Goal: Information Seeking & Learning: Learn about a topic

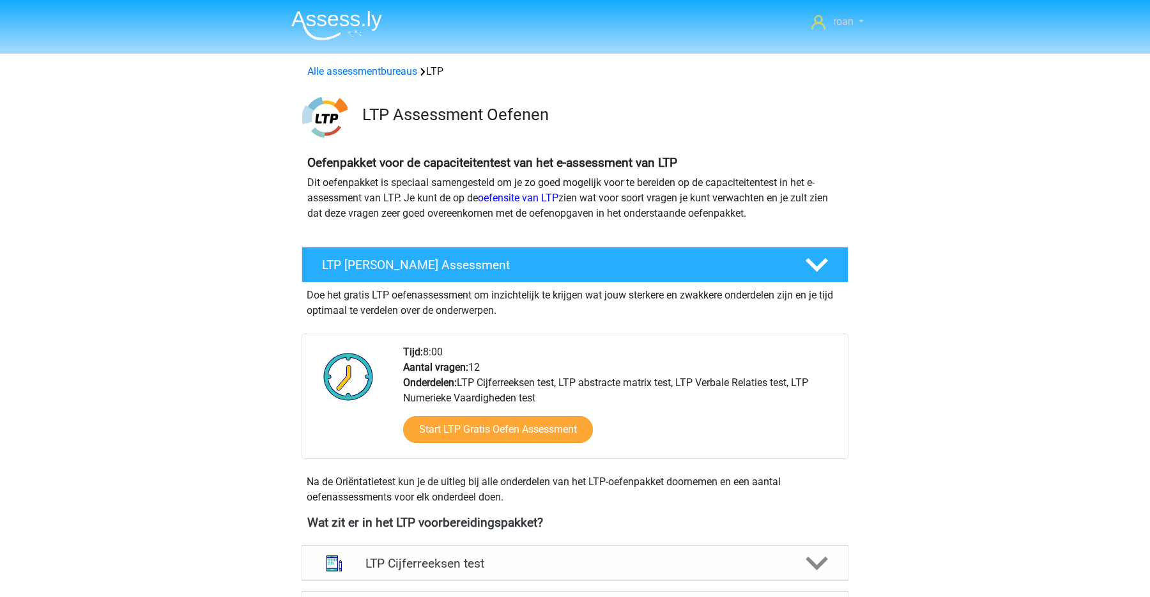
click at [841, 26] on span "roan" at bounding box center [843, 21] width 20 height 12
click at [347, 67] on link "Alle assessmentbureaus" at bounding box center [362, 71] width 110 height 12
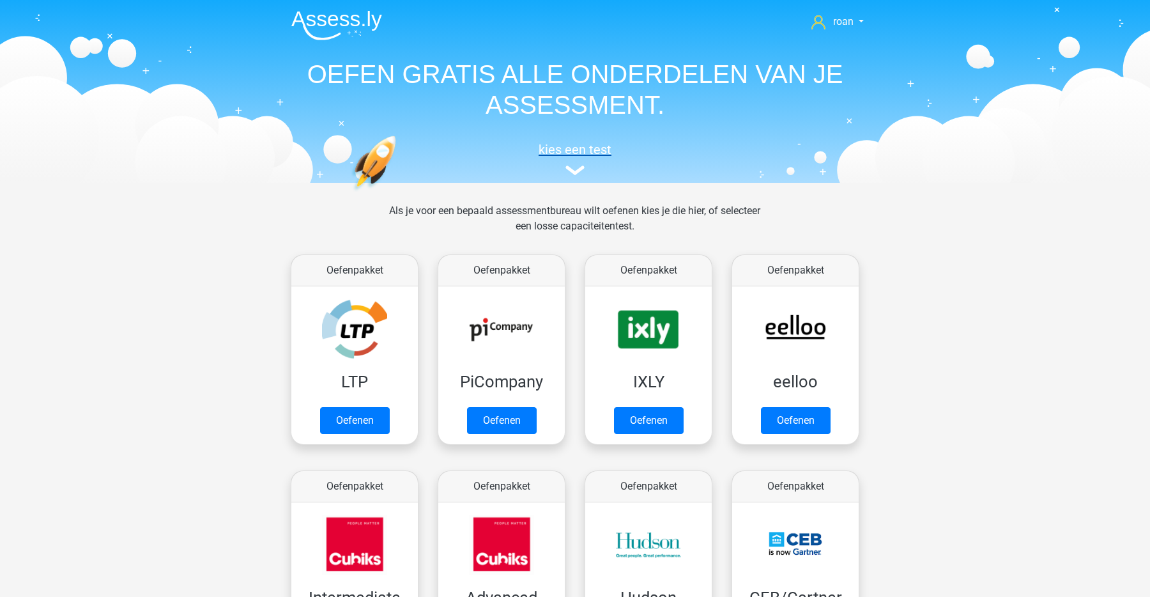
click at [580, 154] on h5 "kies een test" at bounding box center [575, 149] width 588 height 15
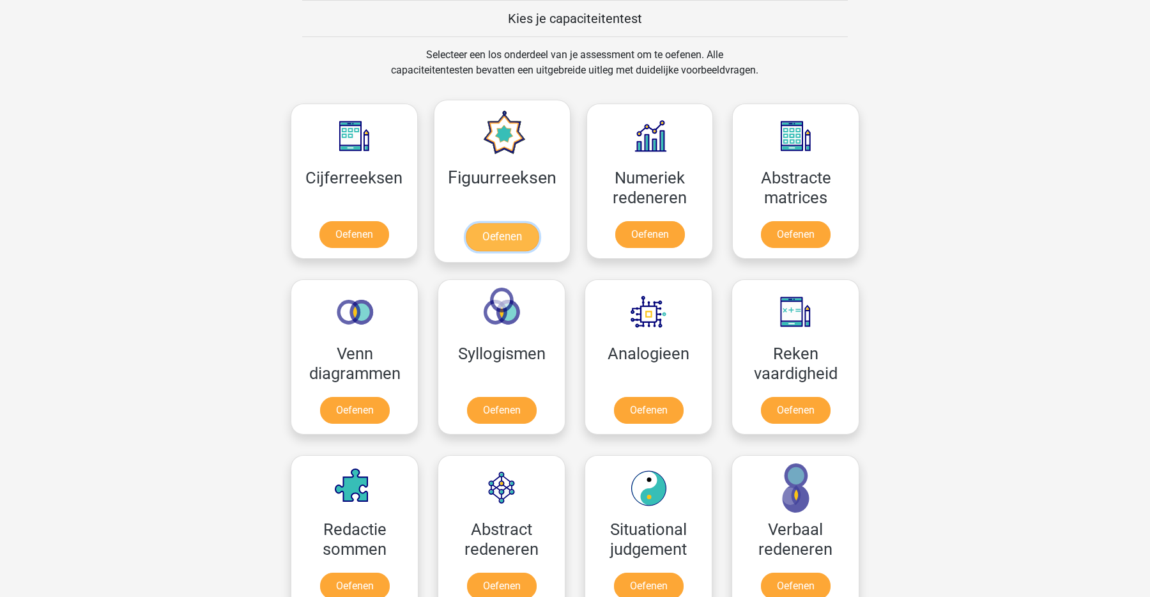
click at [526, 238] on link "Oefenen" at bounding box center [501, 237] width 73 height 28
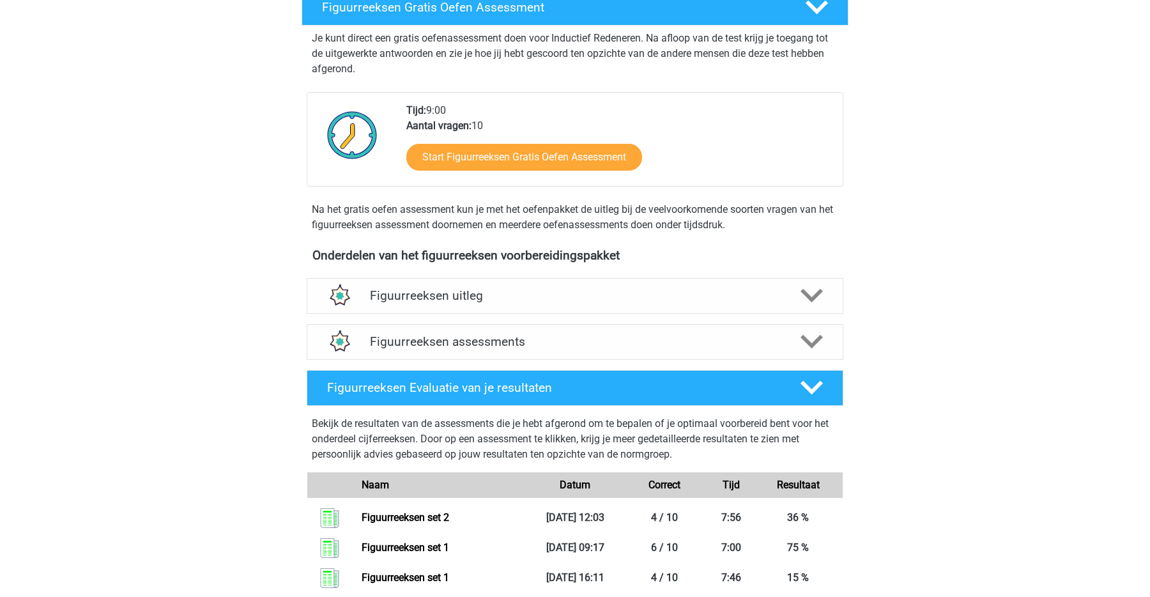
scroll to position [268, 0]
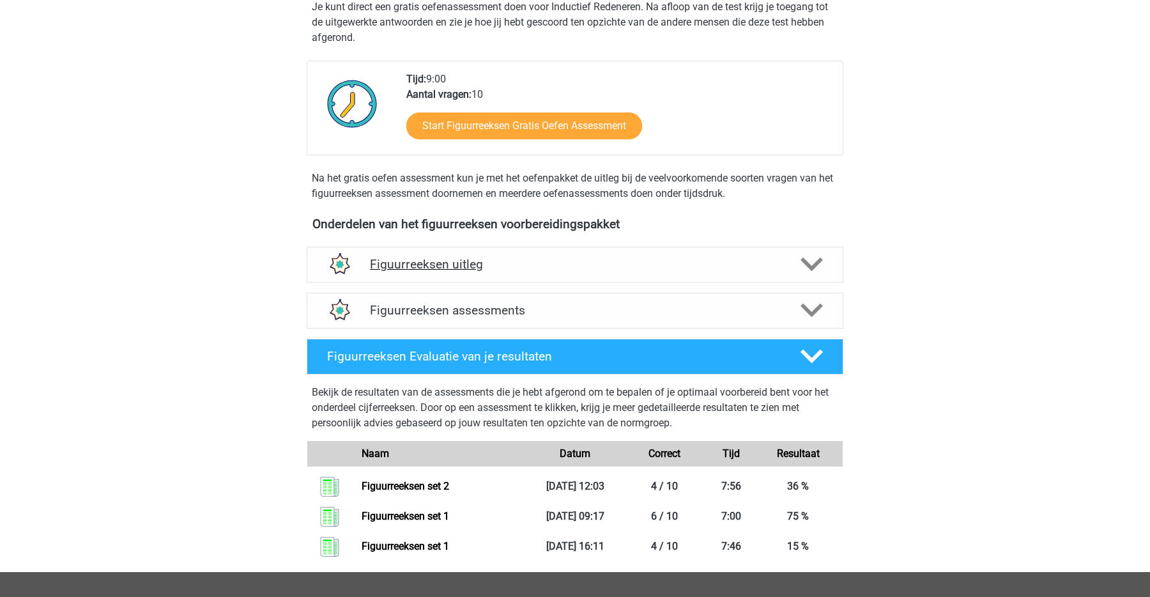
click at [535, 265] on h4 "Figuurreeksen uitleg" at bounding box center [575, 264] width 410 height 15
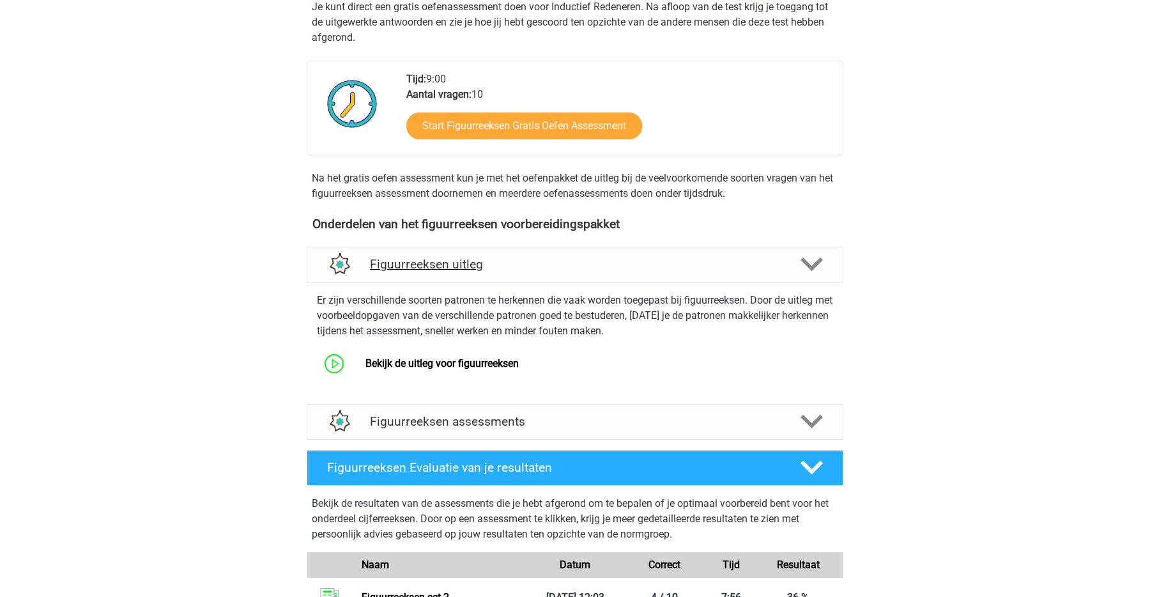
click at [535, 265] on h4 "Figuurreeksen uitleg" at bounding box center [575, 264] width 410 height 15
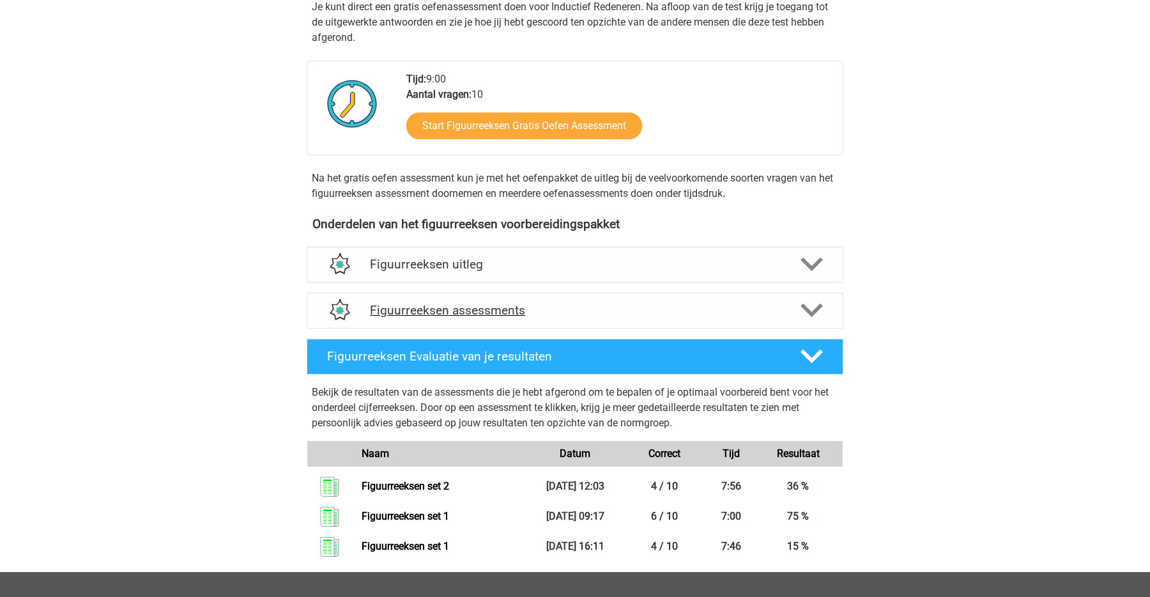
click at [558, 322] on div "Figuurreeksen assessments" at bounding box center [575, 311] width 536 height 36
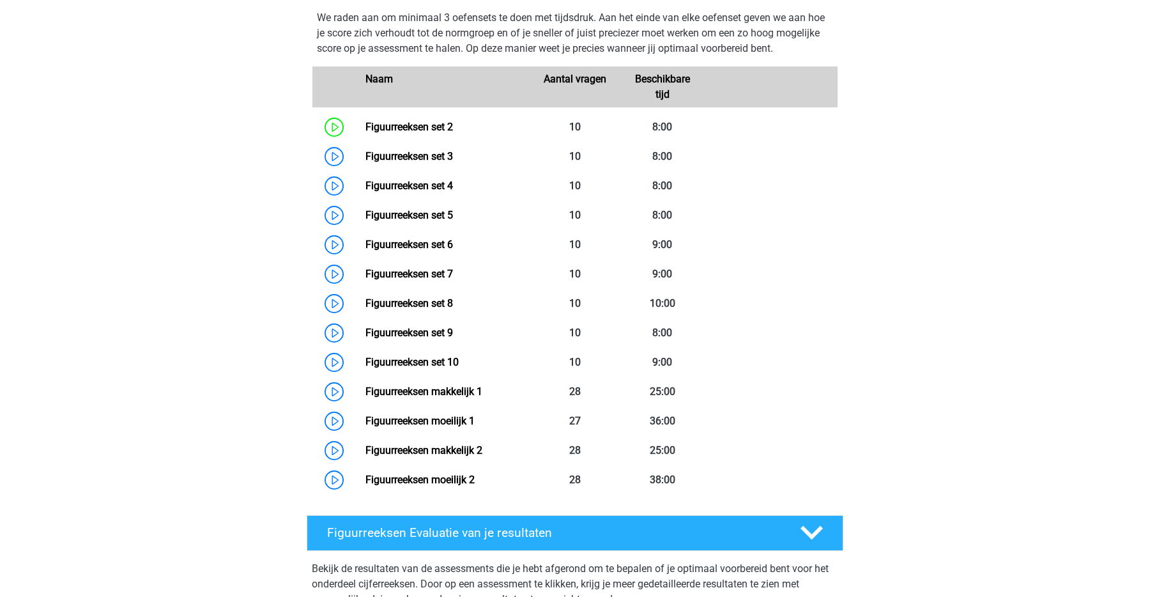
scroll to position [586, 0]
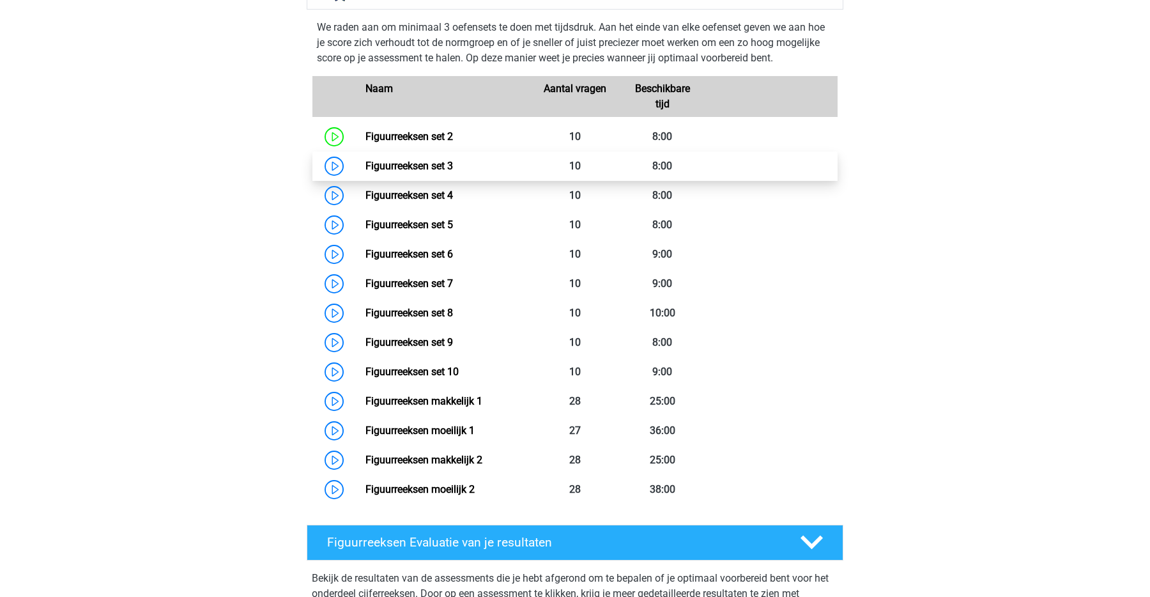
click at [365, 172] on link "Figuurreeksen set 3" at bounding box center [408, 166] width 87 height 12
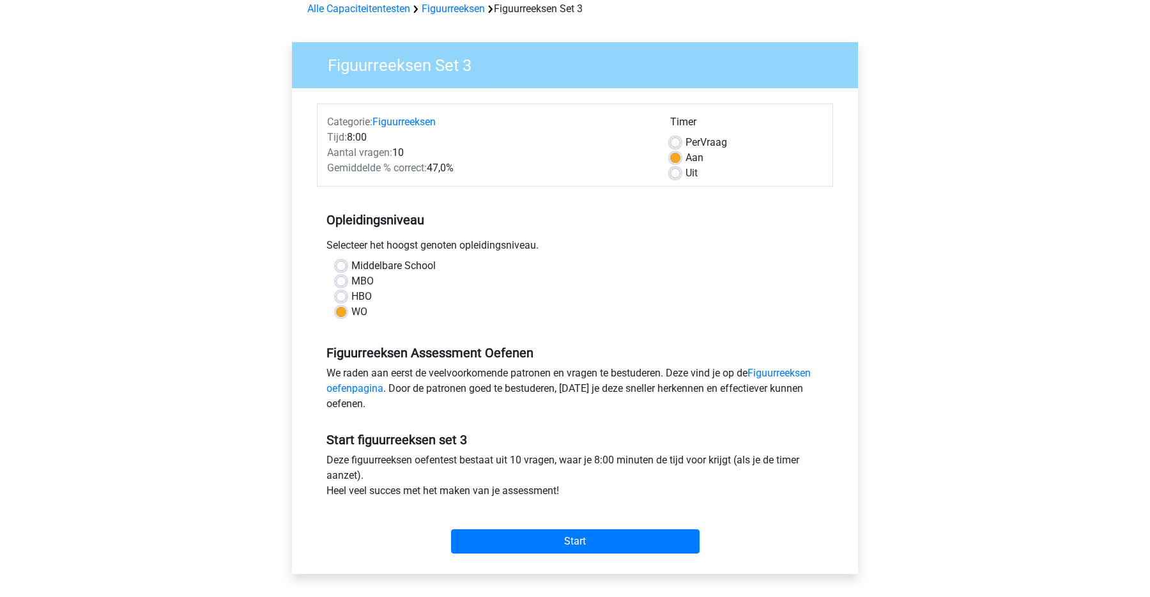
scroll to position [100, 0]
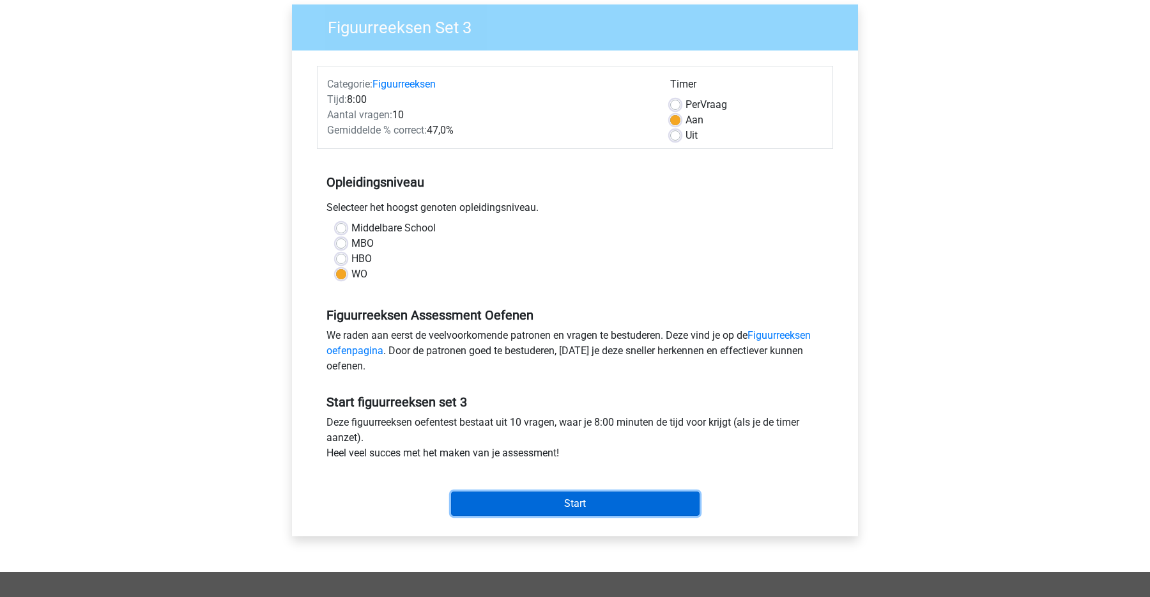
click at [612, 506] on input "Start" at bounding box center [575, 503] width 248 height 24
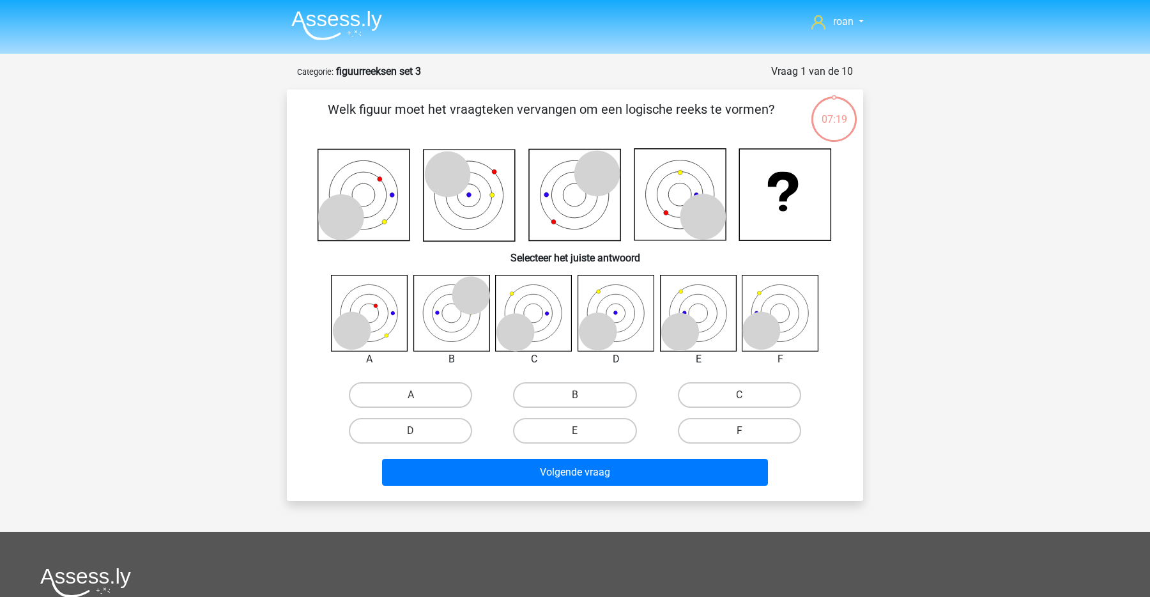
click at [572, 447] on div "E" at bounding box center [574, 431] width 164 height 36
click at [563, 435] on label "E" at bounding box center [574, 431] width 123 height 26
click at [575, 435] on input "E" at bounding box center [579, 434] width 8 height 8
radio input "true"
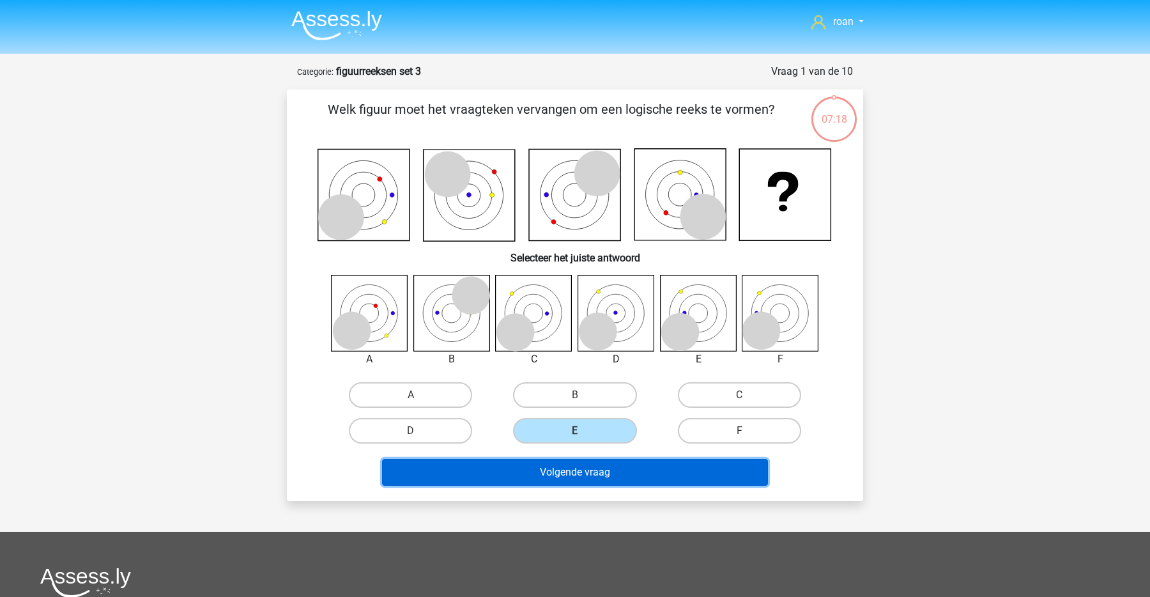
click at [563, 463] on button "Volgende vraag" at bounding box center [575, 472] width 386 height 27
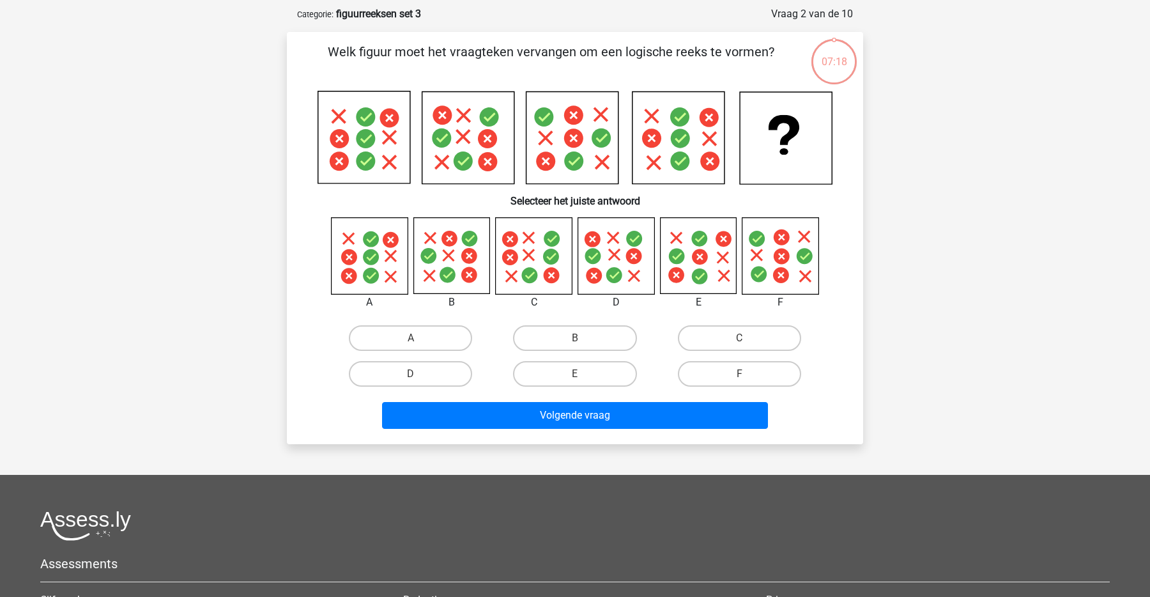
scroll to position [64, 0]
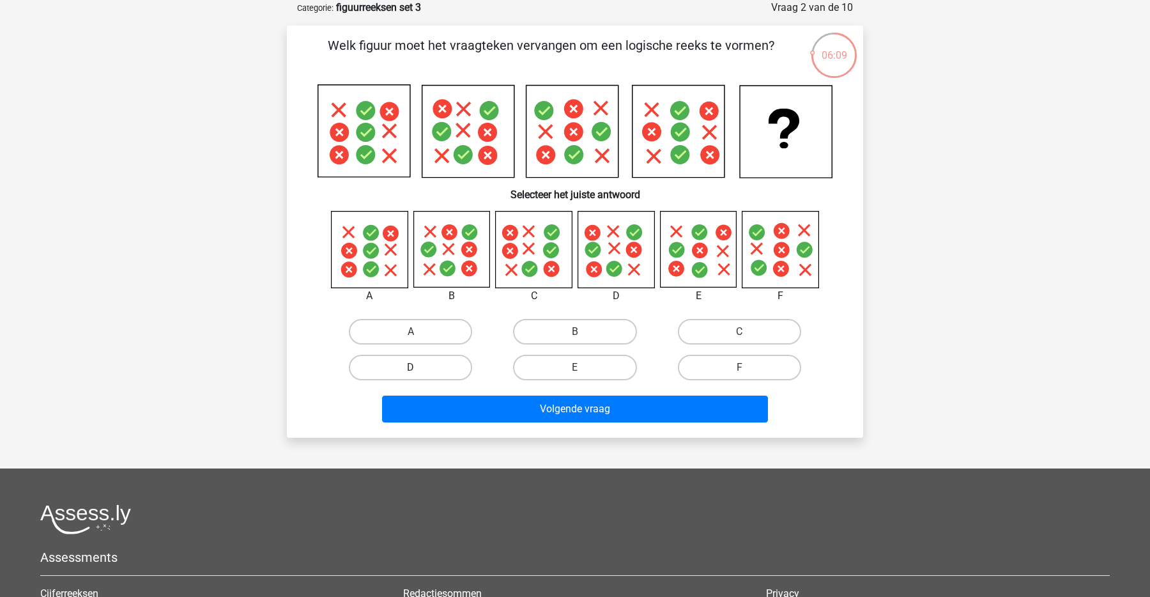
click at [448, 369] on label "D" at bounding box center [410, 367] width 123 height 26
click at [419, 369] on input "D" at bounding box center [415, 371] width 8 height 8
radio input "true"
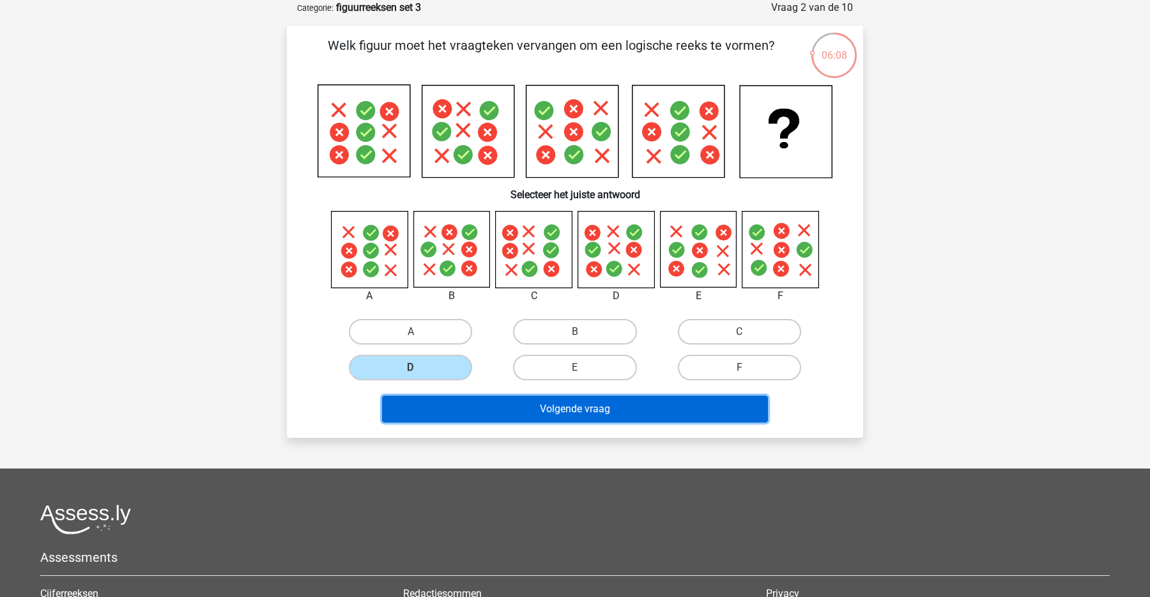
click at [538, 417] on button "Volgende vraag" at bounding box center [575, 408] width 386 height 27
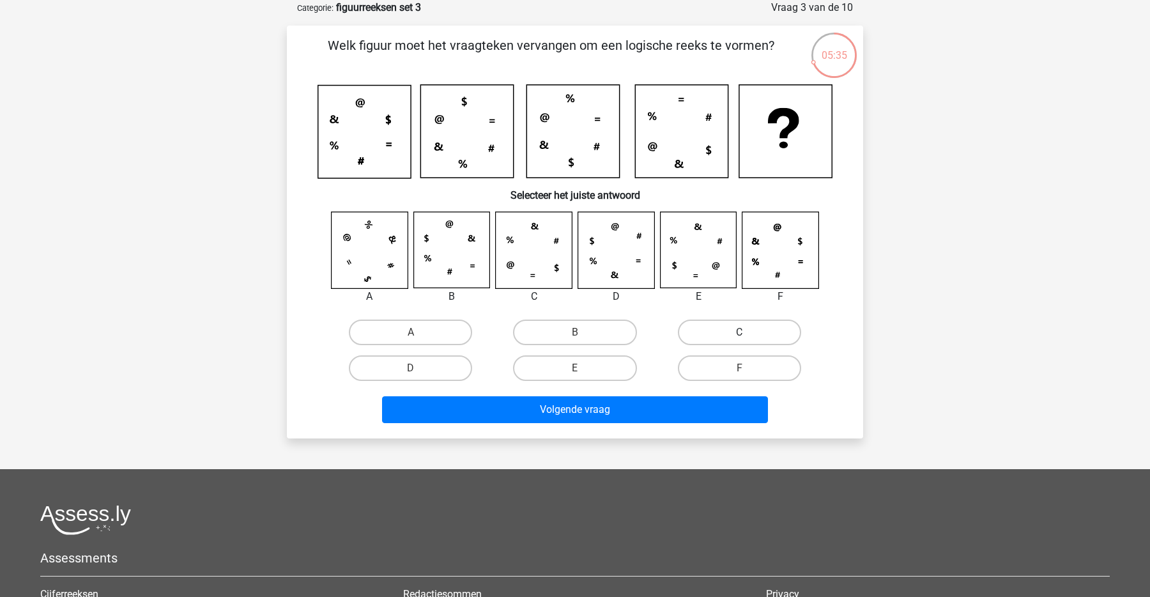
click at [708, 330] on label "C" at bounding box center [739, 332] width 123 height 26
click at [739, 332] on input "C" at bounding box center [743, 336] width 8 height 8
radio input "true"
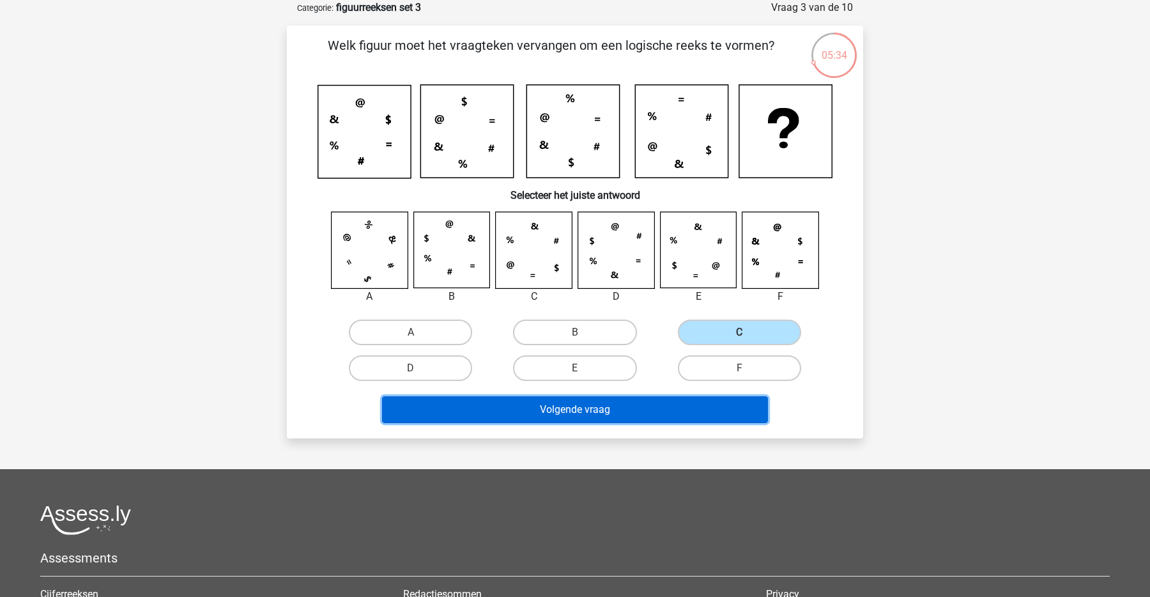
click at [651, 396] on button "Volgende vraag" at bounding box center [575, 409] width 386 height 27
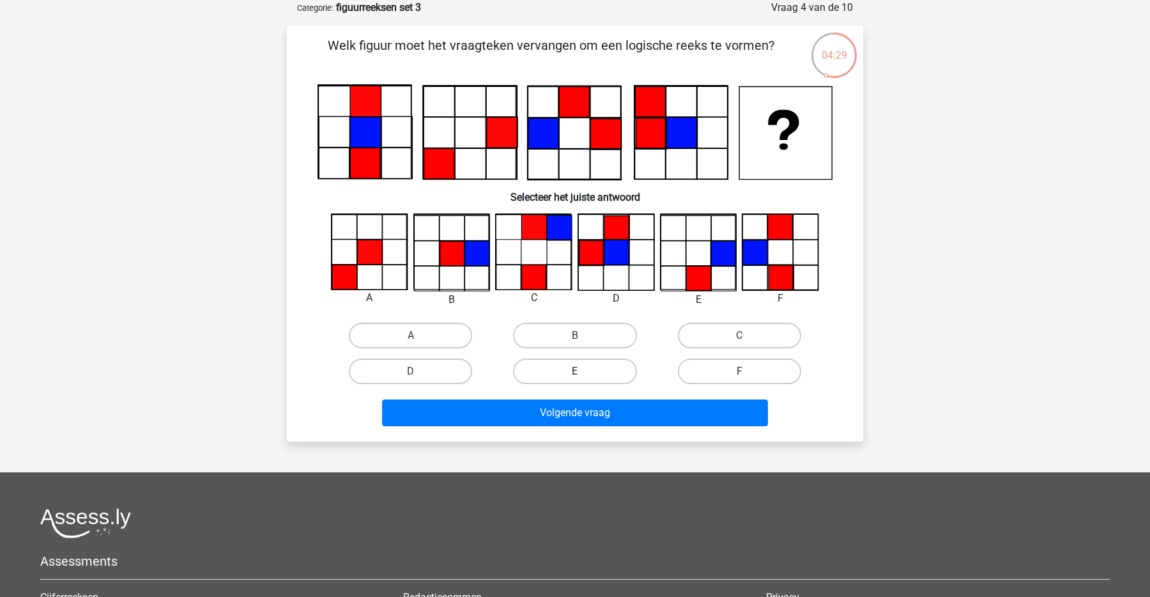
click at [600, 374] on label "E" at bounding box center [574, 371] width 123 height 26
click at [583, 374] on input "E" at bounding box center [579, 375] width 8 height 8
radio input "true"
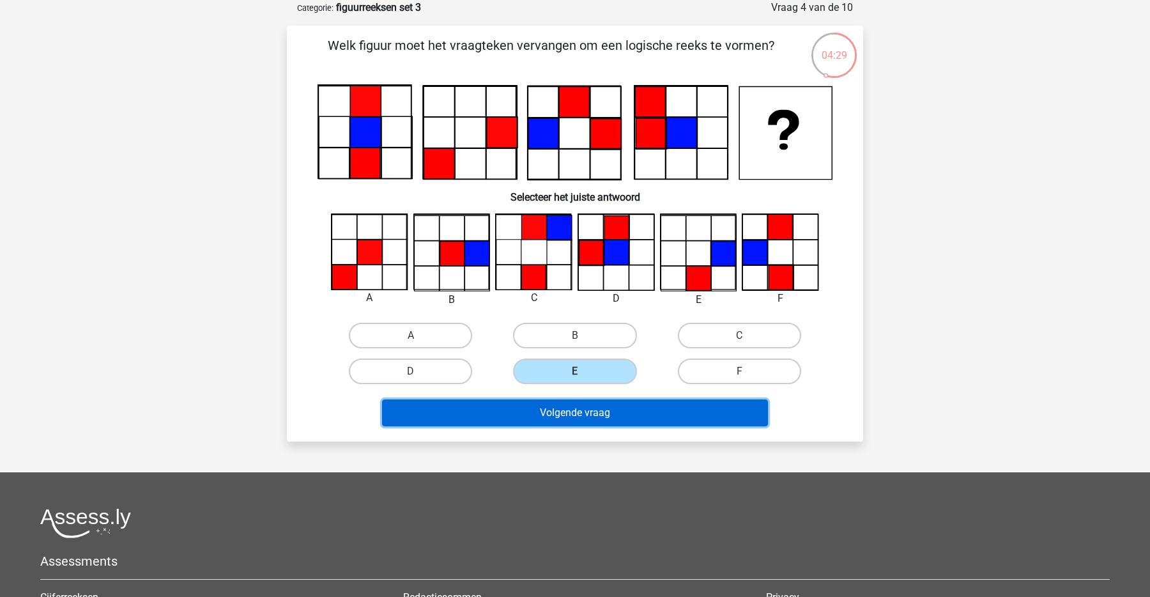
click at [600, 407] on button "Volgende vraag" at bounding box center [575, 412] width 386 height 27
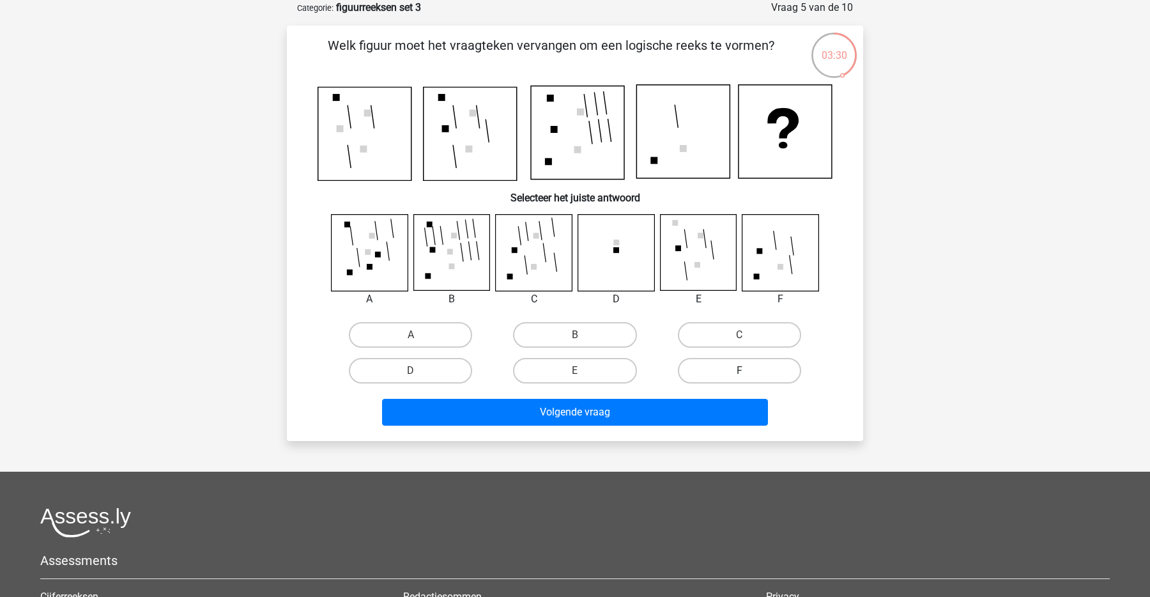
click at [721, 376] on label "F" at bounding box center [739, 371] width 123 height 26
click at [739, 376] on input "F" at bounding box center [743, 374] width 8 height 8
radio input "true"
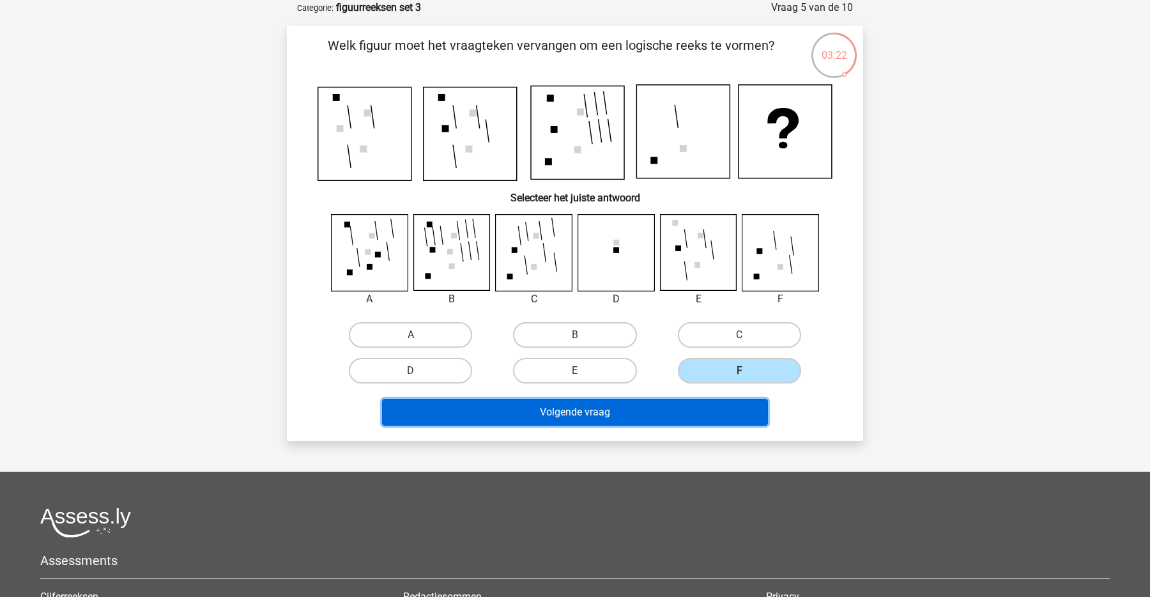
click at [663, 411] on button "Volgende vraag" at bounding box center [575, 412] width 386 height 27
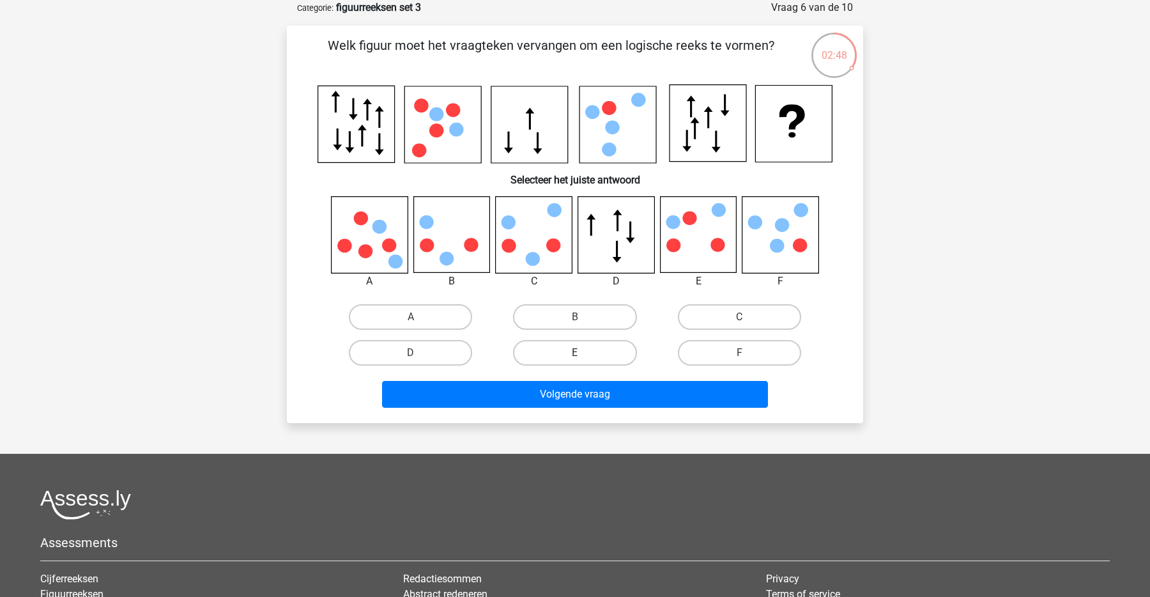
click at [554, 354] on label "E" at bounding box center [574, 353] width 123 height 26
click at [575, 354] on input "E" at bounding box center [579, 357] width 8 height 8
radio input "true"
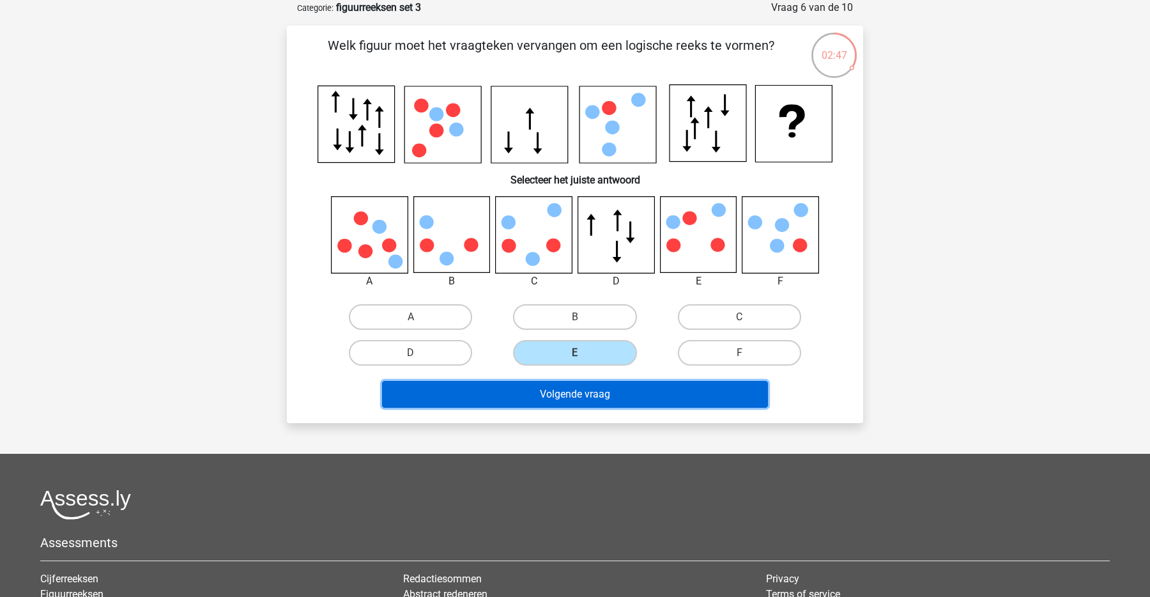
click at [595, 400] on button "Volgende vraag" at bounding box center [575, 394] width 386 height 27
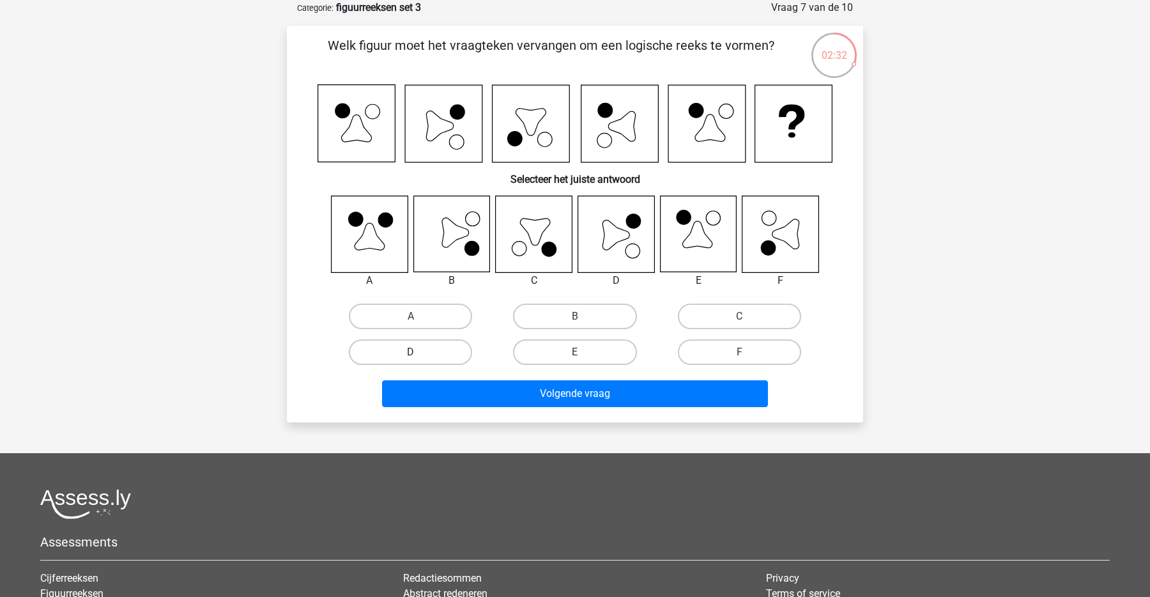
click at [392, 351] on label "D" at bounding box center [410, 352] width 123 height 26
click at [411, 352] on input "D" at bounding box center [415, 356] width 8 height 8
radio input "true"
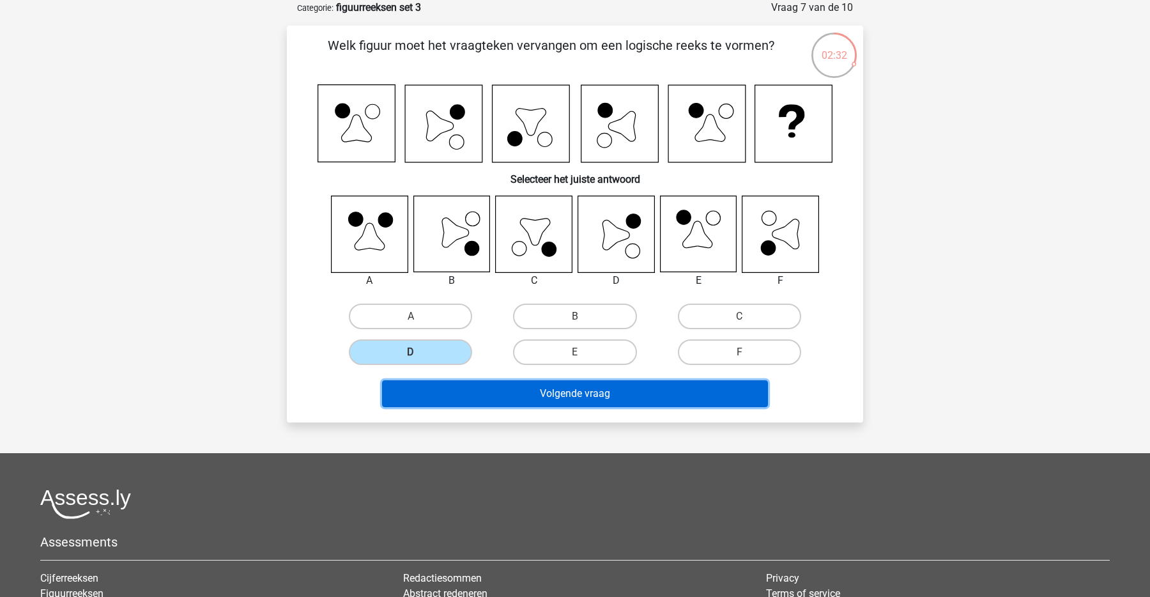
click at [506, 392] on button "Volgende vraag" at bounding box center [575, 393] width 386 height 27
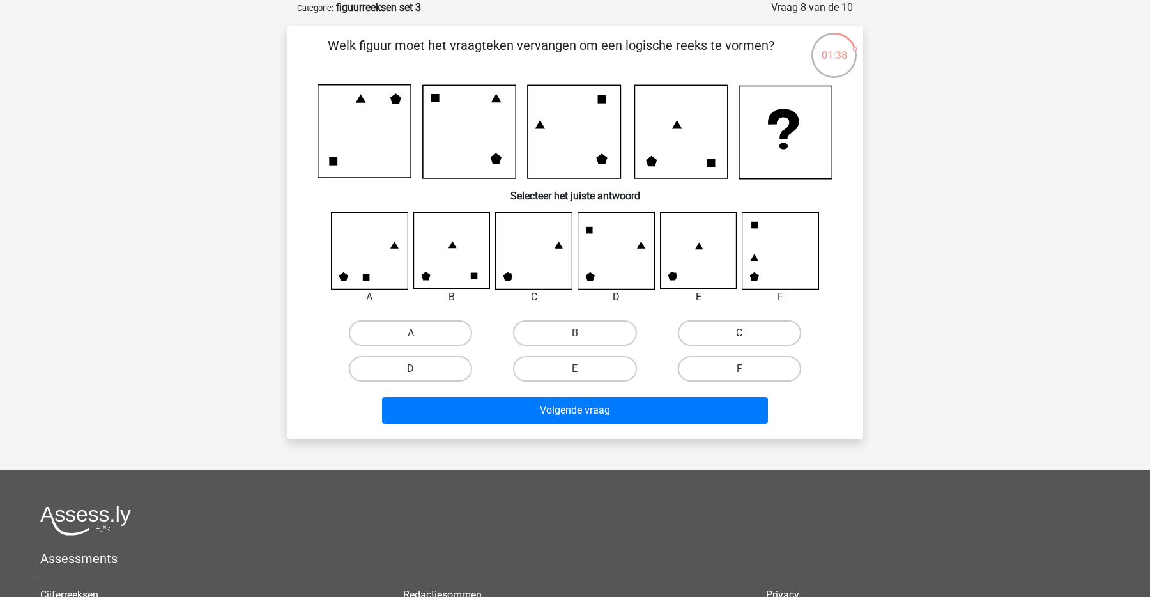
click at [732, 334] on label "C" at bounding box center [739, 333] width 123 height 26
click at [739, 334] on input "C" at bounding box center [743, 337] width 8 height 8
radio input "true"
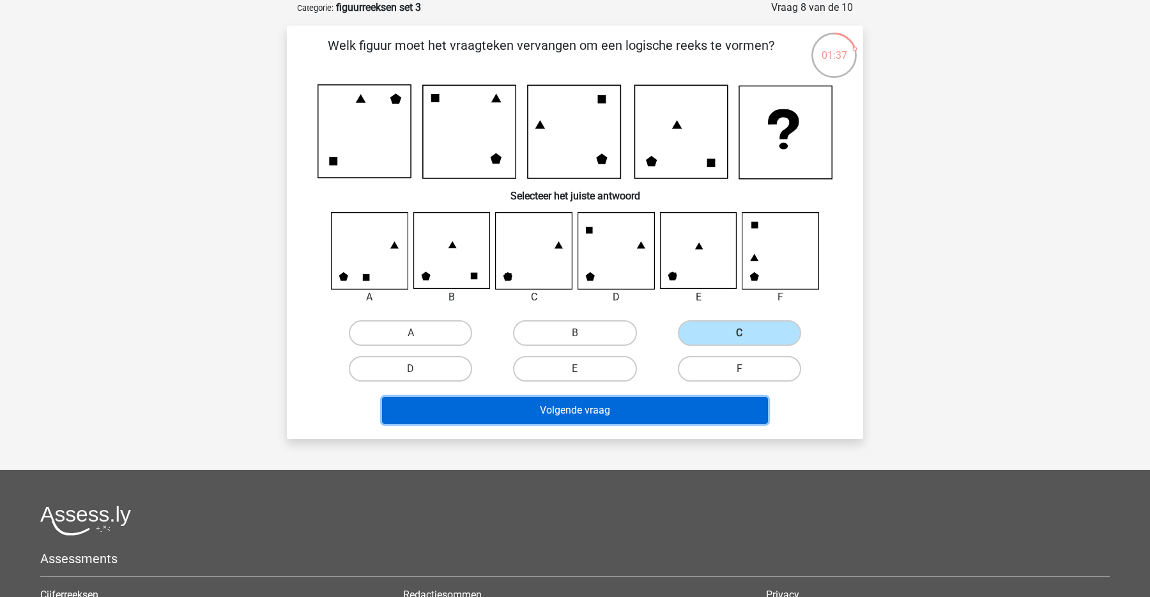
click at [681, 414] on button "Volgende vraag" at bounding box center [575, 410] width 386 height 27
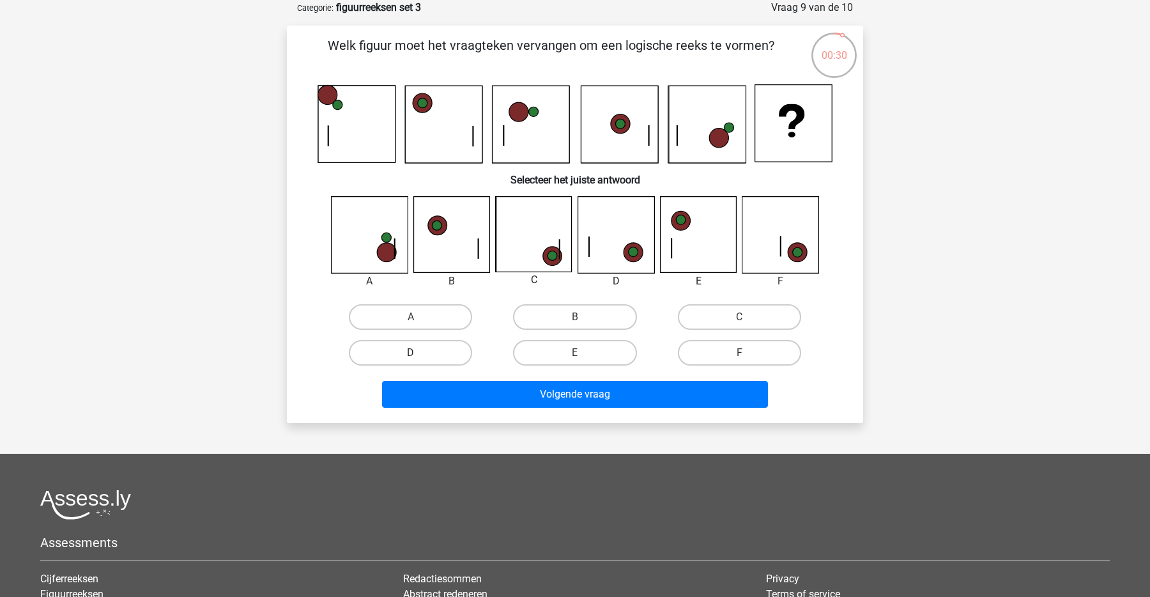
click at [401, 340] on label "D" at bounding box center [410, 353] width 123 height 26
click at [411, 353] on input "D" at bounding box center [415, 357] width 8 height 8
radio input "true"
click at [392, 325] on label "A" at bounding box center [410, 317] width 123 height 26
click at [411, 325] on input "A" at bounding box center [415, 321] width 8 height 8
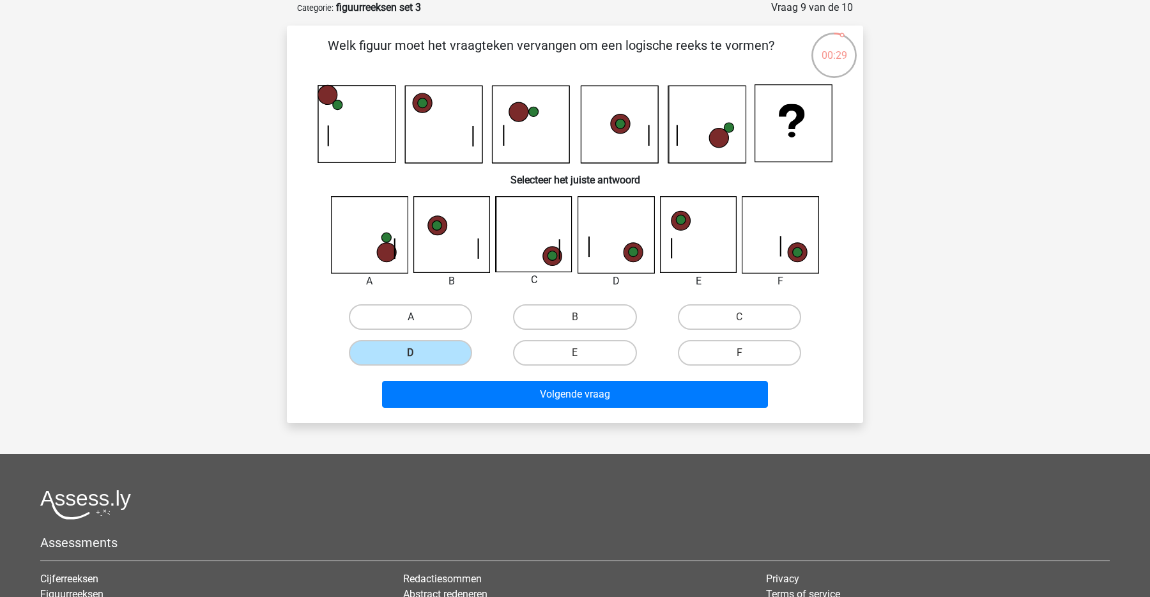
radio input "true"
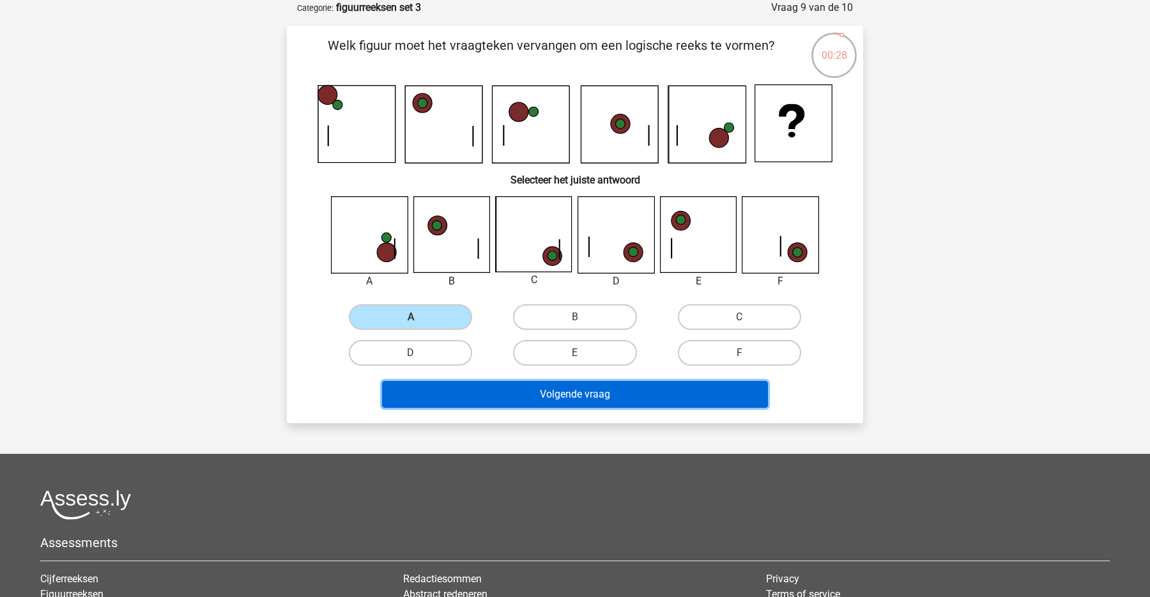
click at [510, 399] on button "Volgende vraag" at bounding box center [575, 394] width 386 height 27
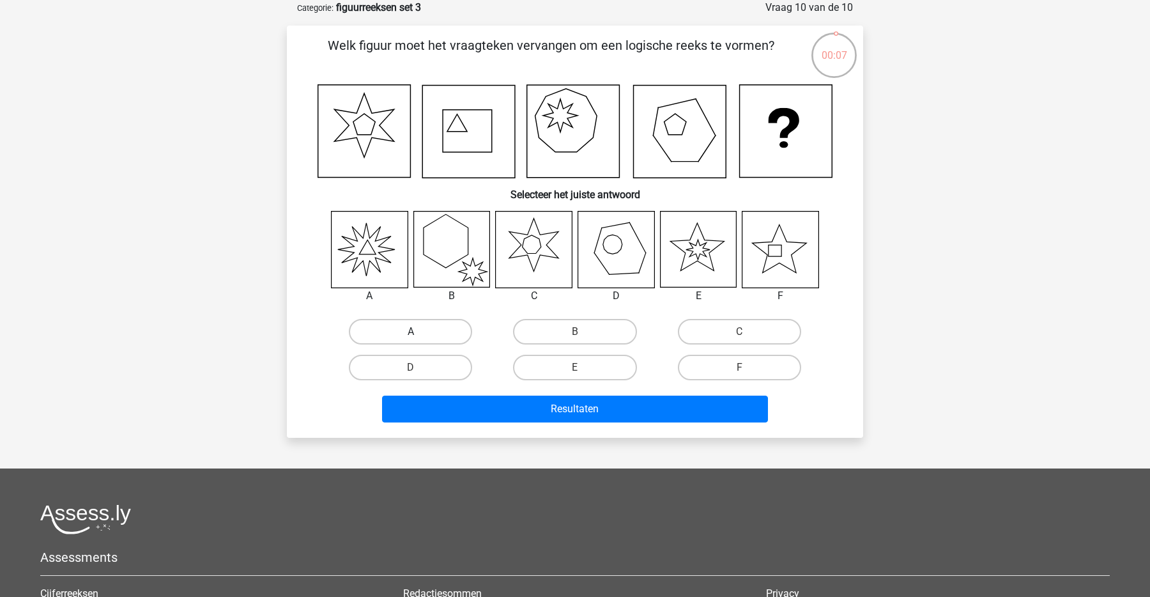
click at [441, 324] on label "A" at bounding box center [410, 332] width 123 height 26
click at [419, 331] on input "A" at bounding box center [415, 335] width 8 height 8
radio input "true"
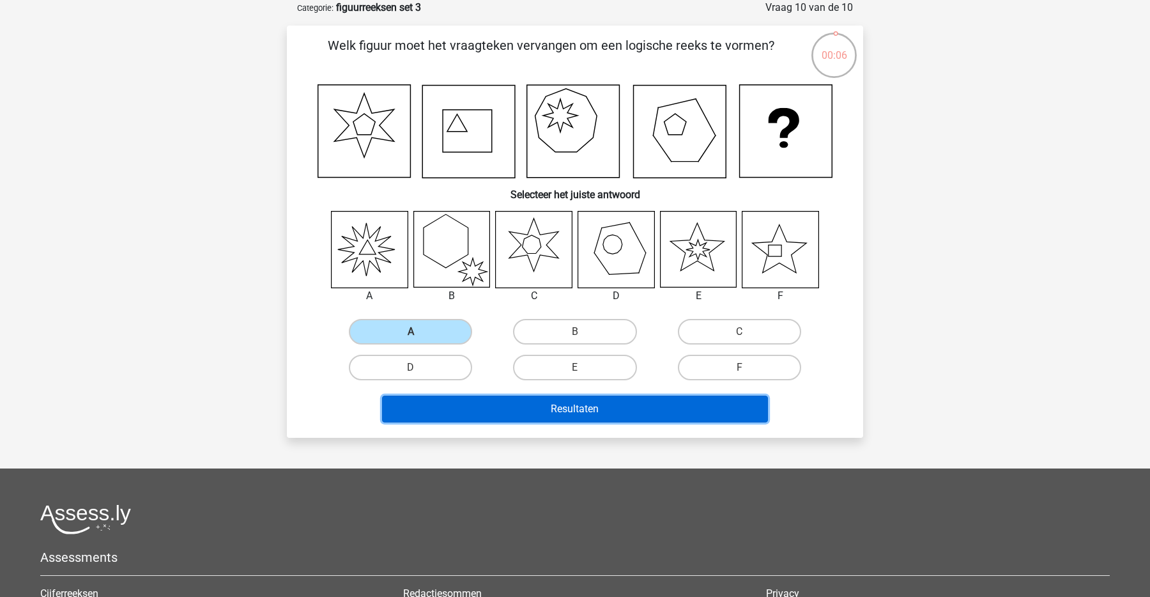
click at [506, 407] on button "Resultaten" at bounding box center [575, 408] width 386 height 27
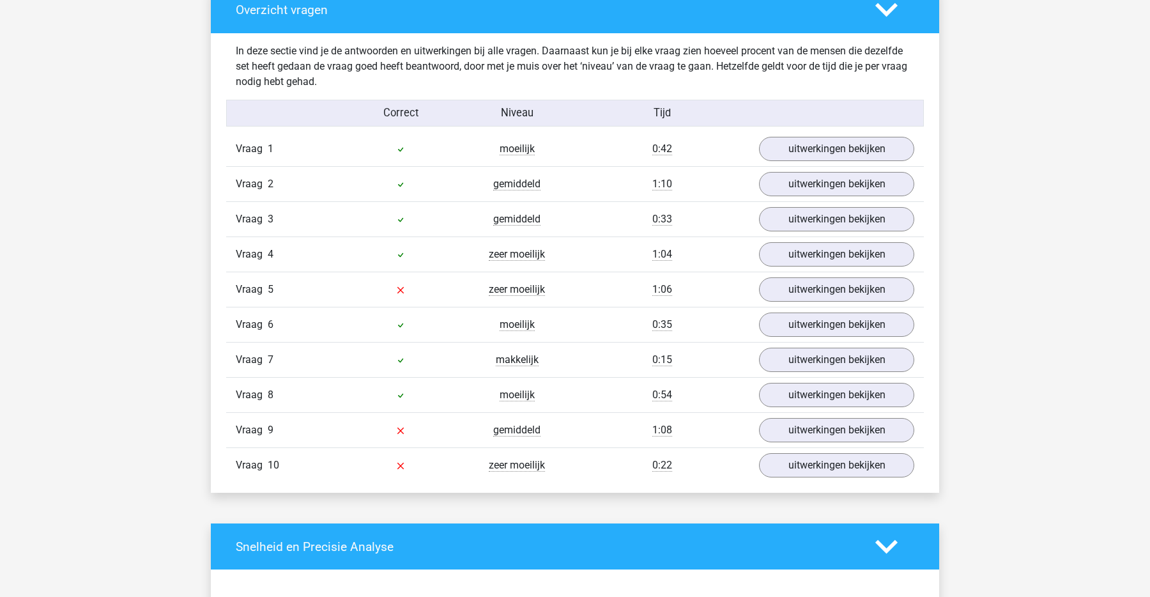
scroll to position [755, 0]
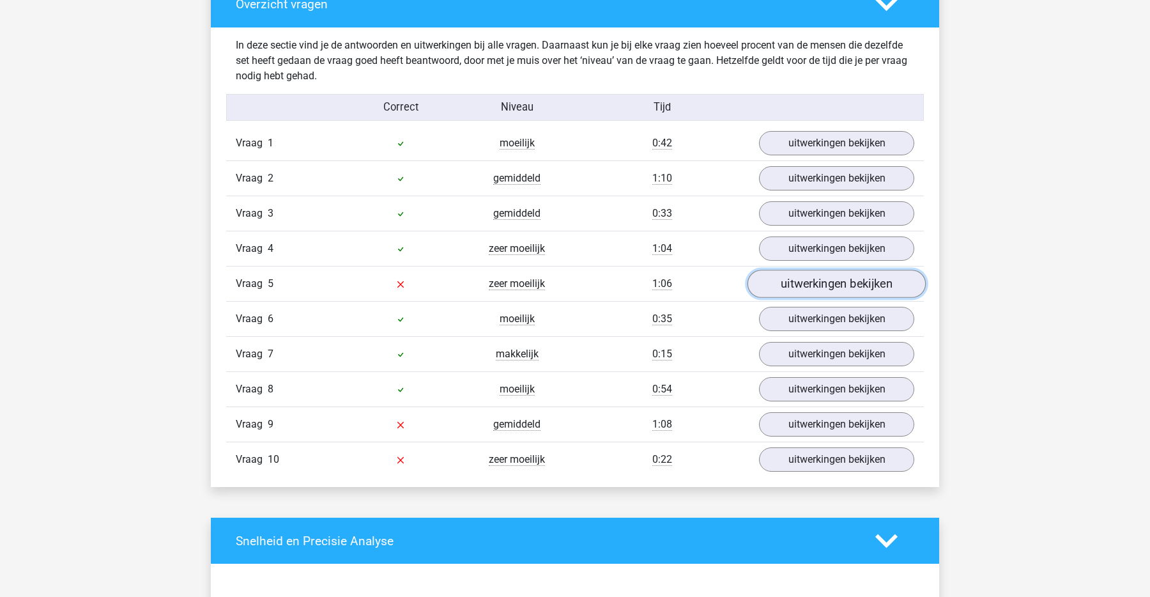
click at [791, 278] on link "uitwerkingen bekijken" at bounding box center [836, 284] width 178 height 28
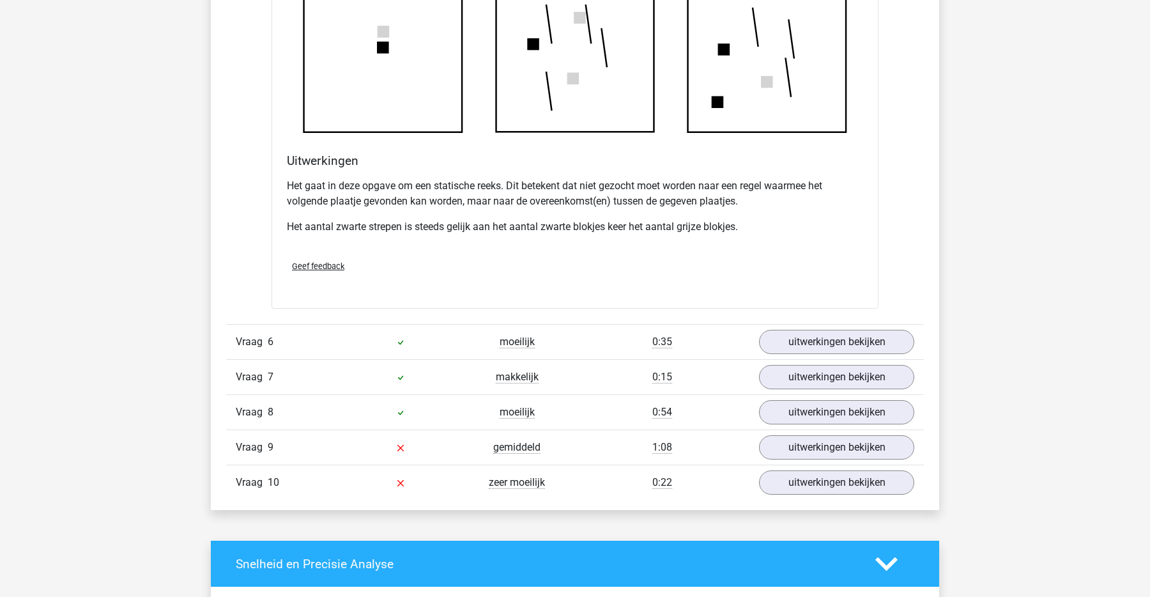
scroll to position [1488, 0]
click at [814, 447] on link "uitwerkingen bekijken" at bounding box center [836, 446] width 178 height 28
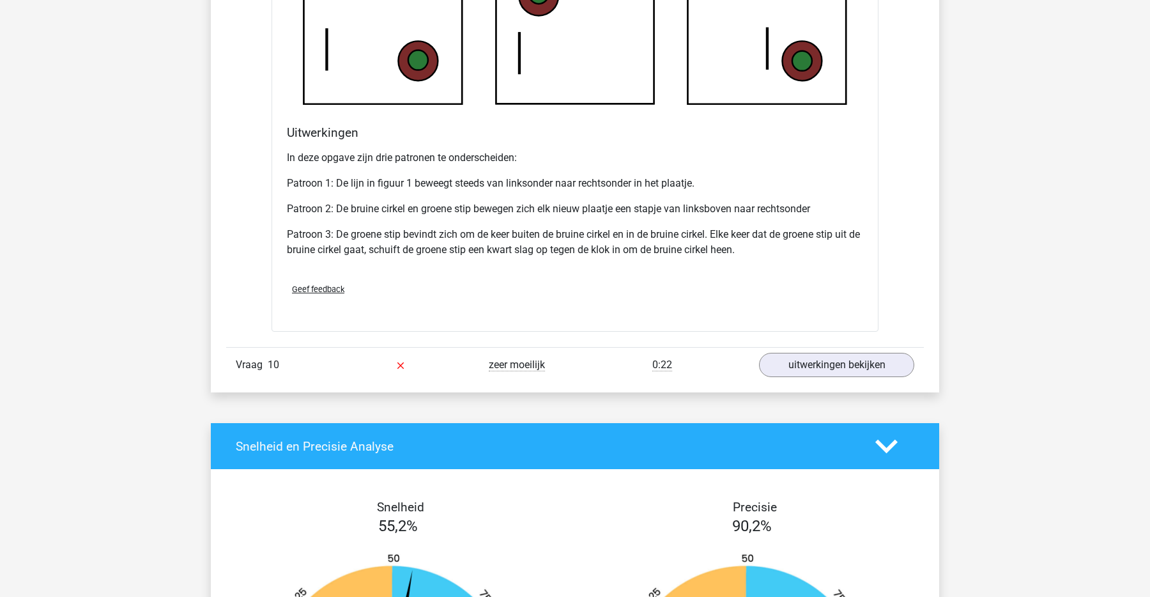
scroll to position [2398, 0]
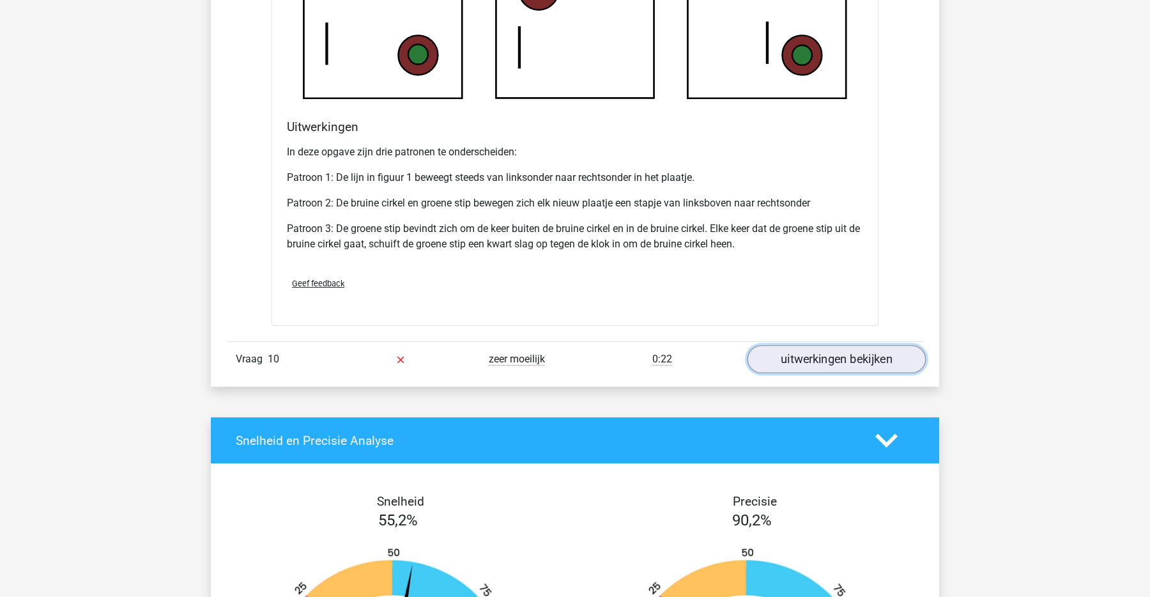
click at [825, 354] on link "uitwerkingen bekijken" at bounding box center [836, 359] width 178 height 28
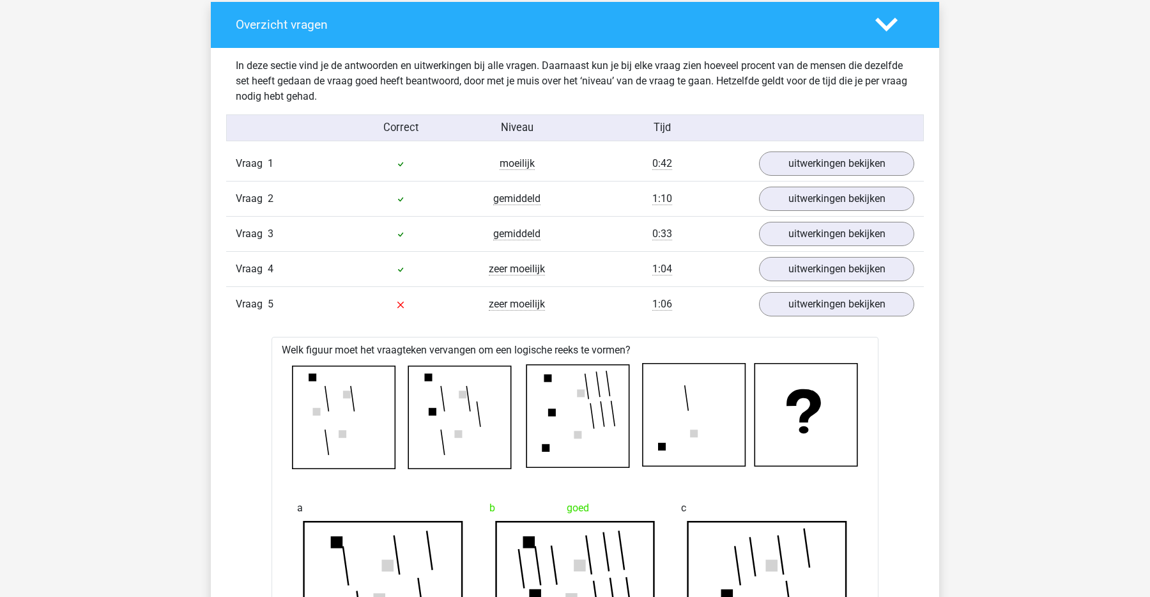
scroll to position [733, 0]
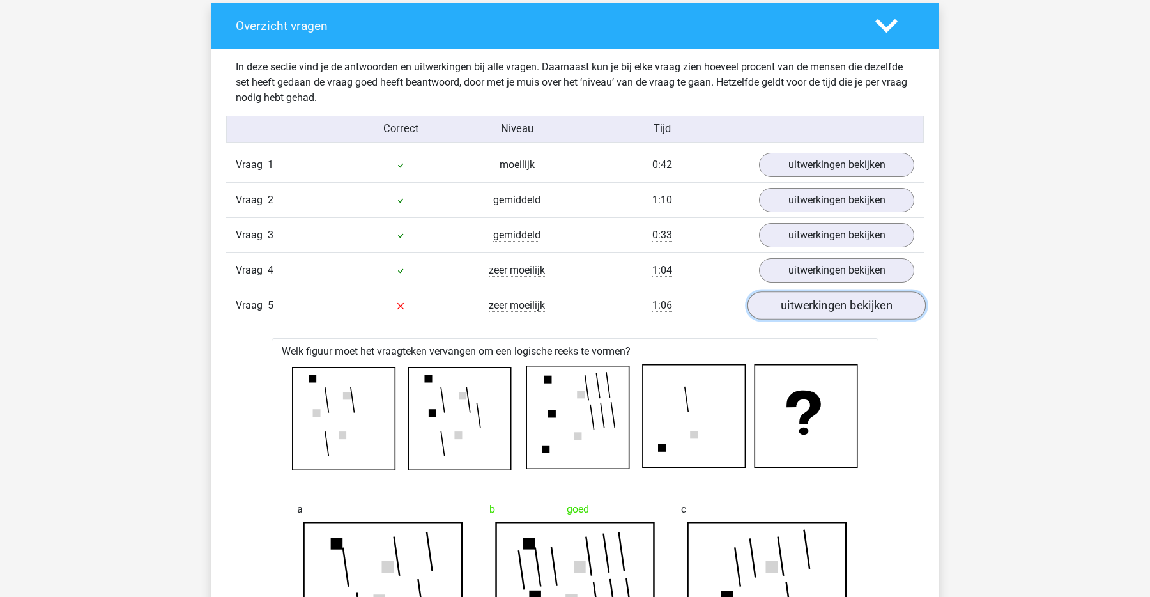
click at [859, 316] on link "uitwerkingen bekijken" at bounding box center [836, 306] width 178 height 28
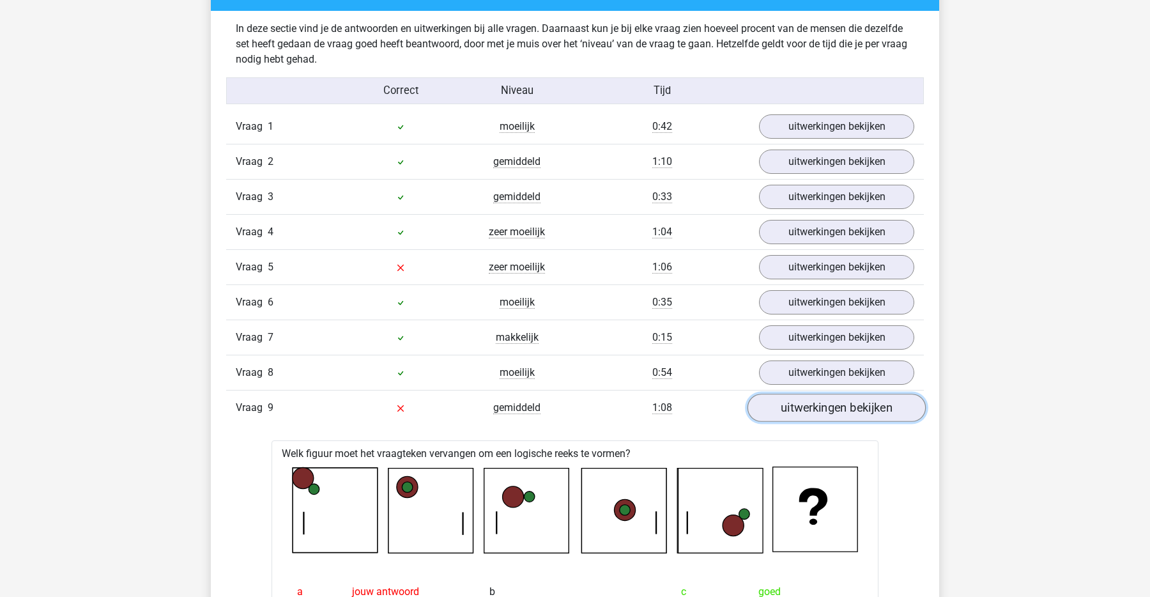
click at [873, 408] on link "uitwerkingen bekijken" at bounding box center [836, 408] width 178 height 28
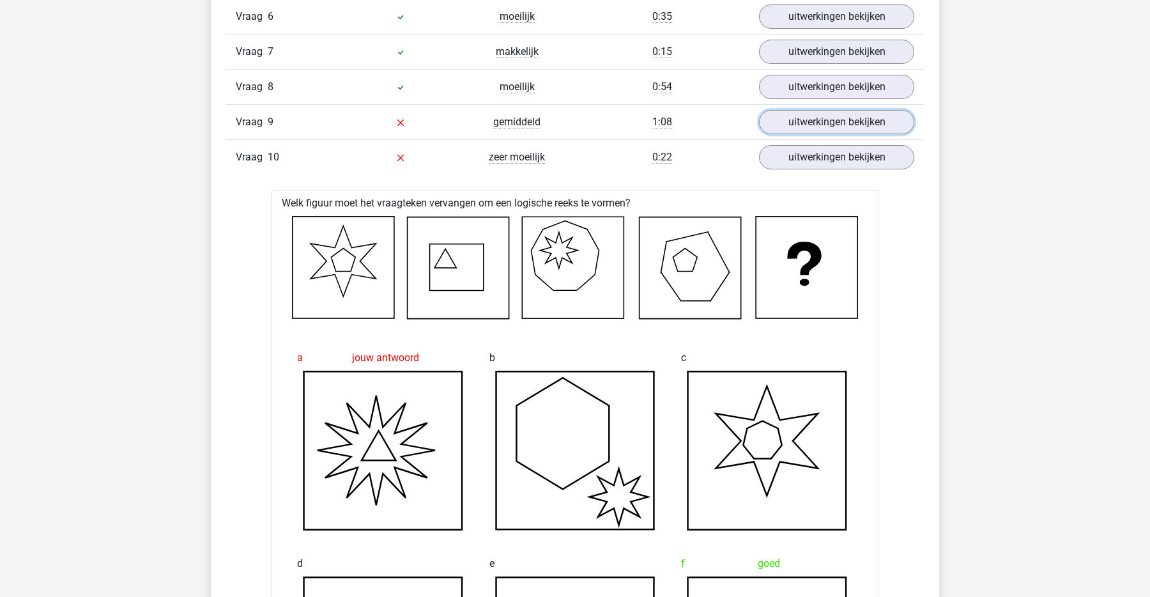
scroll to position [1026, 0]
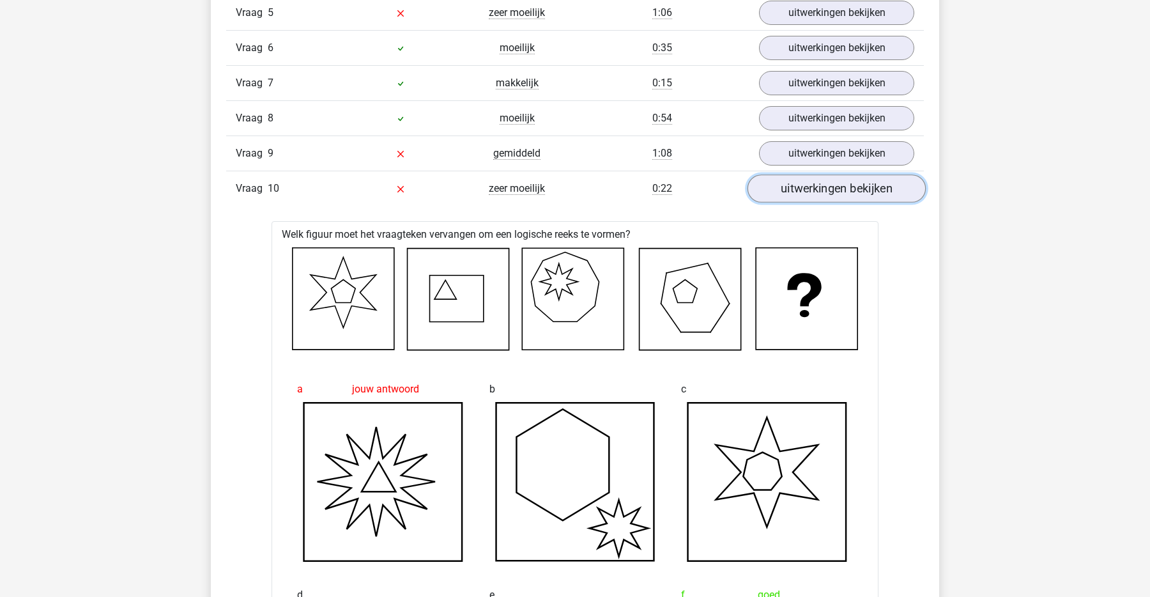
click at [834, 192] on link "uitwerkingen bekijken" at bounding box center [836, 189] width 178 height 28
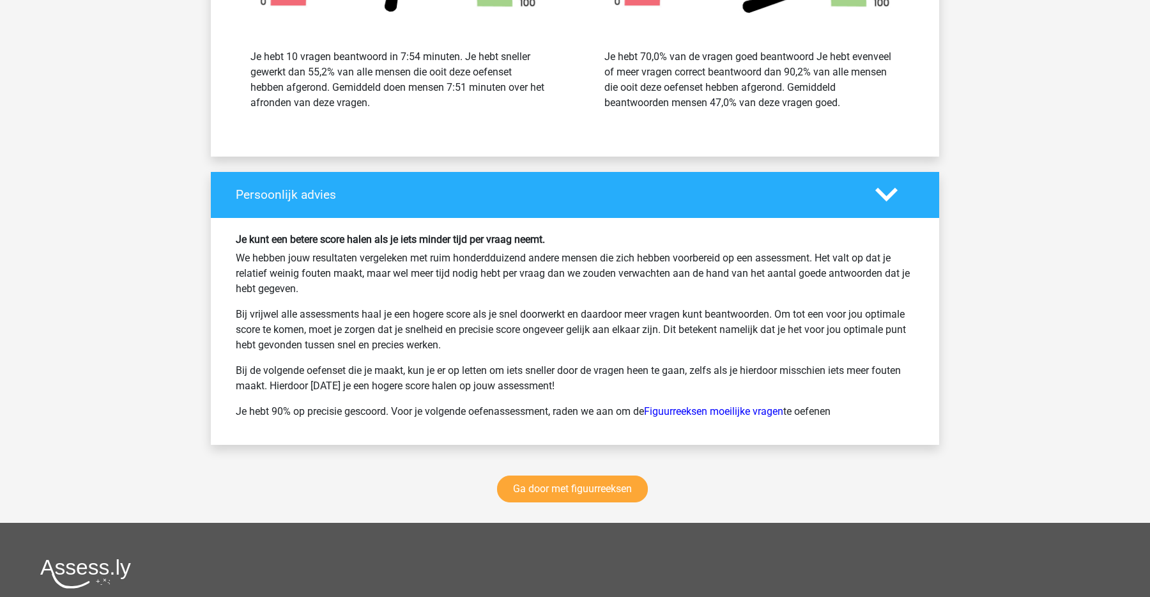
scroll to position [1533, 0]
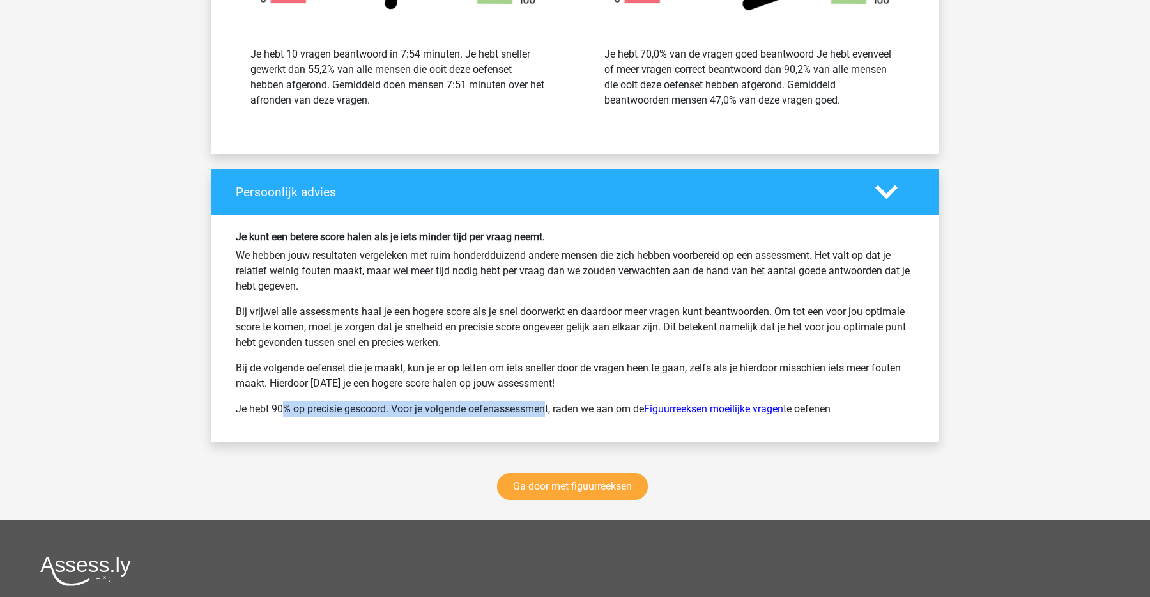
drag, startPoint x: 234, startPoint y: 410, endPoint x: 485, endPoint y: 413, distance: 251.0
click at [485, 413] on div "Je kunt een betere score halen als je iets minder tijd per vraag neemt. We hebb…" at bounding box center [574, 329] width 697 height 196
click at [484, 413] on p "Je hebt 90% op precisie gescoord. Voor je volgende oefenassessment, raden we aa…" at bounding box center [575, 408] width 678 height 15
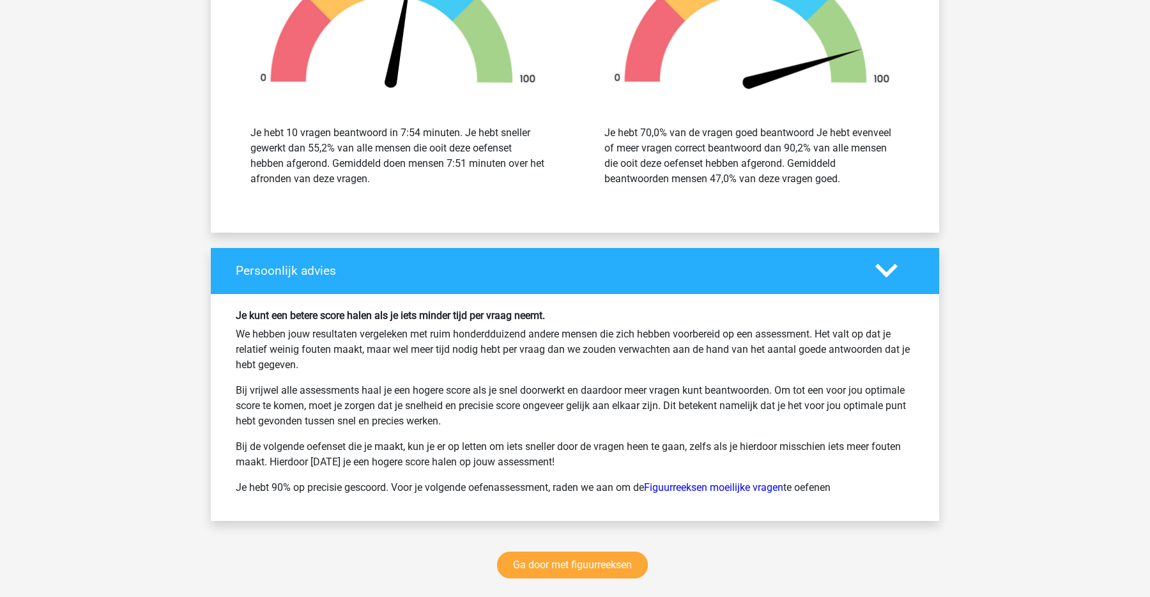
scroll to position [1486, 0]
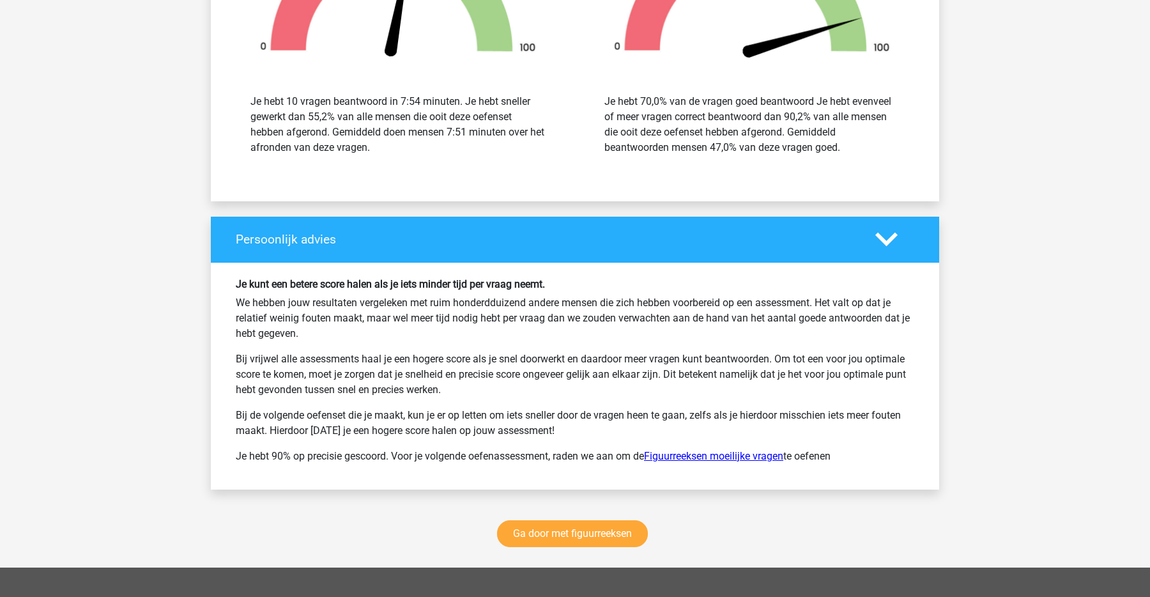
click at [714, 454] on link "Figuurreeksen moeilijke vragen" at bounding box center [713, 456] width 139 height 12
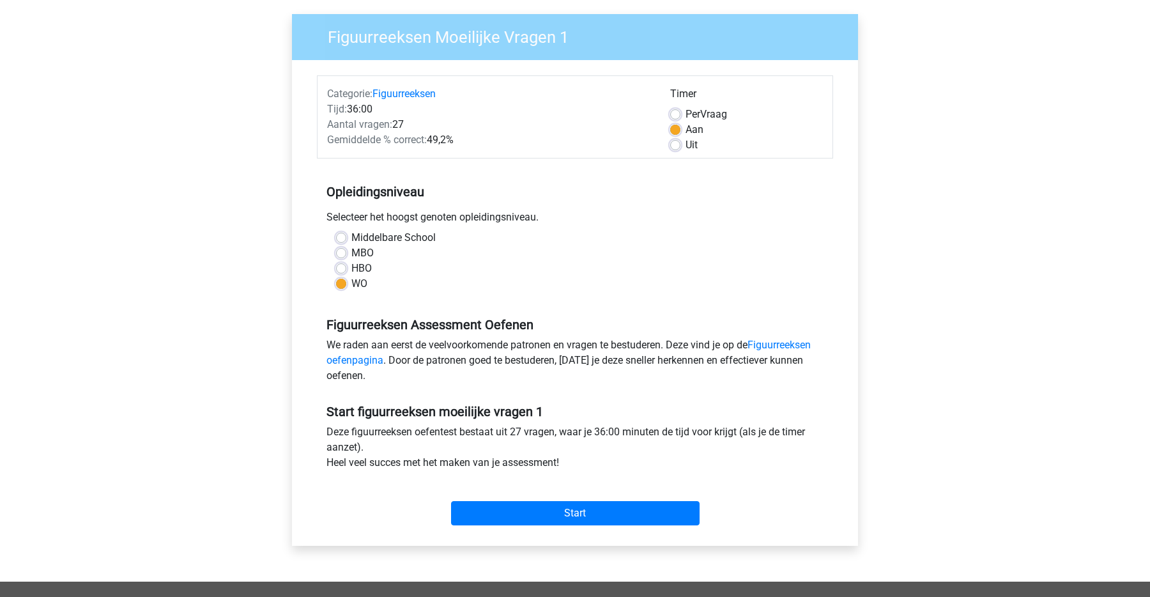
scroll to position [114, 0]
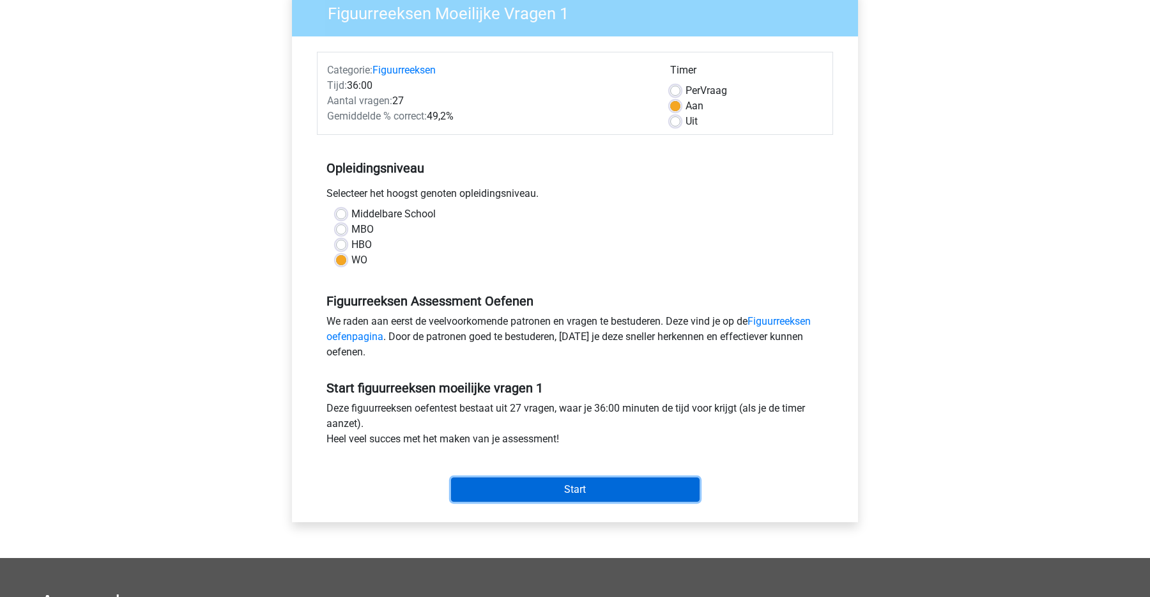
click at [598, 496] on input "Start" at bounding box center [575, 489] width 248 height 24
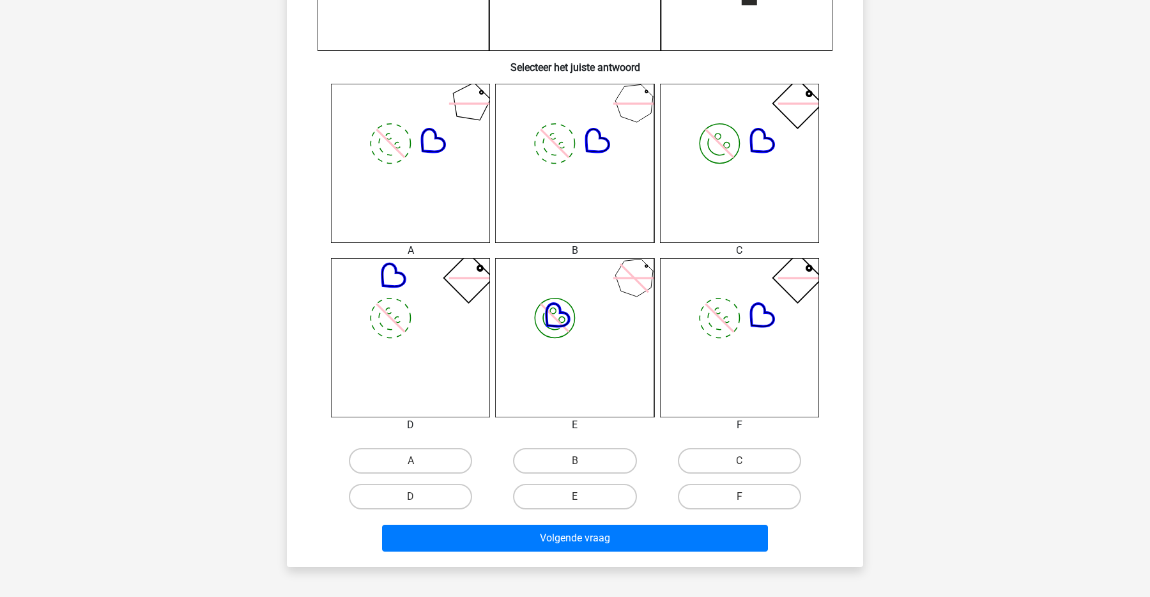
scroll to position [443, 0]
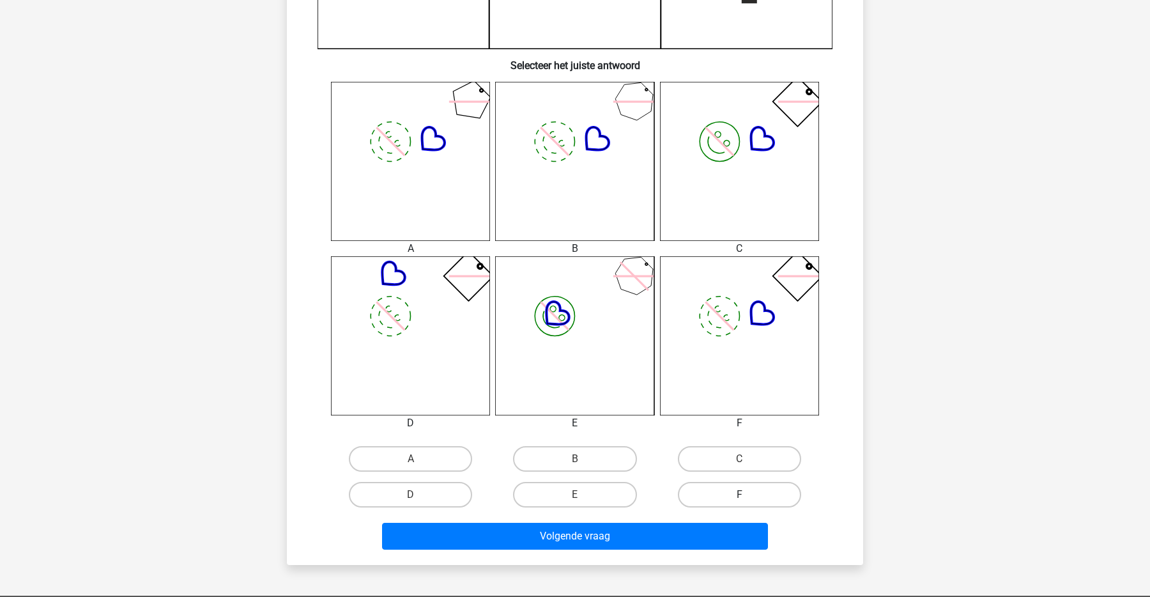
click at [743, 485] on label "F" at bounding box center [739, 495] width 123 height 26
click at [743, 494] on input "F" at bounding box center [743, 498] width 8 height 8
radio input "true"
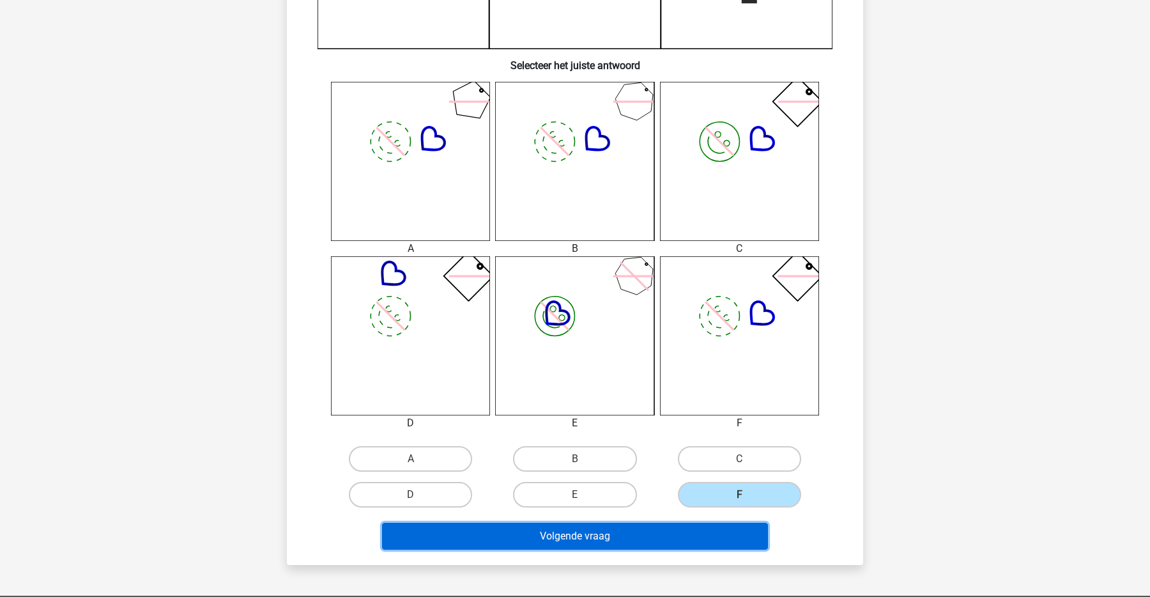
click at [707, 533] on button "Volgende vraag" at bounding box center [575, 535] width 386 height 27
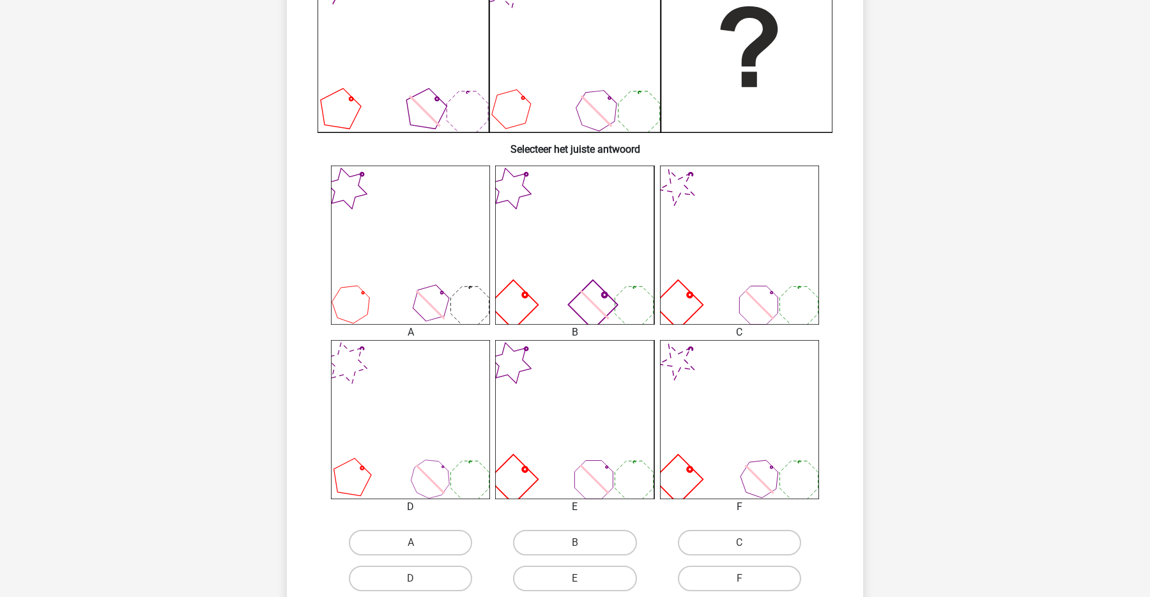
scroll to position [360, 0]
click at [570, 579] on label "E" at bounding box center [574, 577] width 123 height 26
click at [575, 579] on input "E" at bounding box center [579, 581] width 8 height 8
radio input "true"
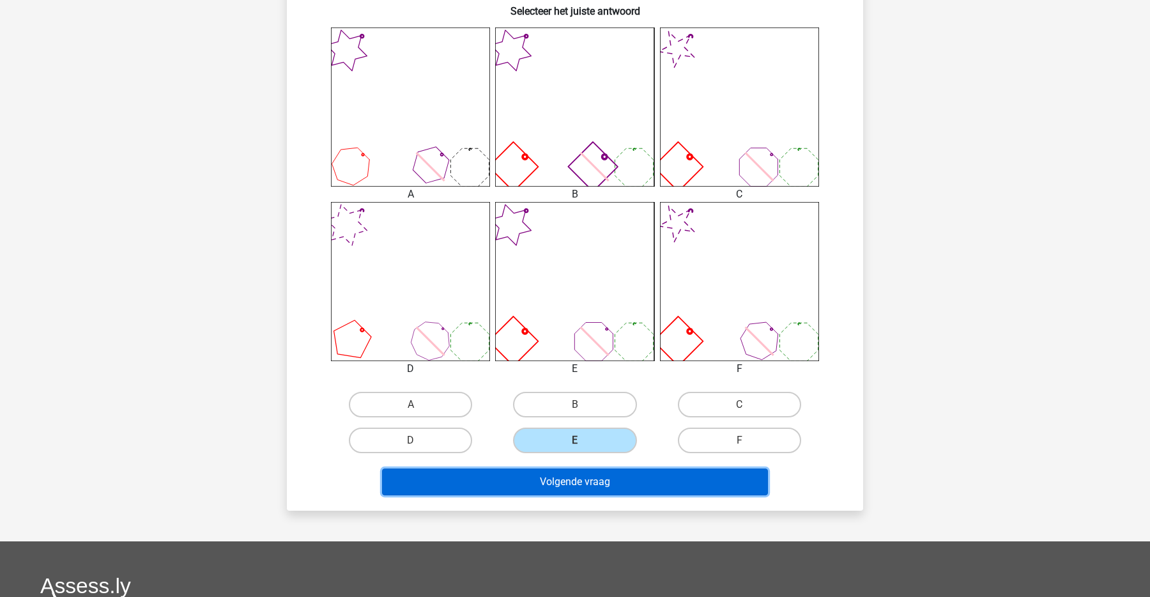
click at [556, 480] on button "Volgende vraag" at bounding box center [575, 481] width 386 height 27
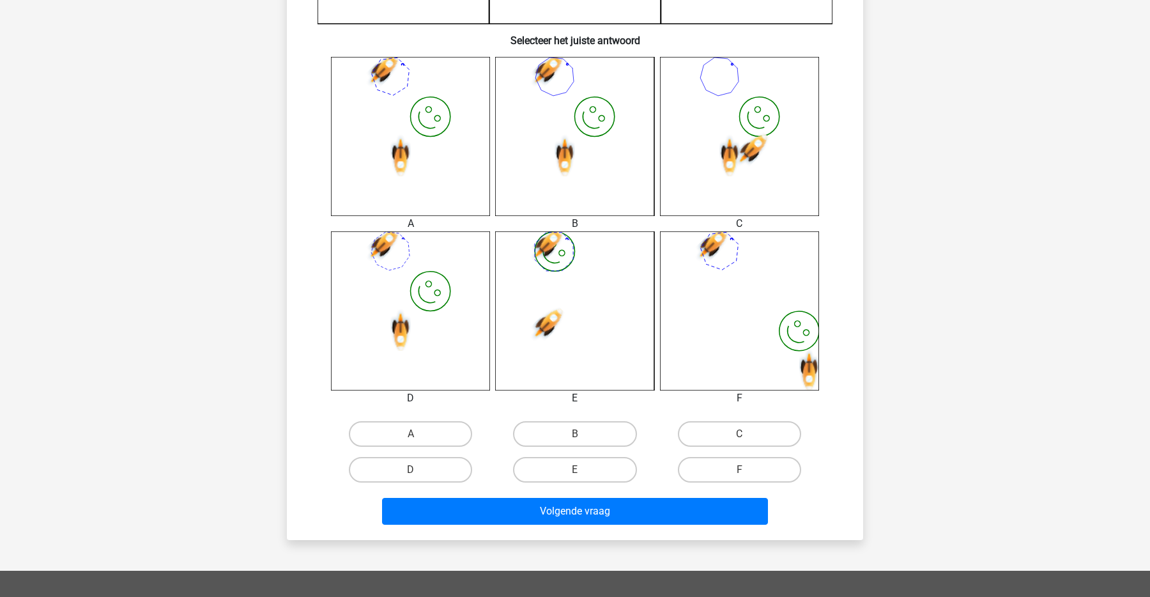
scroll to position [483, 0]
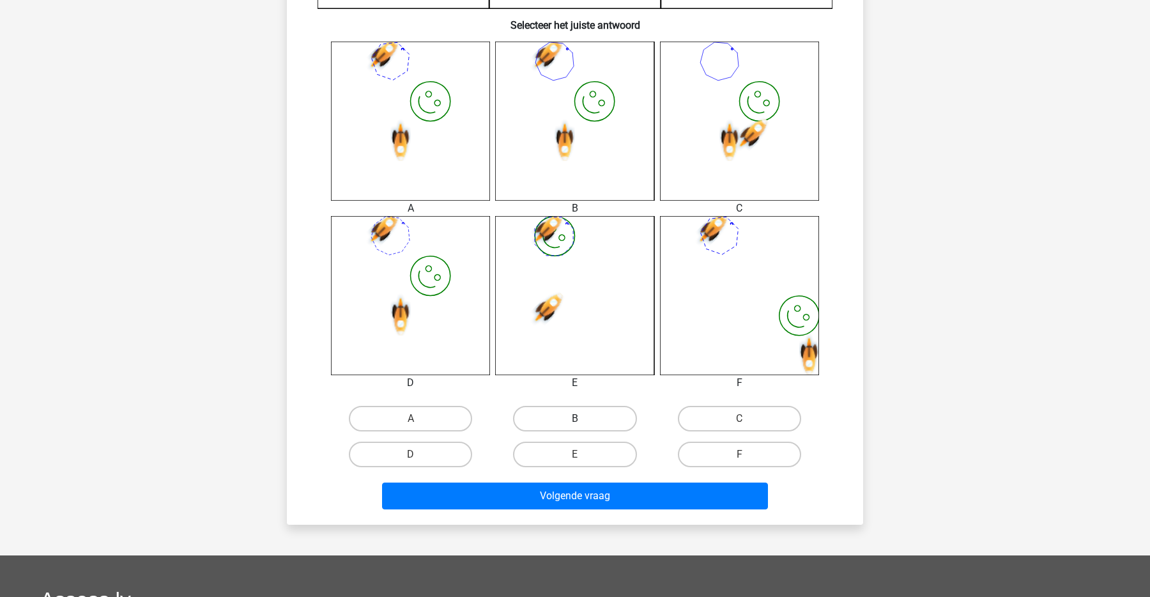
click at [552, 413] on label "B" at bounding box center [574, 419] width 123 height 26
click at [575, 418] on input "B" at bounding box center [579, 422] width 8 height 8
radio input "true"
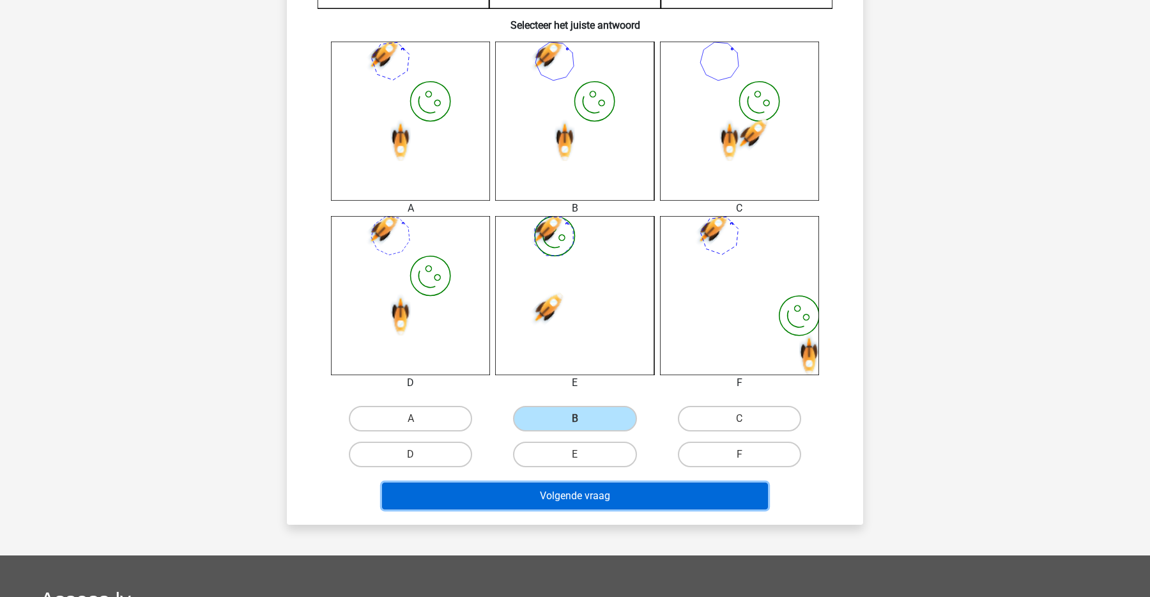
click at [551, 505] on button "Volgende vraag" at bounding box center [575, 495] width 386 height 27
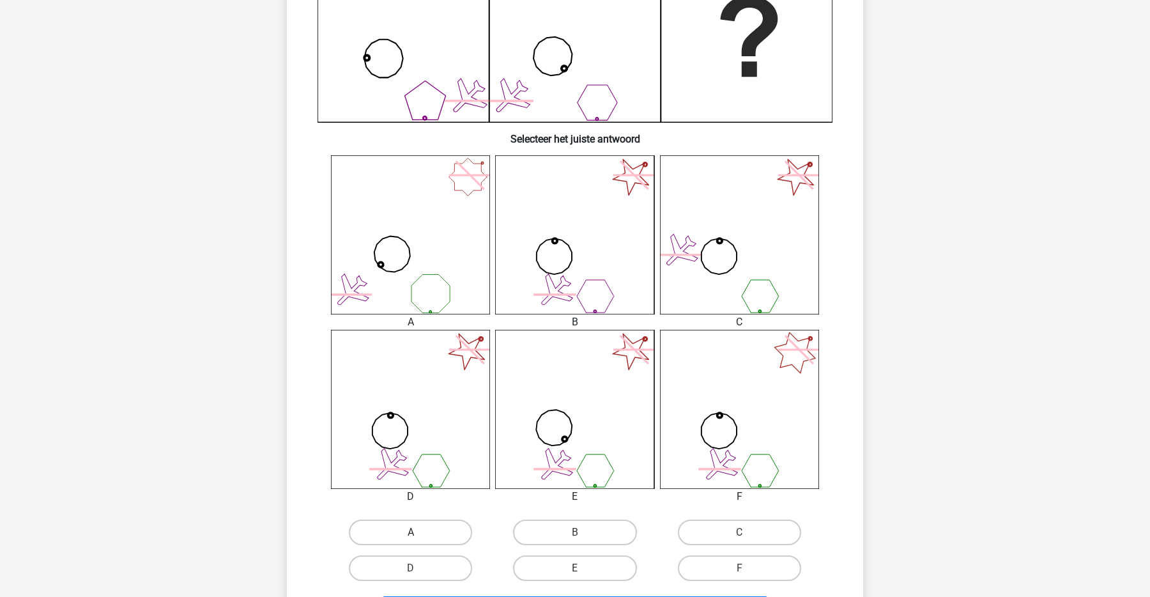
scroll to position [413, 0]
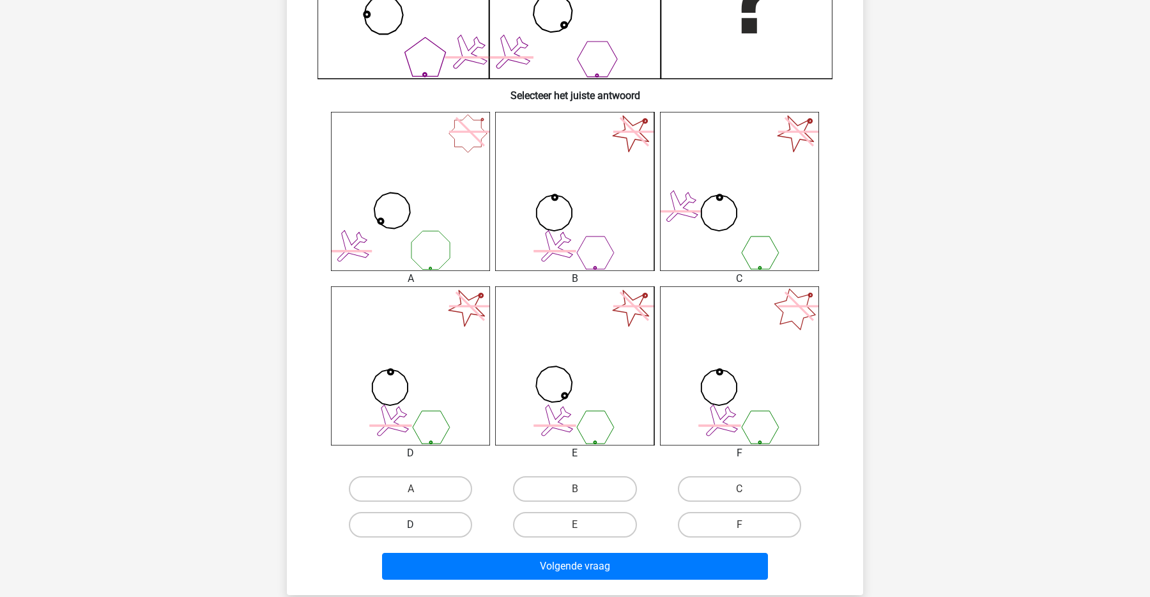
click at [432, 529] on label "D" at bounding box center [410, 525] width 123 height 26
click at [419, 529] on input "D" at bounding box center [415, 528] width 8 height 8
radio input "true"
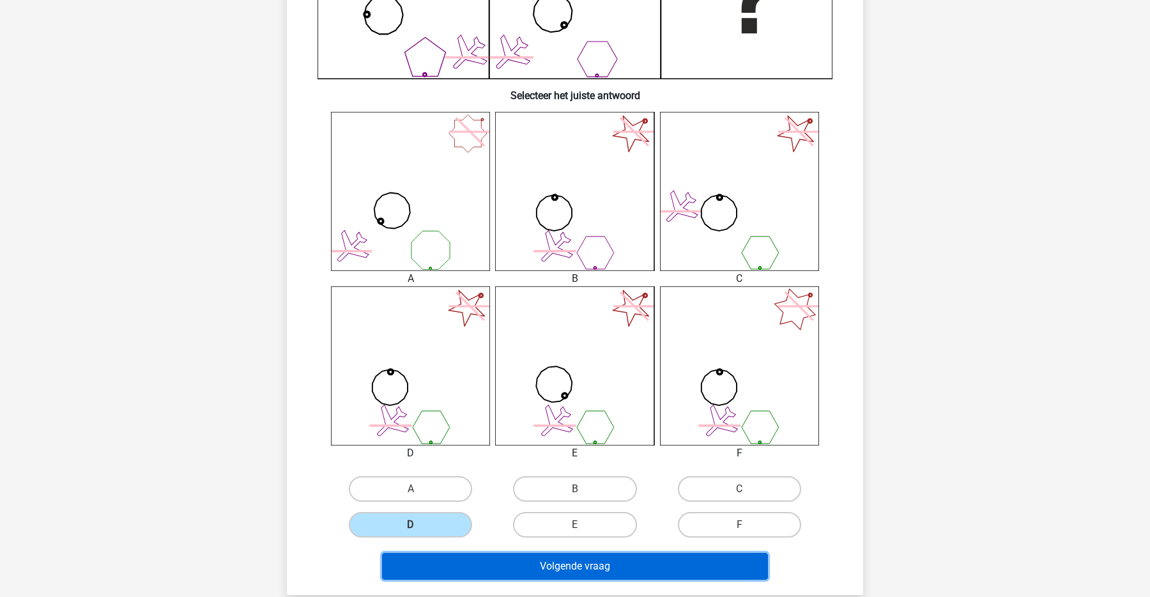
click at [464, 567] on button "Volgende vraag" at bounding box center [575, 565] width 386 height 27
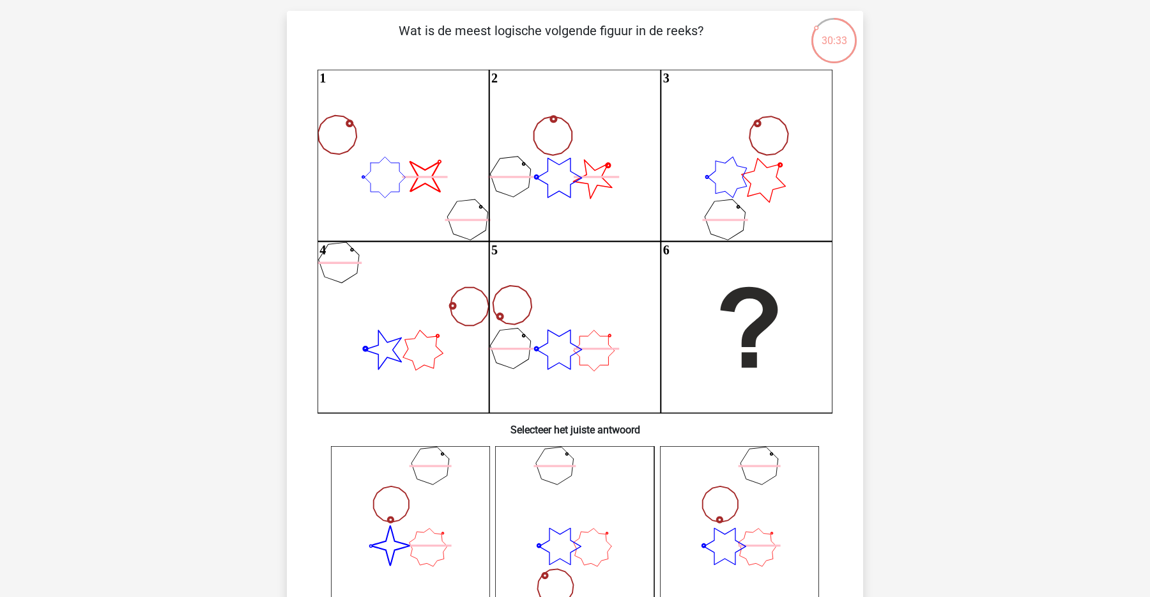
scroll to position [79, 0]
click at [731, 195] on icon "image/svg+xml 1 2 3 4 5 6" at bounding box center [574, 240] width 515 height 343
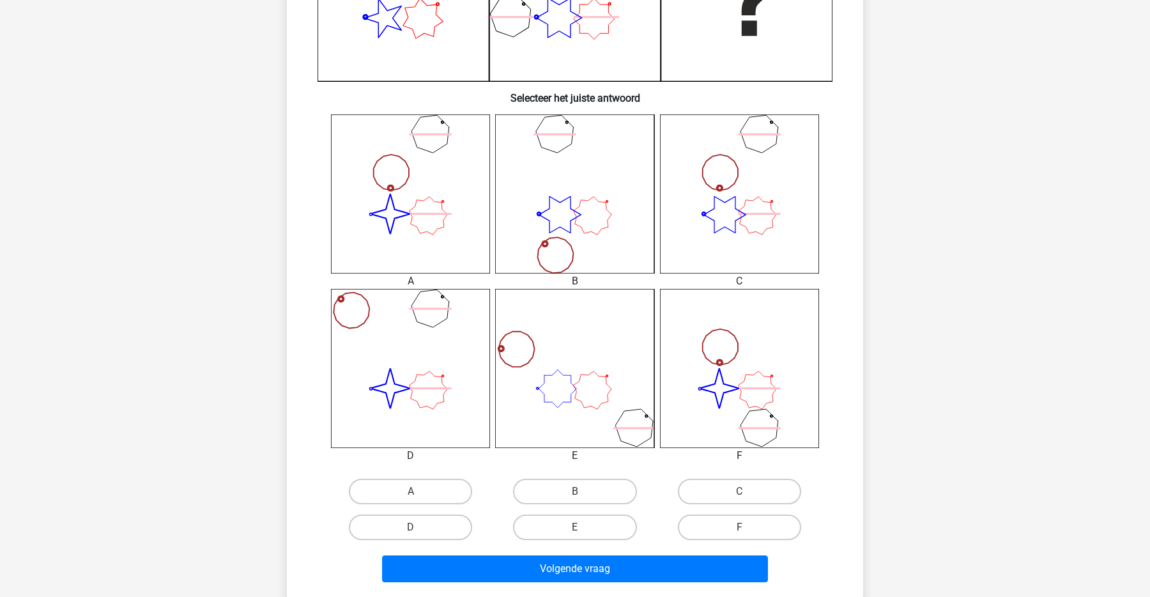
scroll to position [411, 0]
click at [727, 525] on label "F" at bounding box center [739, 526] width 123 height 26
click at [739, 526] on input "F" at bounding box center [743, 530] width 8 height 8
radio input "true"
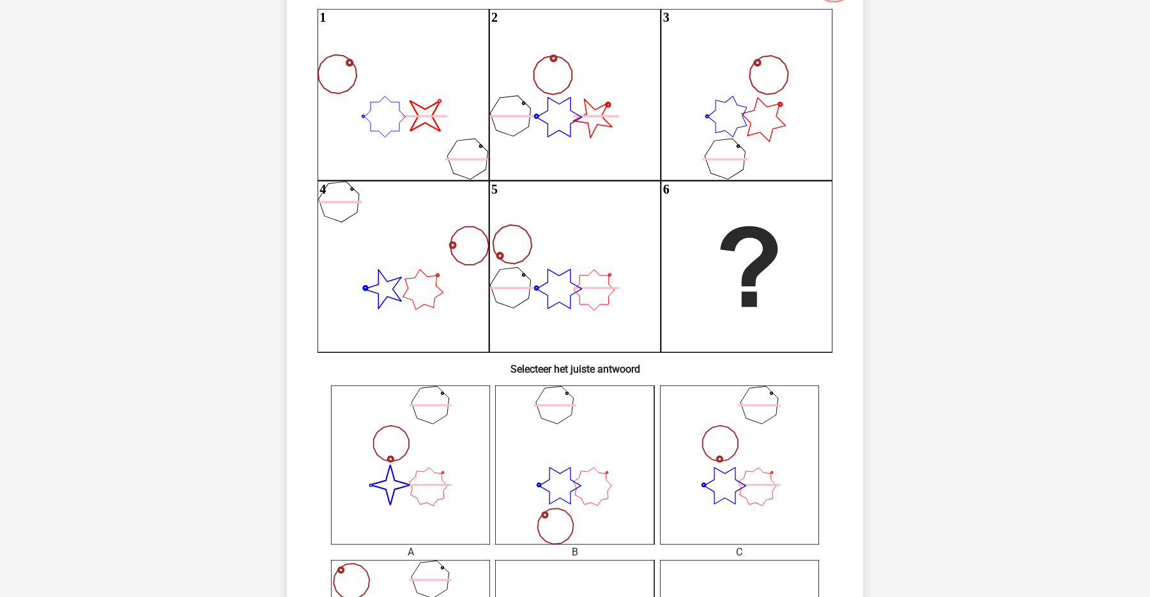
scroll to position [141, 0]
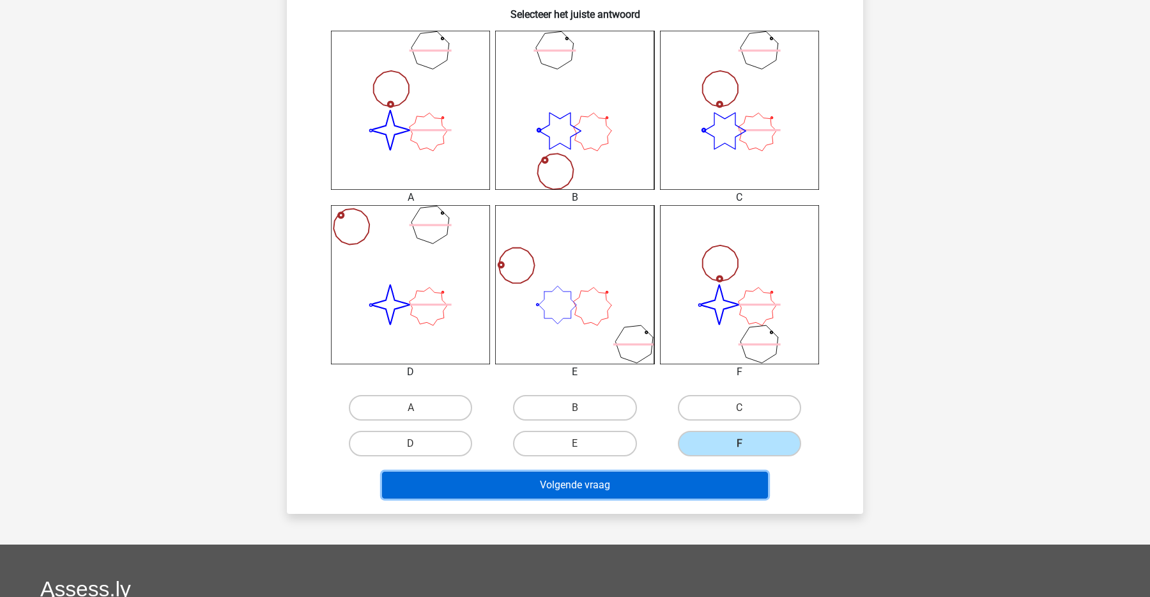
click at [670, 488] on button "Volgende vraag" at bounding box center [575, 484] width 386 height 27
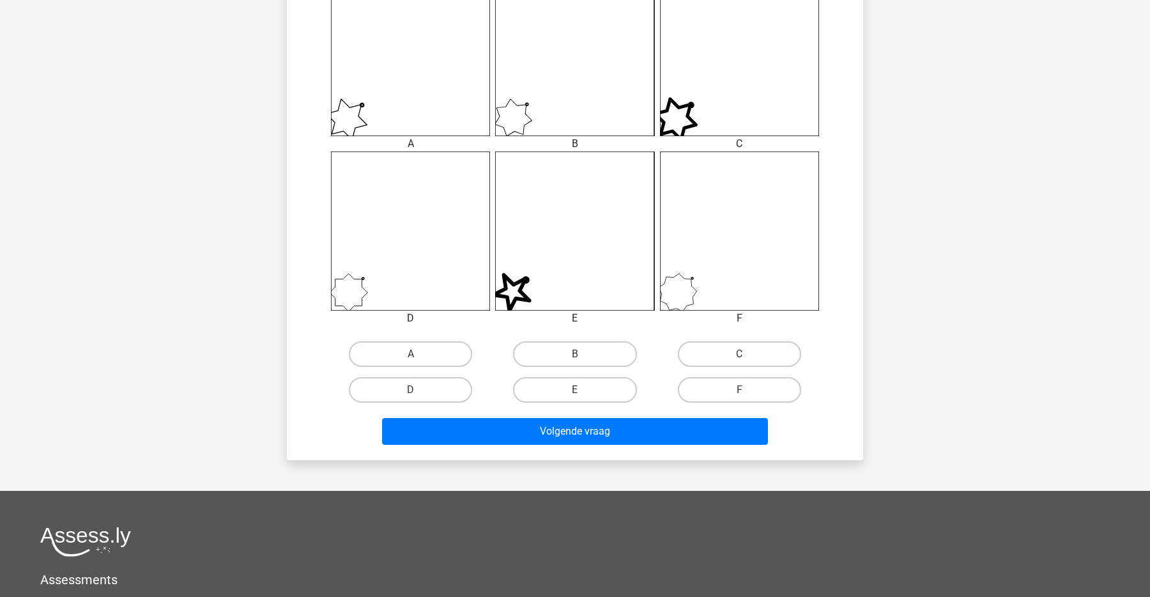
scroll to position [589, 0]
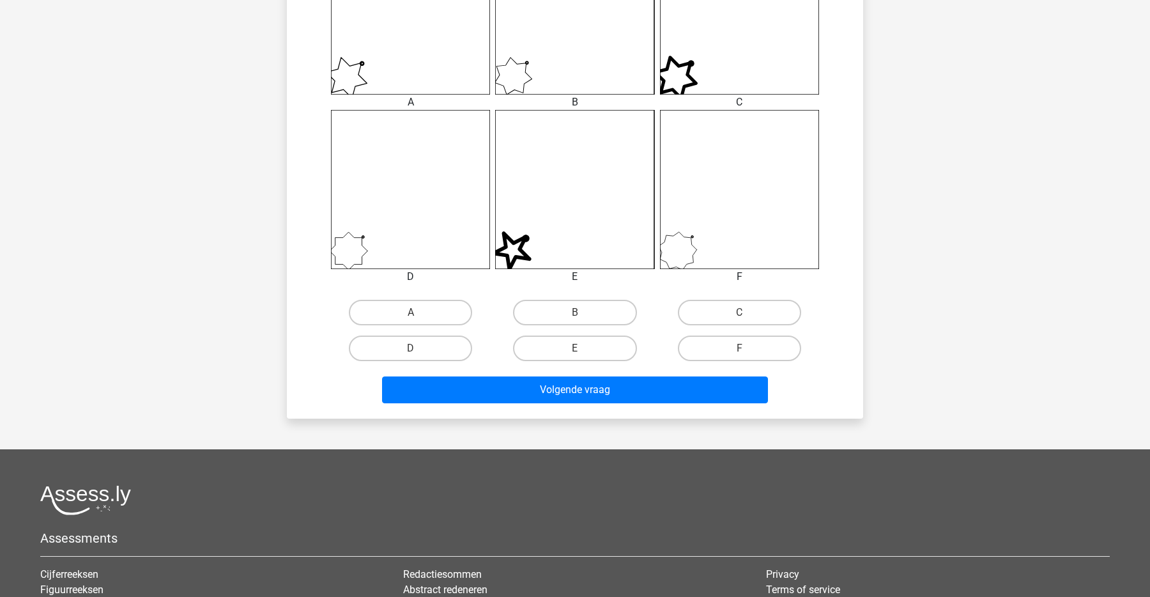
click at [751, 363] on div "F" at bounding box center [739, 348] width 164 height 36
click at [748, 342] on label "F" at bounding box center [739, 348] width 123 height 26
click at [747, 348] on input "F" at bounding box center [743, 352] width 8 height 8
radio input "true"
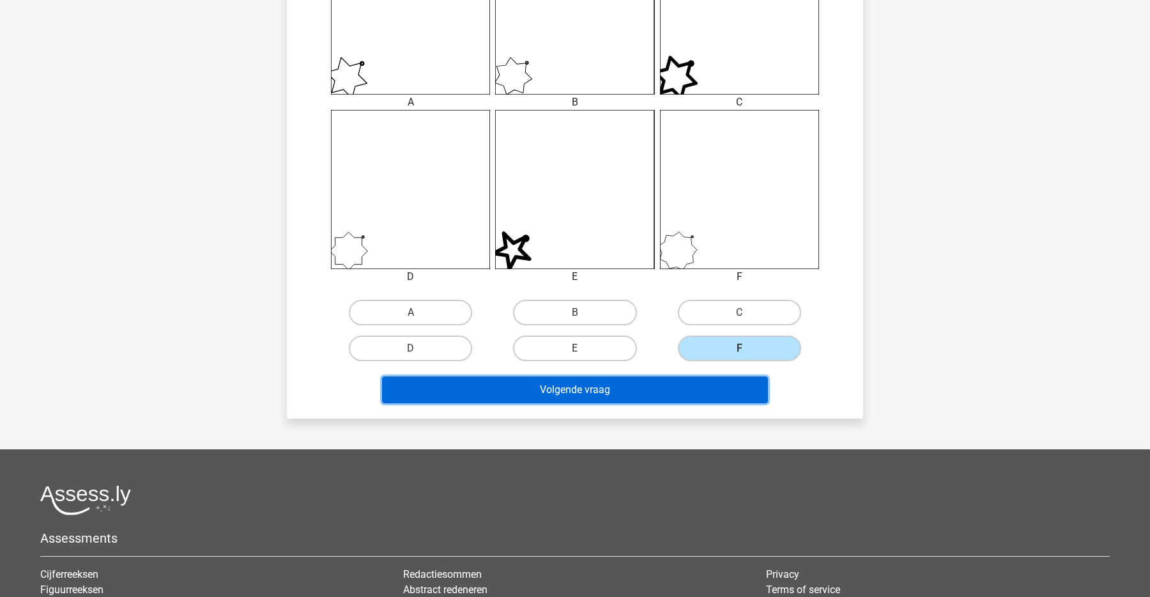
click at [664, 379] on button "Volgende vraag" at bounding box center [575, 389] width 386 height 27
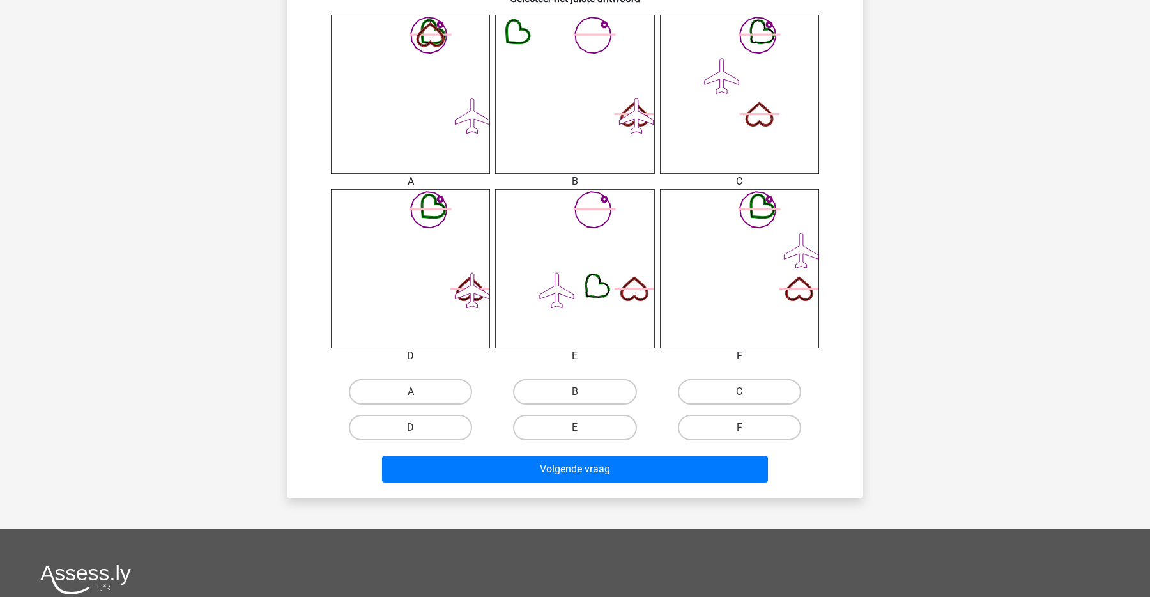
scroll to position [509, 0]
click at [722, 432] on label "F" at bounding box center [739, 428] width 123 height 26
click at [739, 432] on input "F" at bounding box center [743, 432] width 8 height 8
radio input "true"
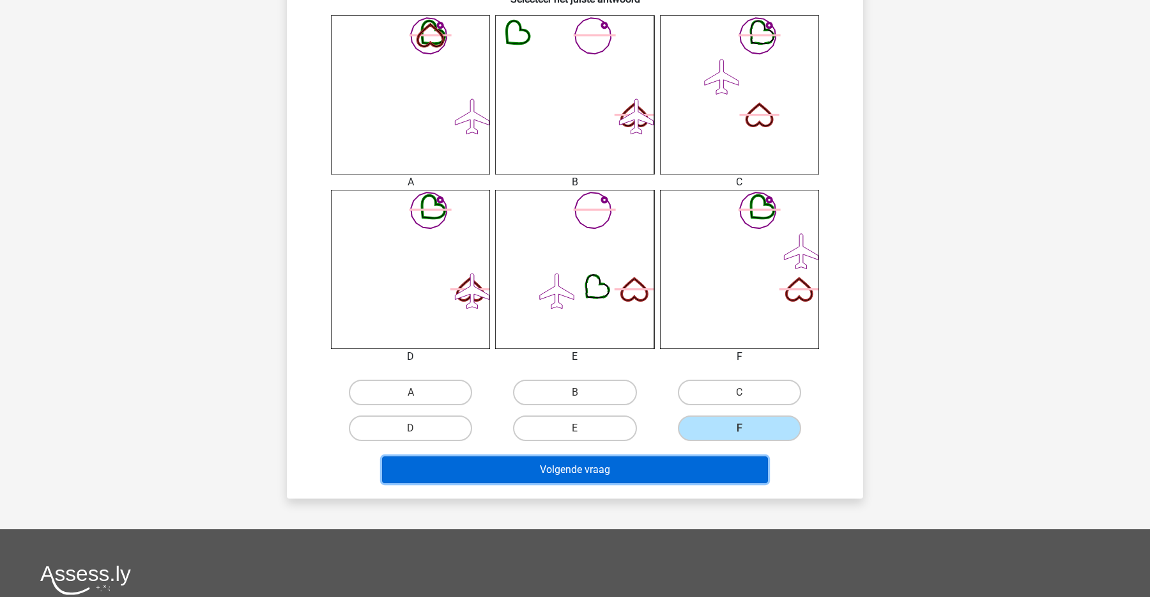
click at [692, 469] on button "Volgende vraag" at bounding box center [575, 469] width 386 height 27
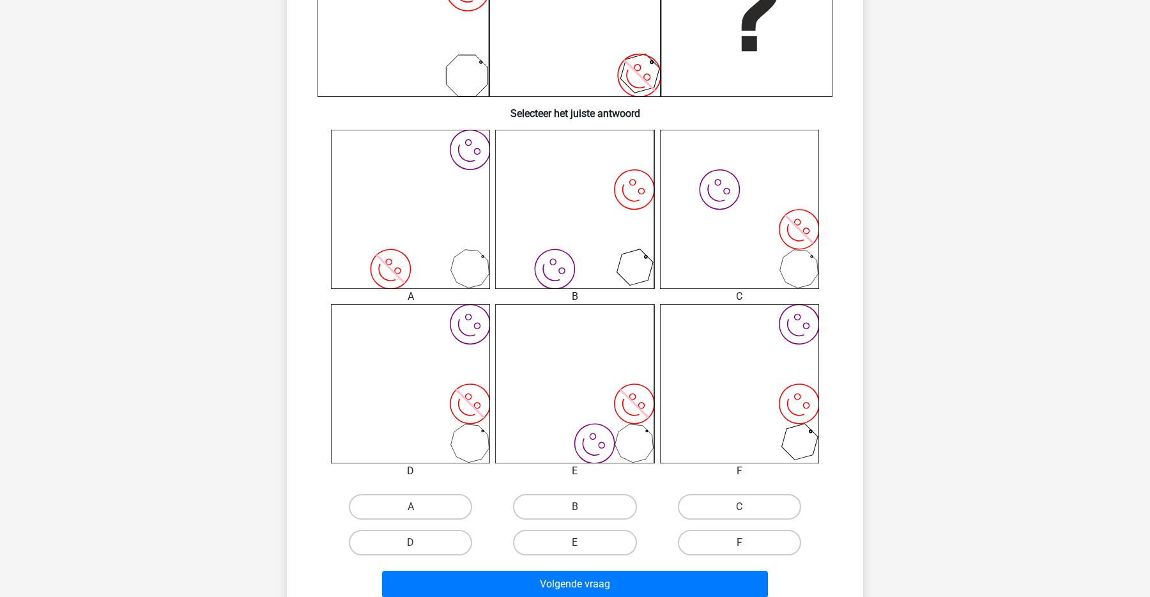
scroll to position [392, 0]
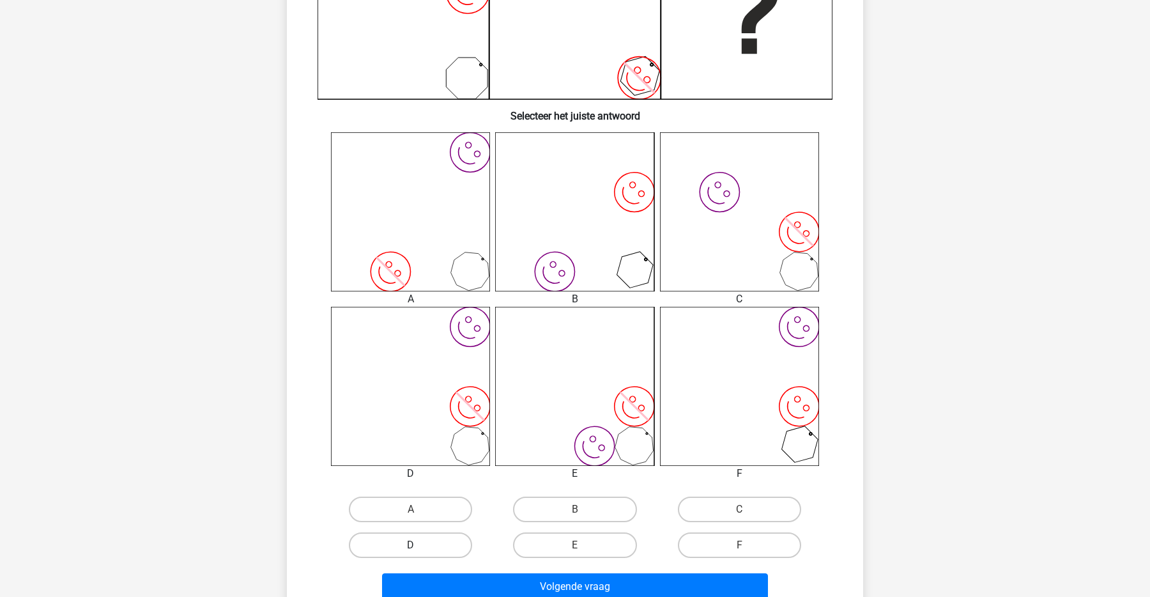
click at [409, 538] on label "D" at bounding box center [410, 545] width 123 height 26
click at [411, 545] on input "D" at bounding box center [415, 549] width 8 height 8
radio input "true"
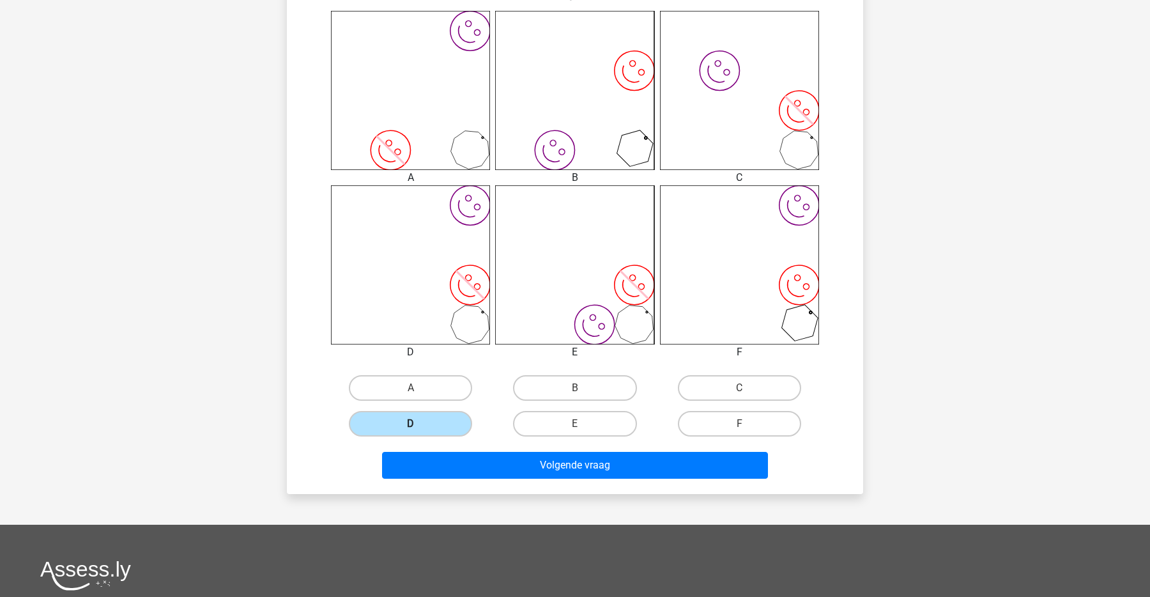
scroll to position [512, 0]
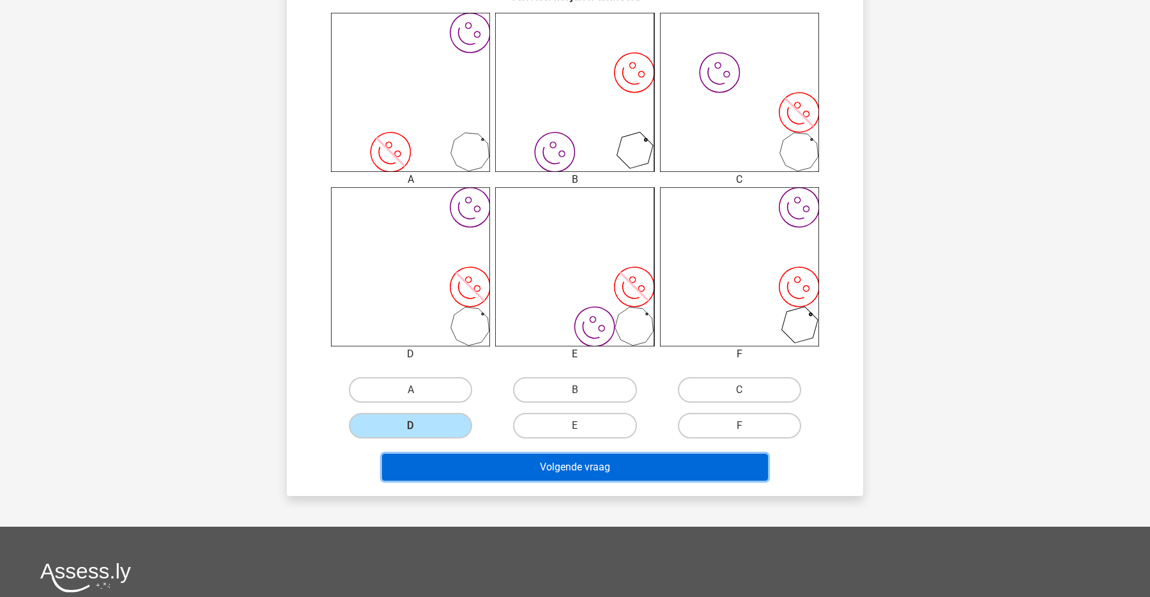
click at [530, 477] on button "Volgende vraag" at bounding box center [575, 466] width 386 height 27
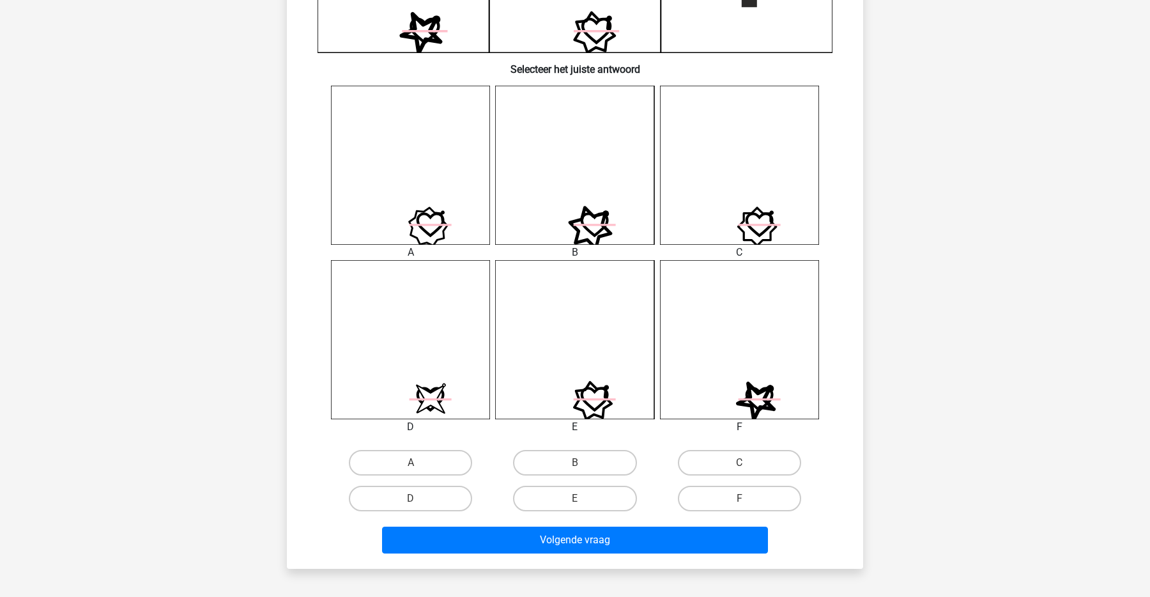
scroll to position [451, 0]
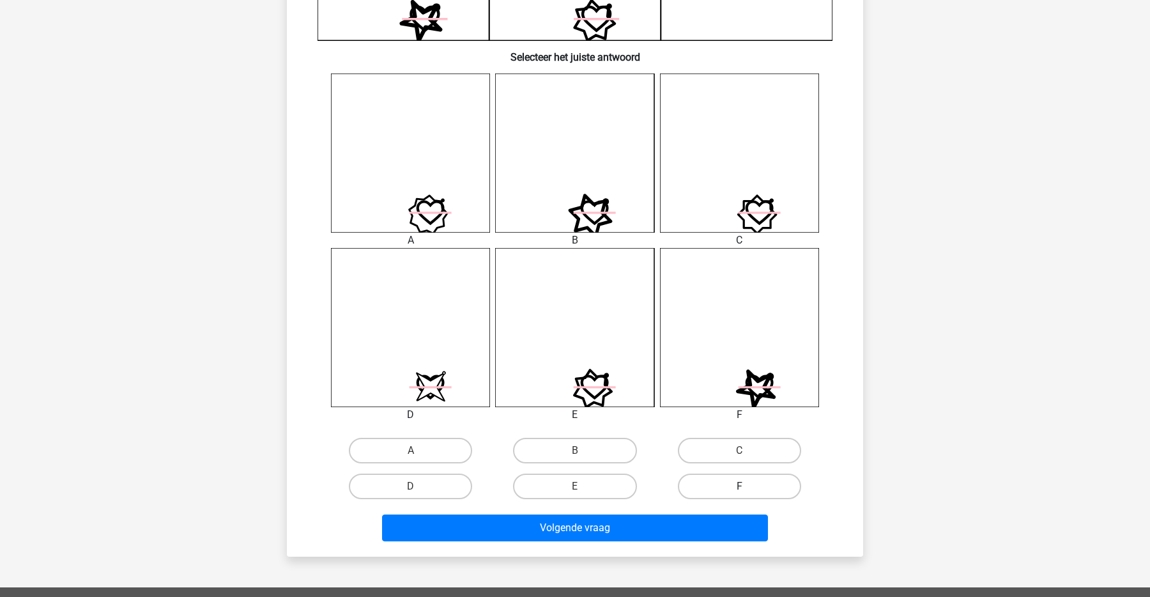
click at [720, 483] on label "F" at bounding box center [739, 486] width 123 height 26
click at [739, 486] on input "F" at bounding box center [743, 490] width 8 height 8
radio input "true"
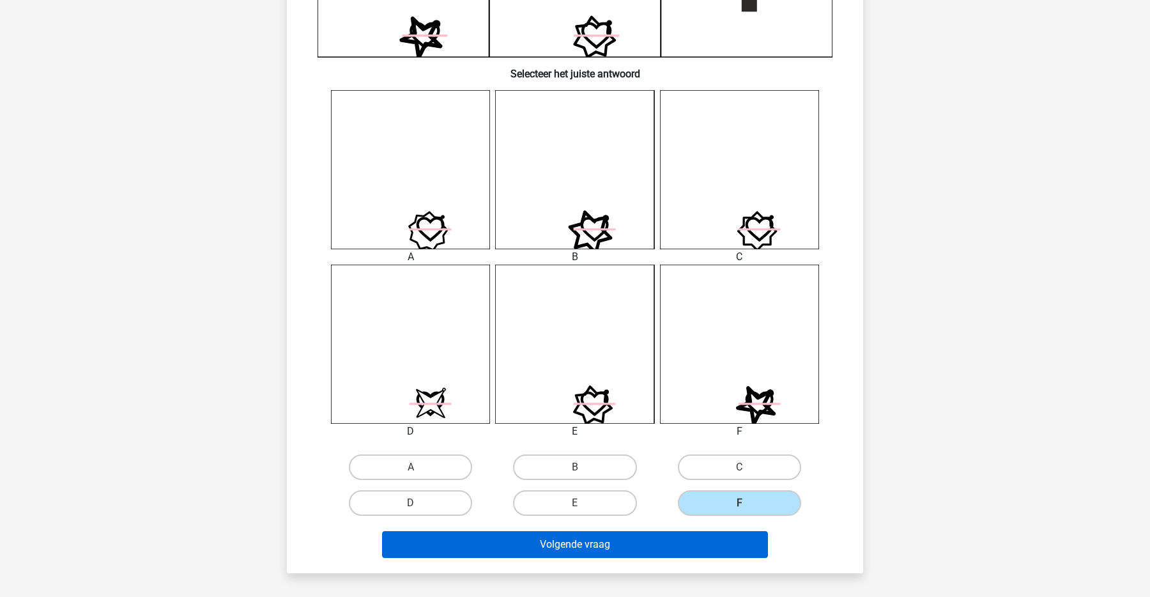
scroll to position [434, 0]
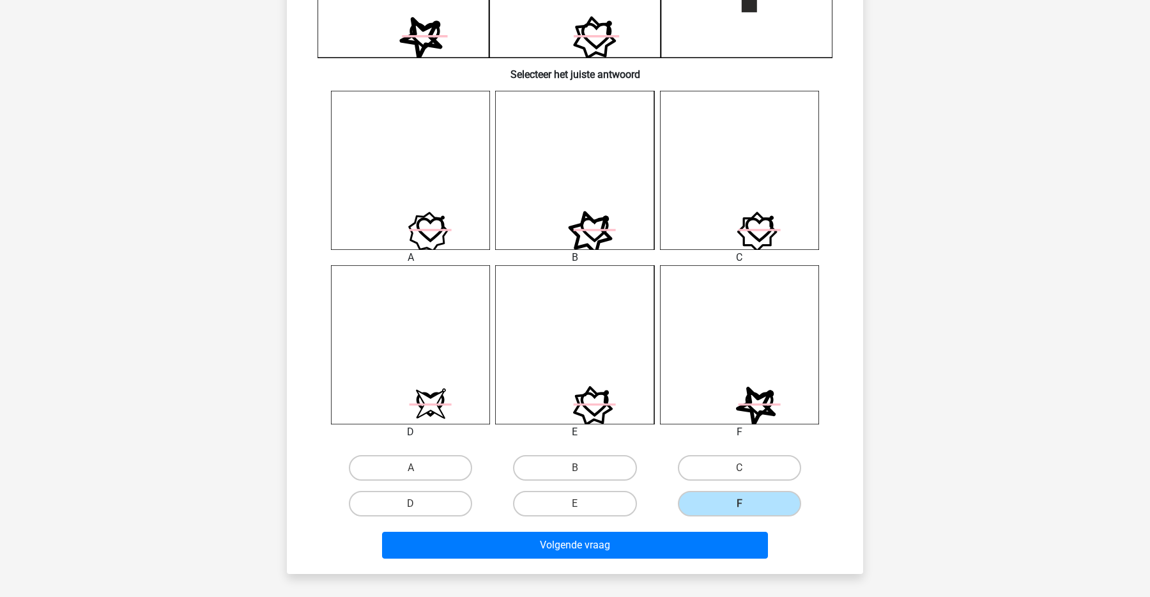
click at [555, 558] on div "Volgende vraag" at bounding box center [574, 547] width 493 height 32
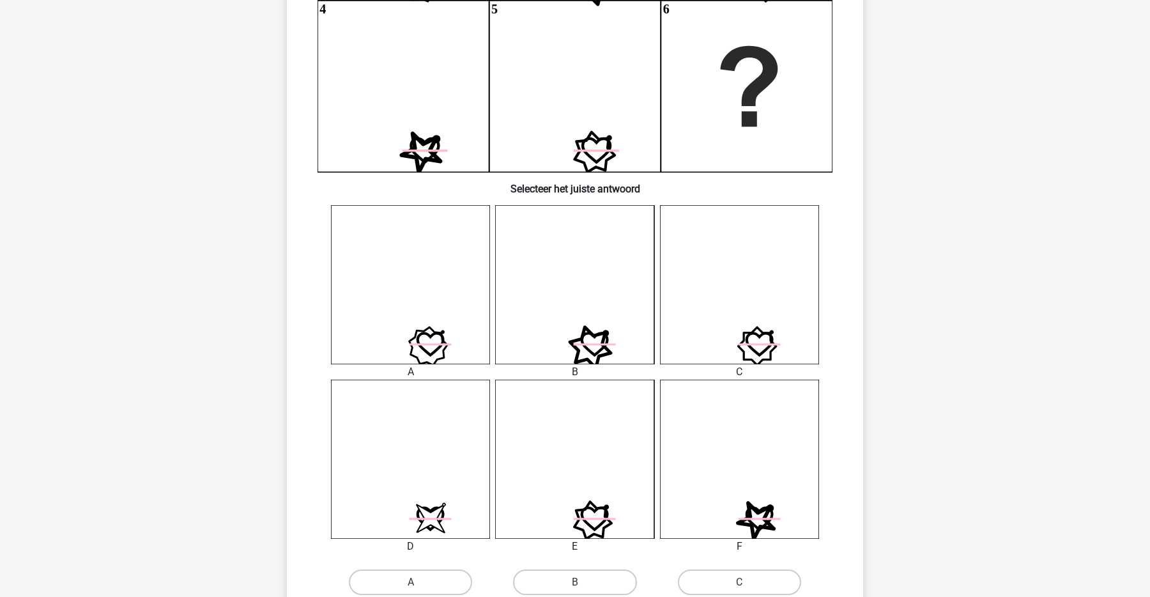
scroll to position [448, 0]
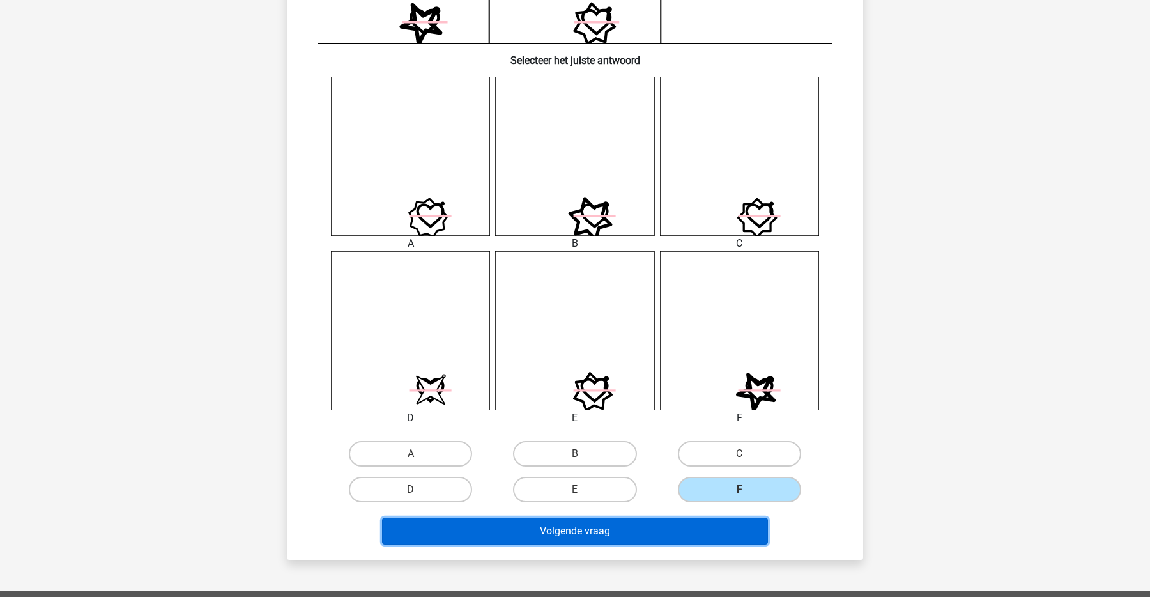
click at [657, 534] on button "Volgende vraag" at bounding box center [575, 530] width 386 height 27
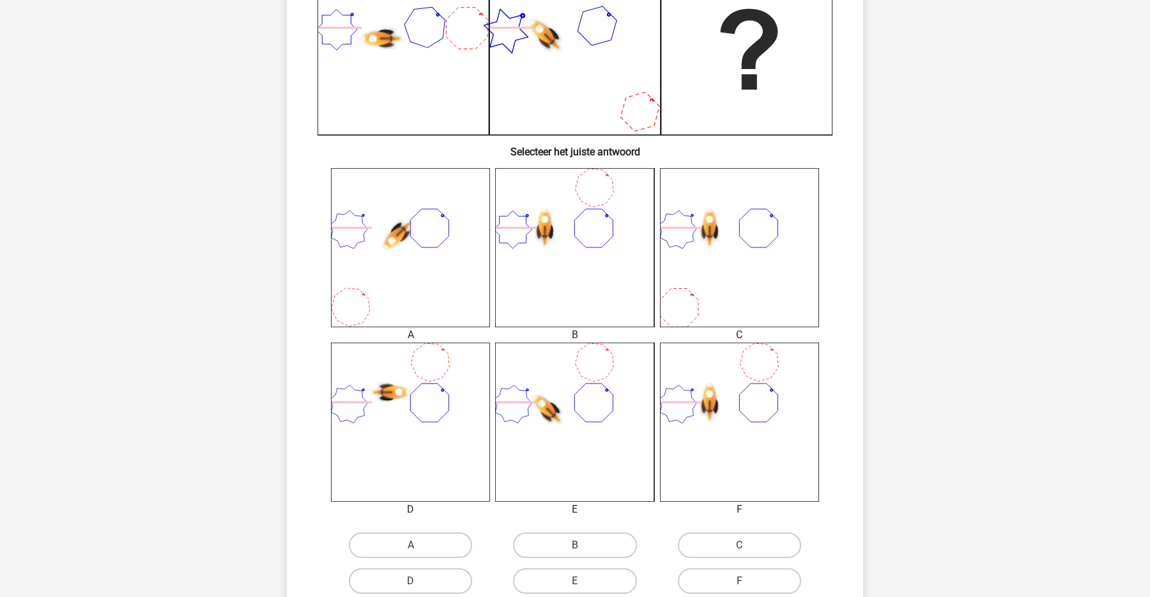
scroll to position [386, 0]
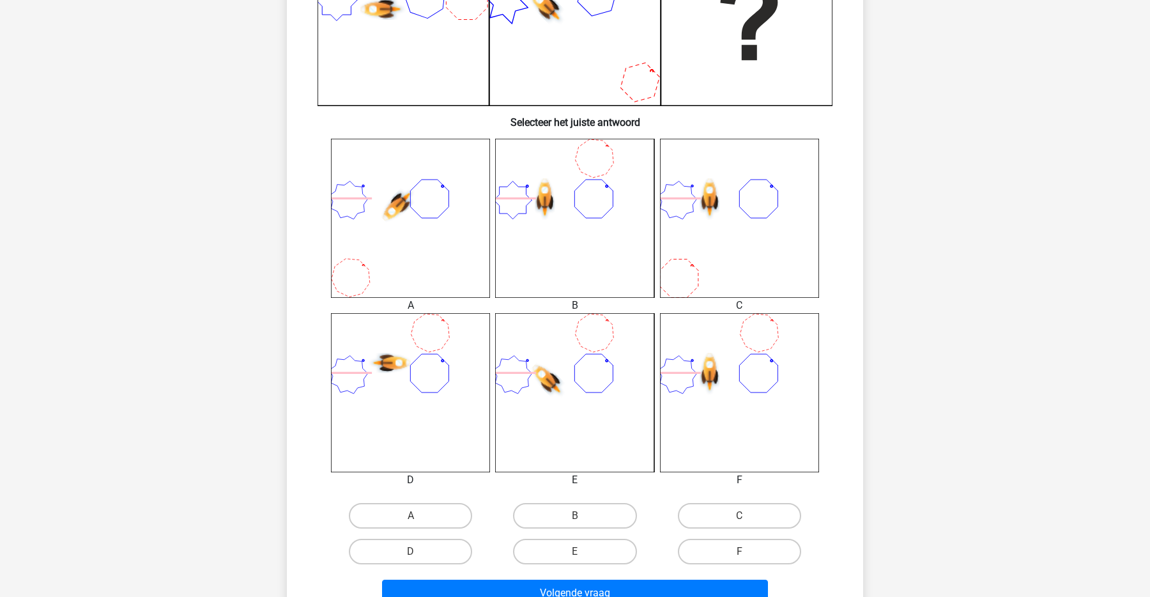
click at [740, 390] on icon at bounding box center [739, 392] width 159 height 159
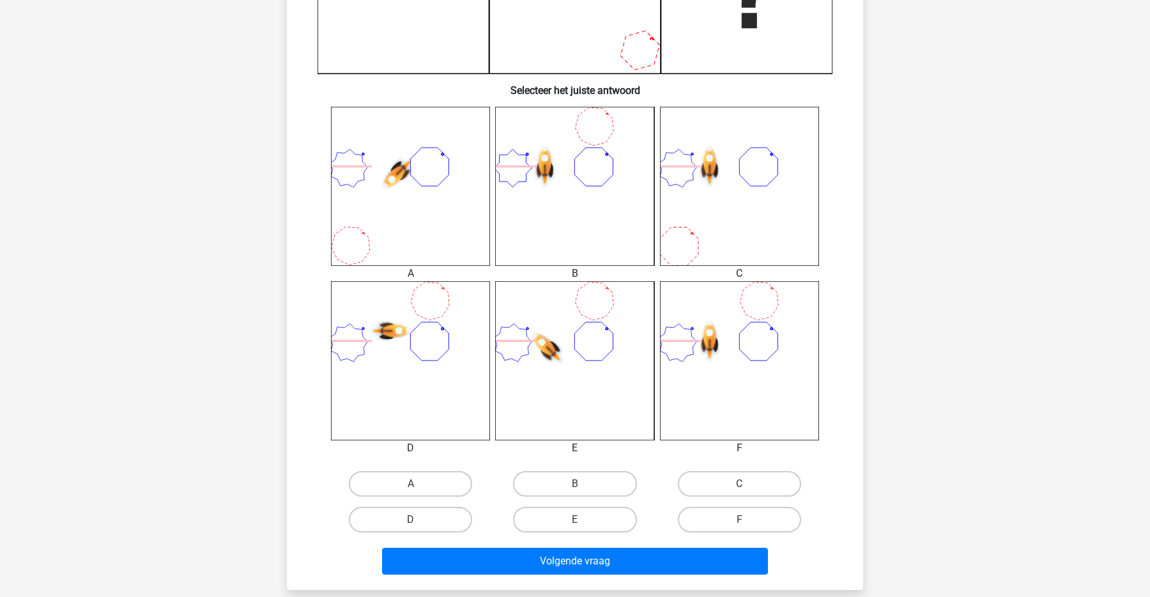
scroll to position [421, 0]
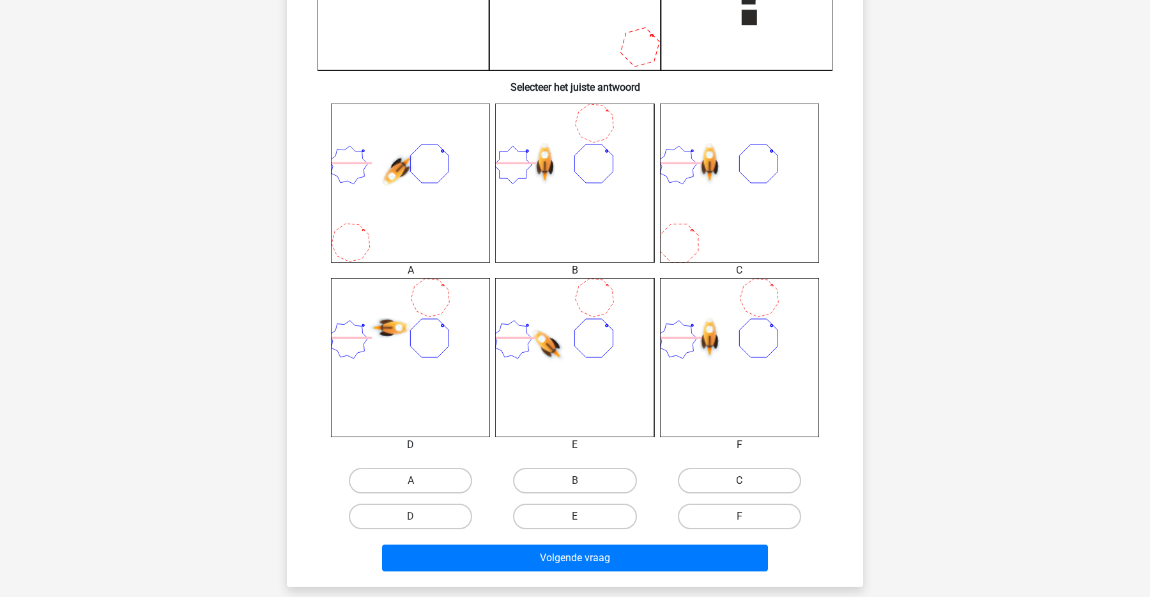
click at [704, 470] on label "C" at bounding box center [739, 481] width 123 height 26
click at [739, 480] on input "C" at bounding box center [743, 484] width 8 height 8
radio input "true"
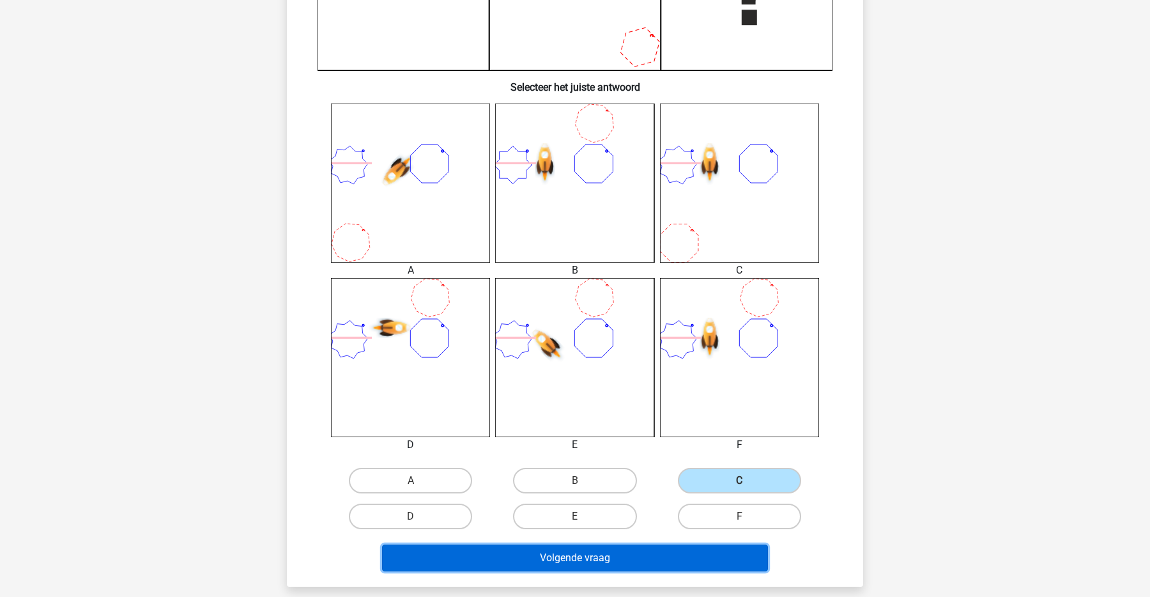
click at [639, 554] on button "Volgende vraag" at bounding box center [575, 557] width 386 height 27
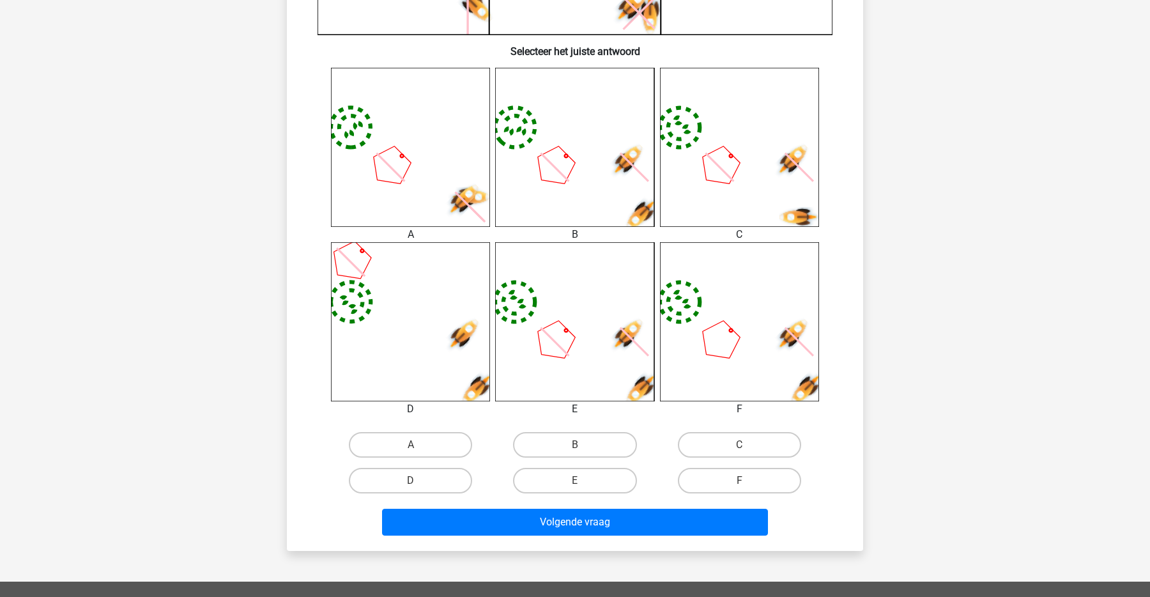
scroll to position [456, 0]
click at [724, 440] on label "C" at bounding box center [739, 445] width 123 height 26
click at [739, 445] on input "C" at bounding box center [743, 449] width 8 height 8
radio input "true"
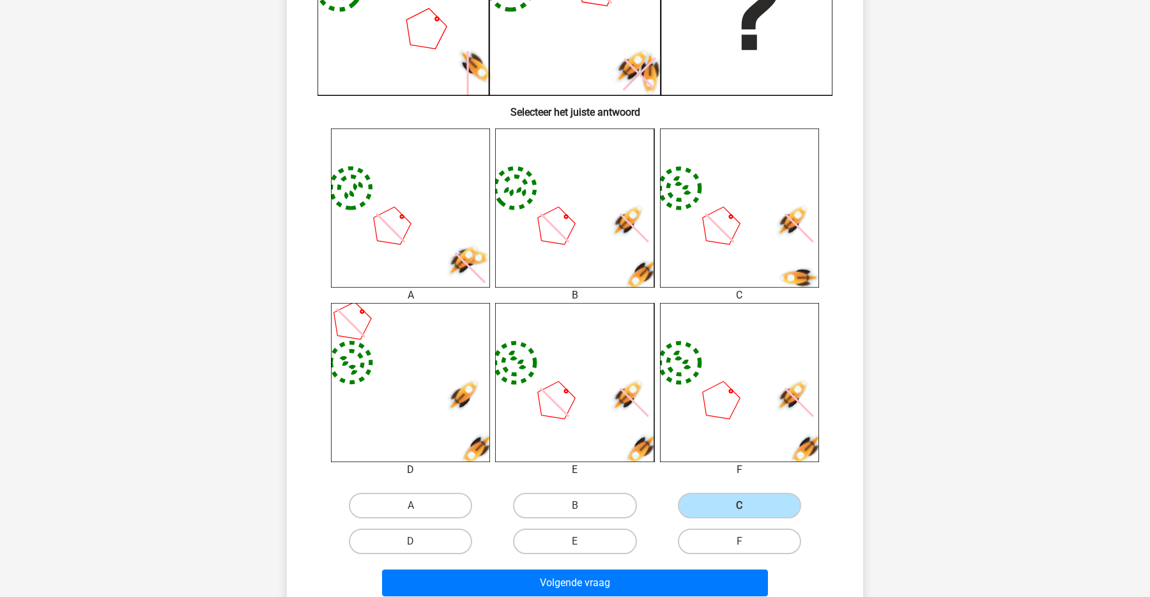
scroll to position [394, 0]
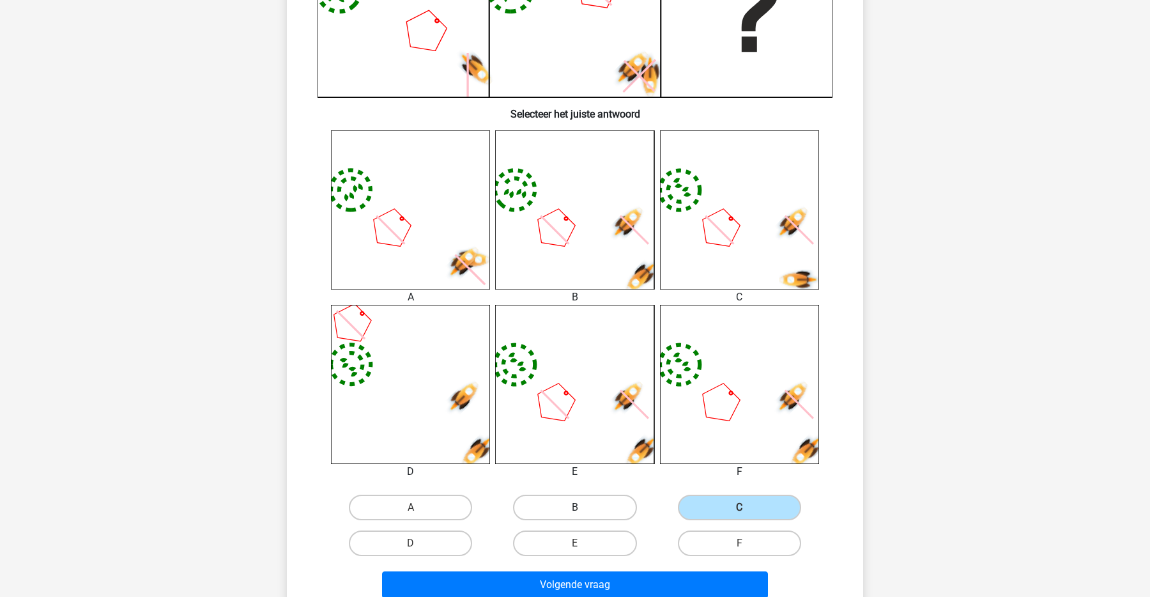
click at [584, 508] on label "B" at bounding box center [574, 507] width 123 height 26
click at [583, 508] on input "B" at bounding box center [579, 511] width 8 height 8
radio input "true"
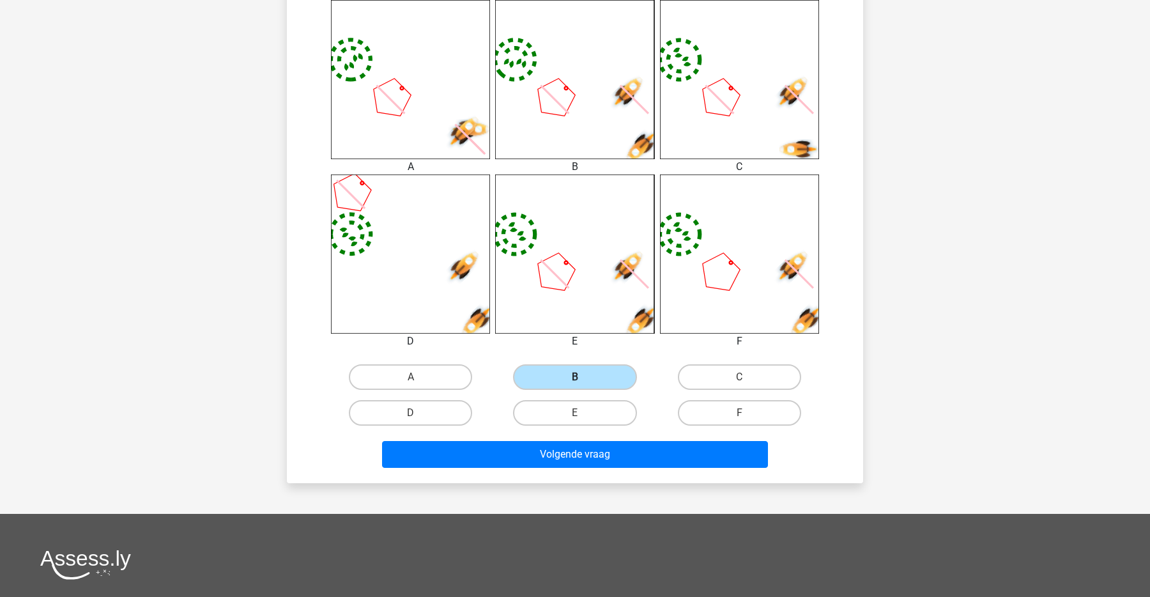
scroll to position [526, 0]
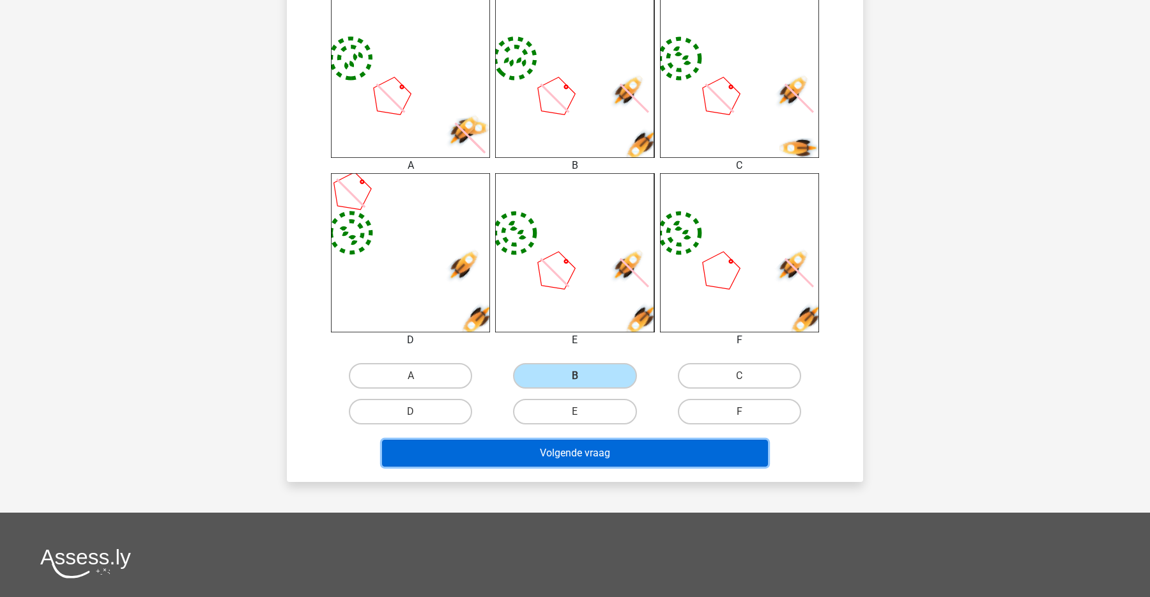
click at [643, 453] on button "Volgende vraag" at bounding box center [575, 452] width 386 height 27
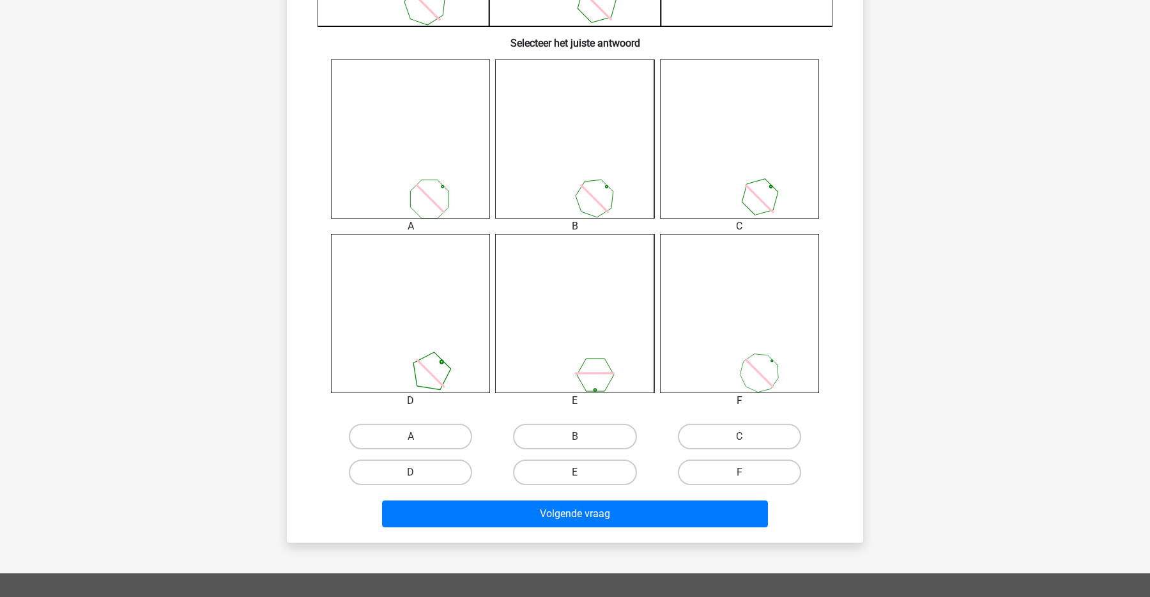
scroll to position [496, 0]
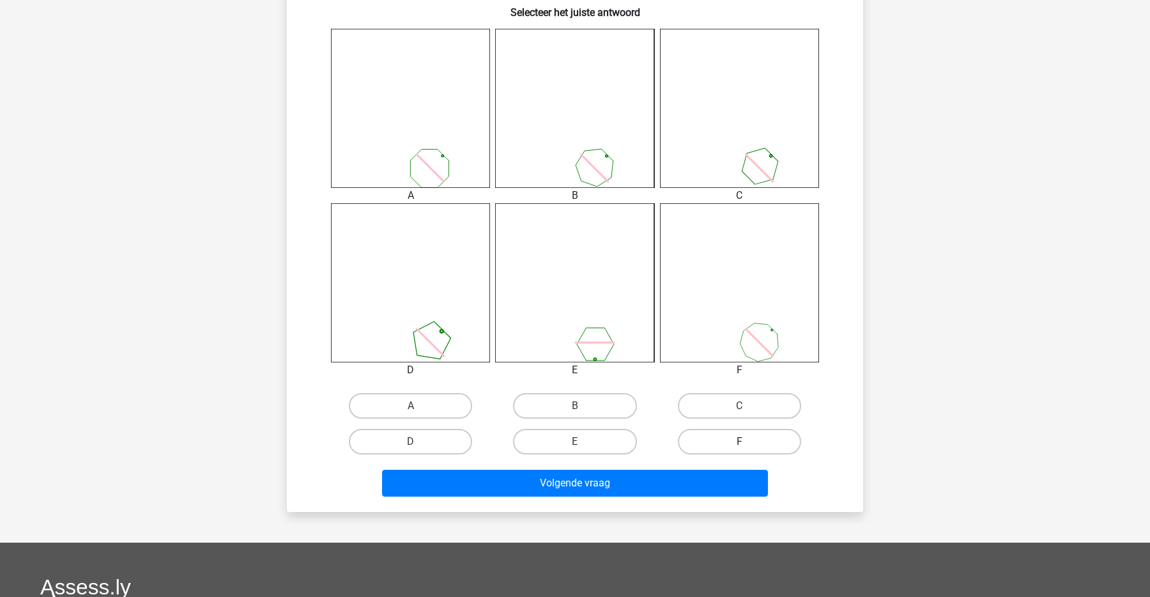
click at [717, 442] on label "F" at bounding box center [739, 442] width 123 height 26
click at [739, 442] on input "F" at bounding box center [743, 445] width 8 height 8
radio input "true"
click at [684, 499] on div "Volgende vraag" at bounding box center [574, 485] width 493 height 32
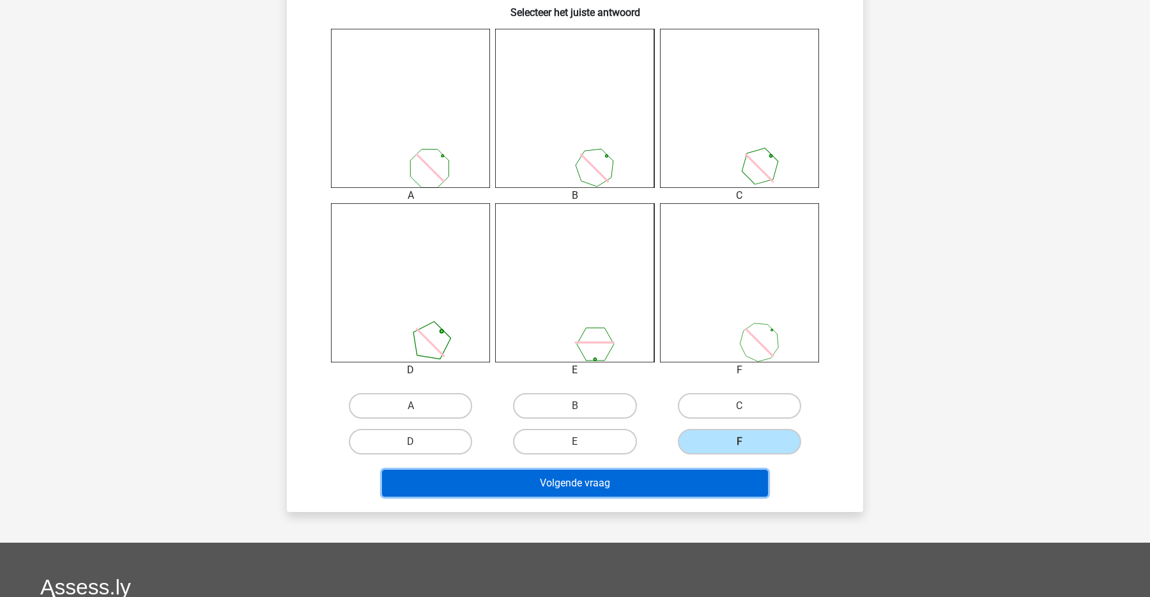
click at [653, 487] on button "Volgende vraag" at bounding box center [575, 482] width 386 height 27
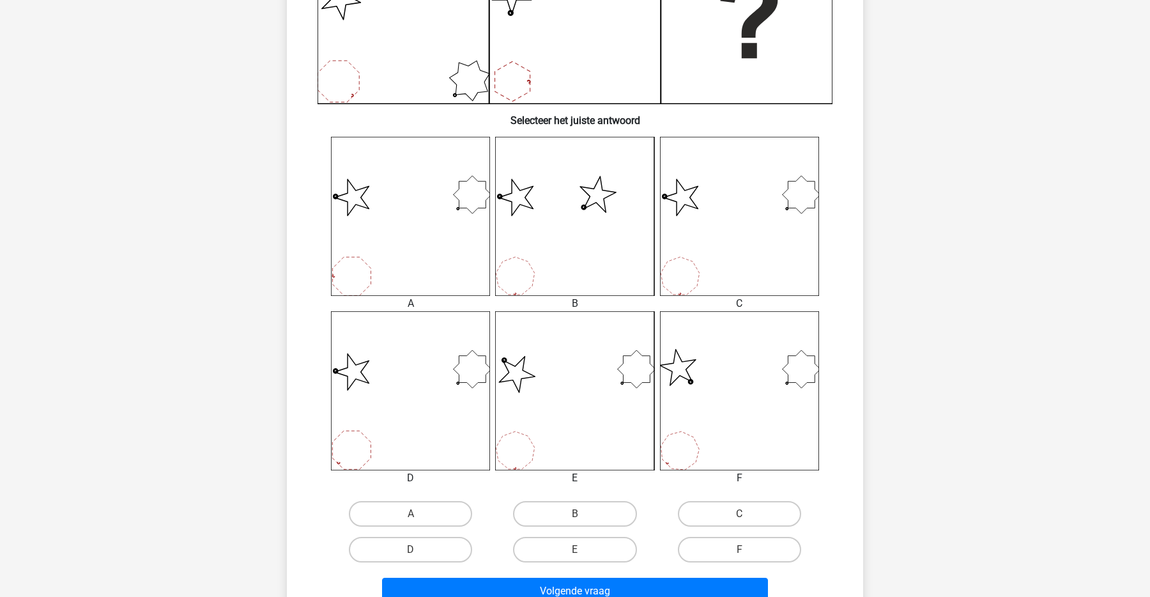
scroll to position [389, 0]
click at [575, 549] on input "E" at bounding box center [579, 552] width 8 height 8
radio input "true"
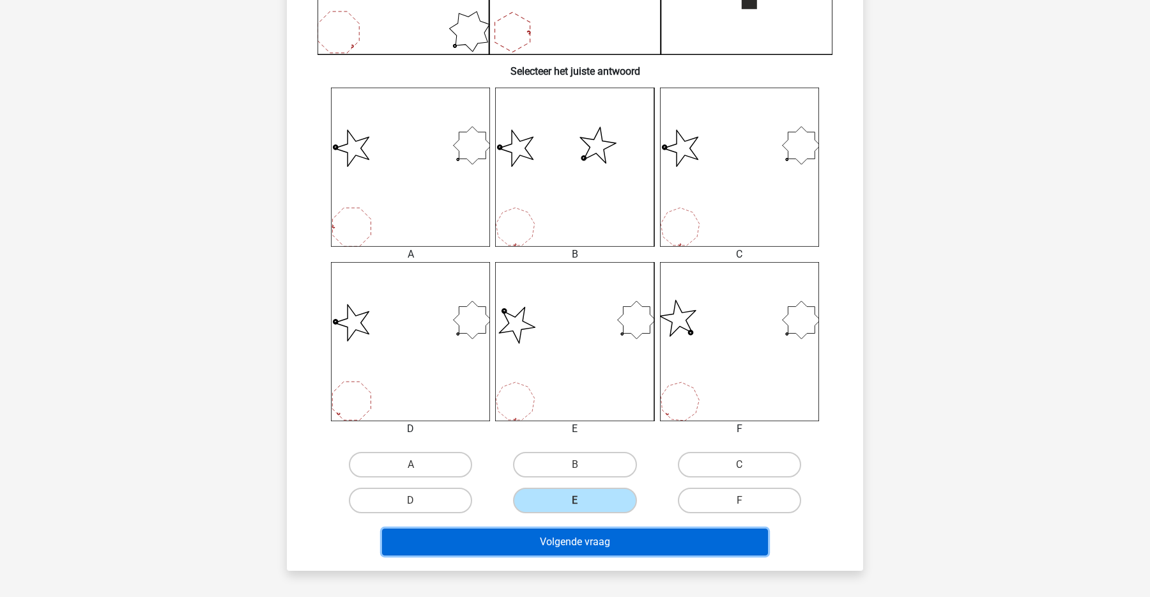
click at [584, 545] on button "Volgende vraag" at bounding box center [575, 541] width 386 height 27
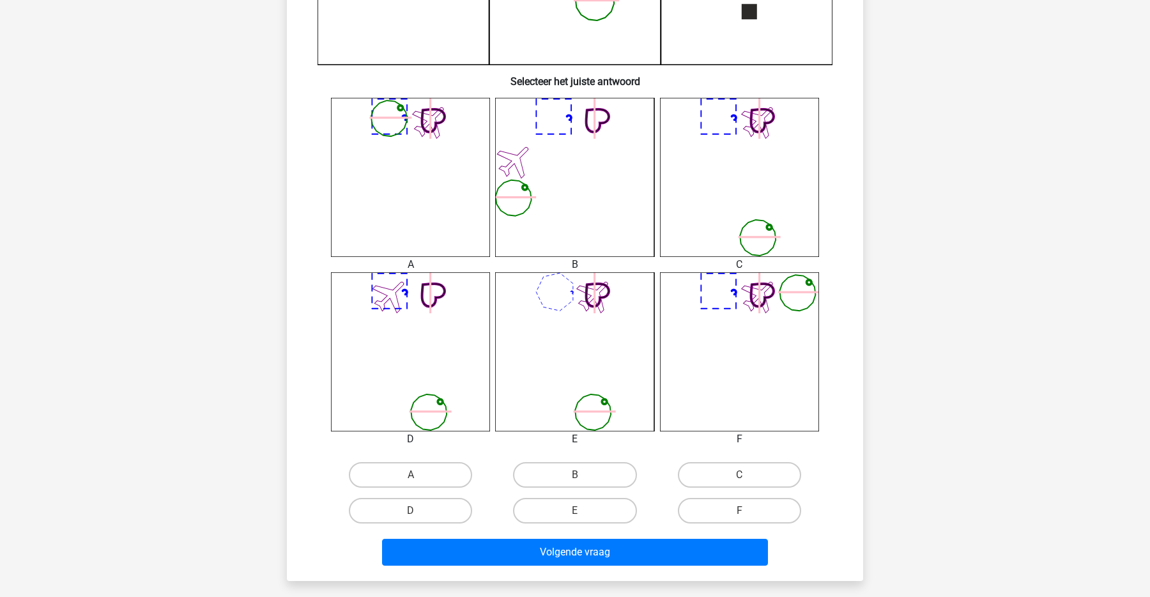
scroll to position [427, 0]
click at [743, 471] on label "C" at bounding box center [739, 474] width 123 height 26
click at [743, 474] on input "C" at bounding box center [743, 478] width 8 height 8
radio input "true"
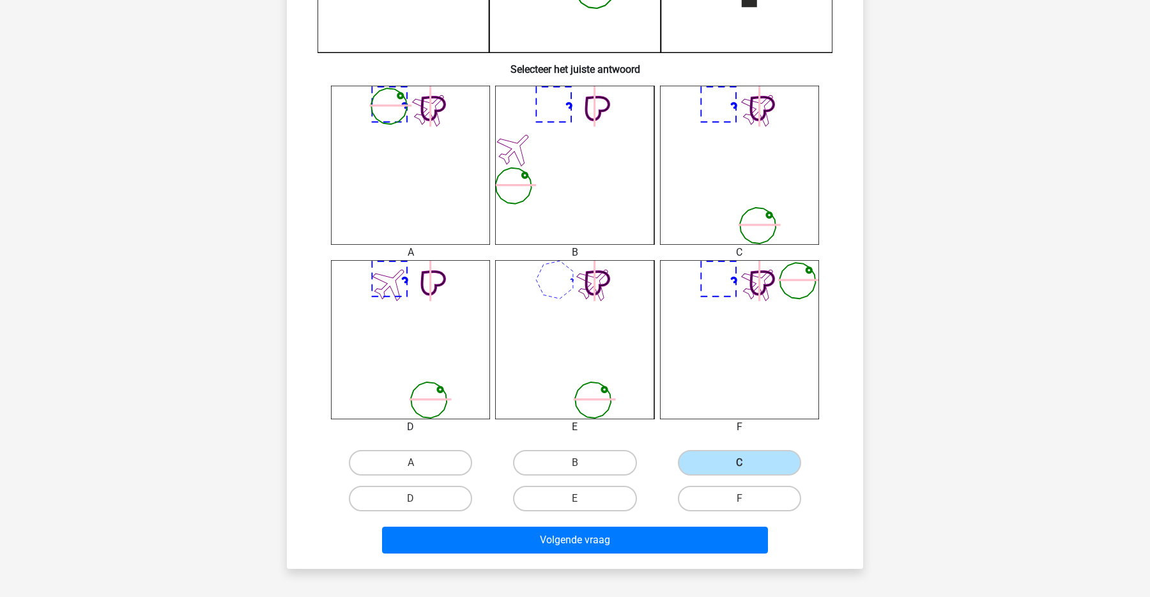
scroll to position [441, 0]
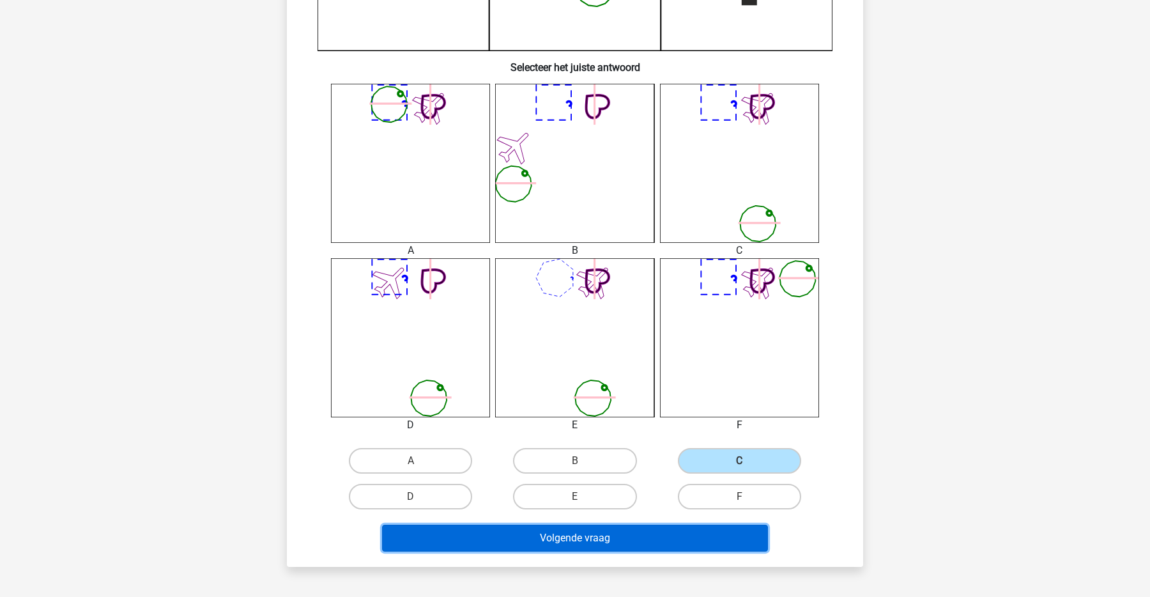
click at [582, 535] on button "Volgende vraag" at bounding box center [575, 537] width 386 height 27
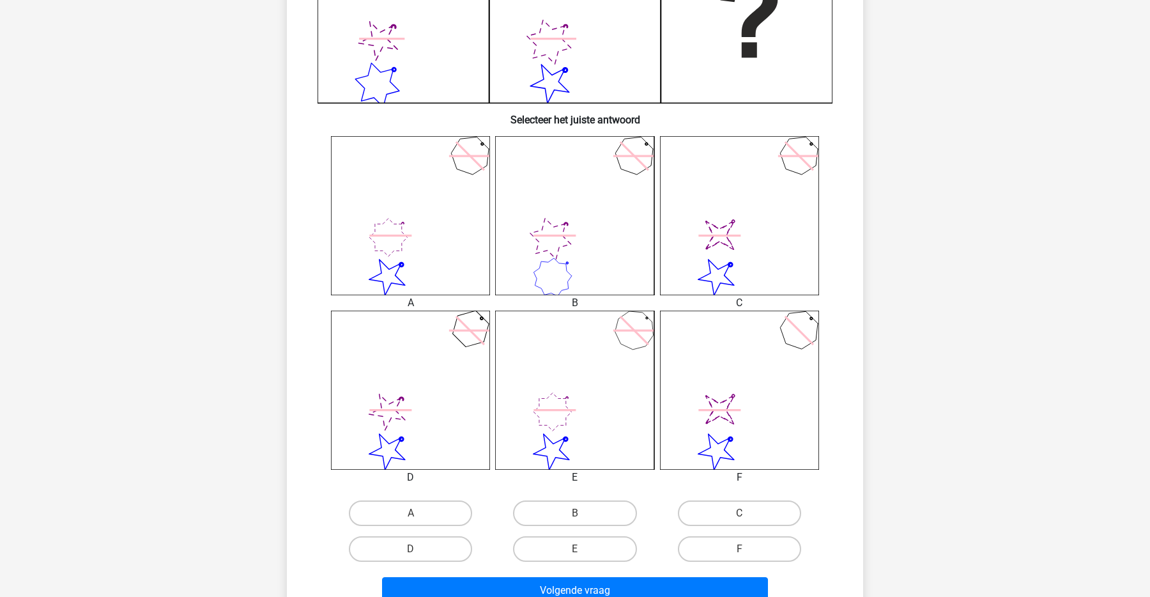
scroll to position [388, 0]
click at [404, 543] on label "D" at bounding box center [410, 549] width 123 height 26
click at [411, 549] on input "D" at bounding box center [415, 553] width 8 height 8
radio input "true"
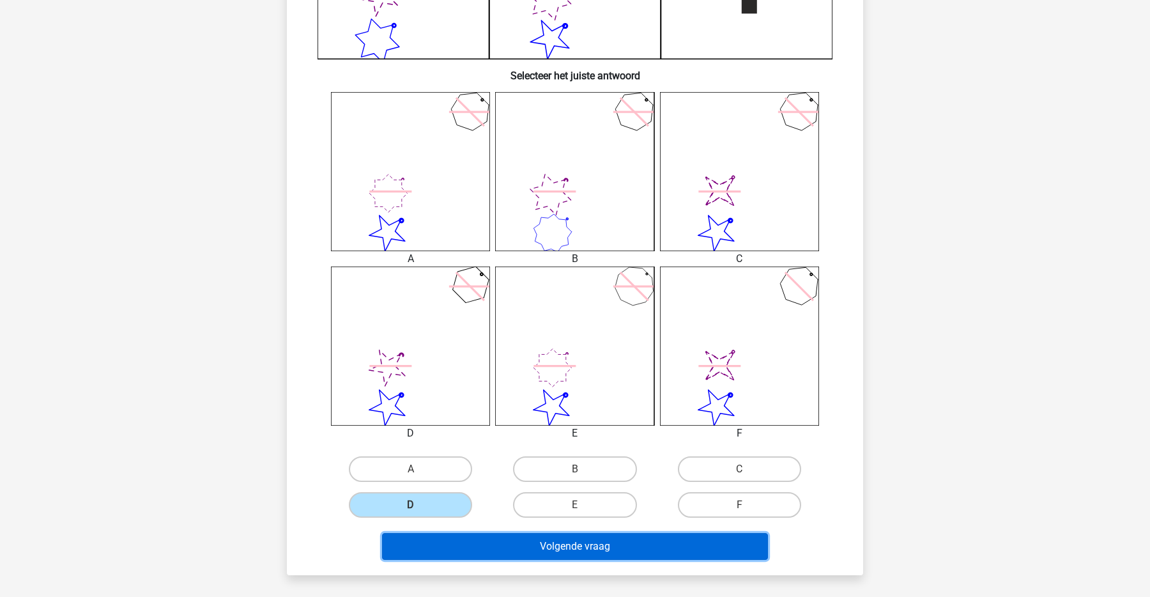
click at [460, 538] on button "Volgende vraag" at bounding box center [575, 546] width 386 height 27
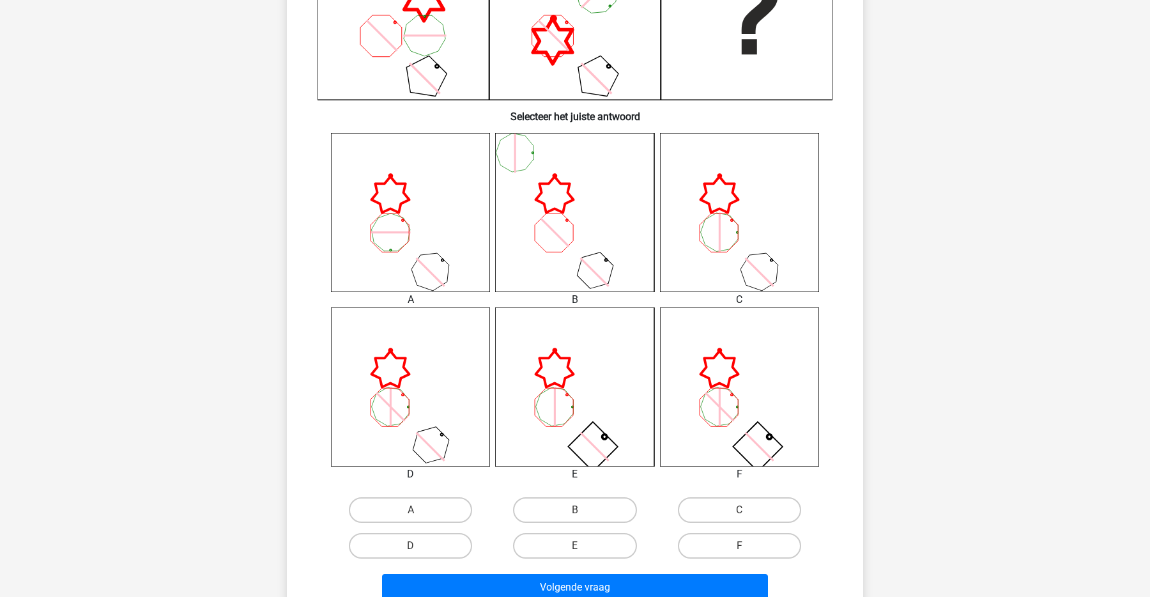
scroll to position [391, 0]
click at [743, 535] on label "F" at bounding box center [739, 546] width 123 height 26
click at [743, 546] on input "F" at bounding box center [743, 550] width 8 height 8
radio input "true"
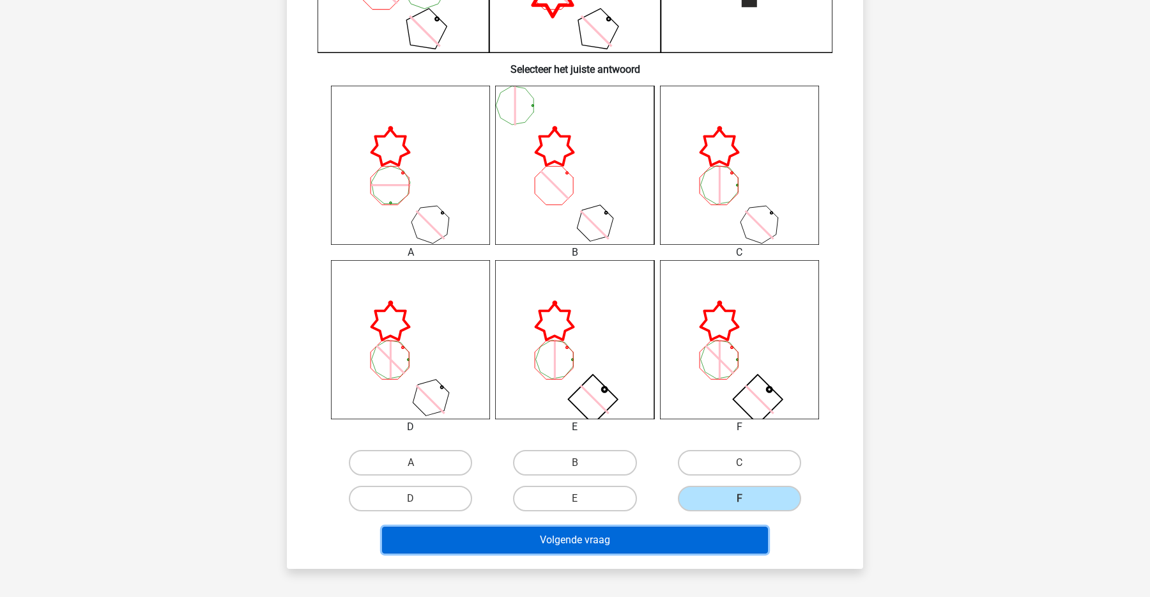
click at [608, 545] on button "Volgende vraag" at bounding box center [575, 539] width 386 height 27
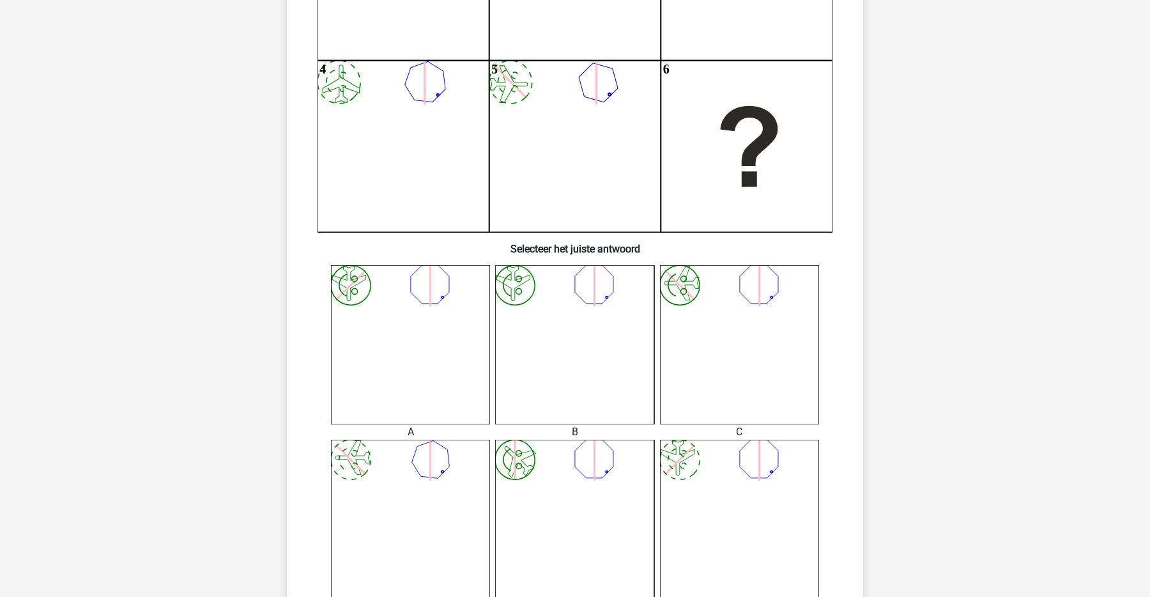
scroll to position [298, 0]
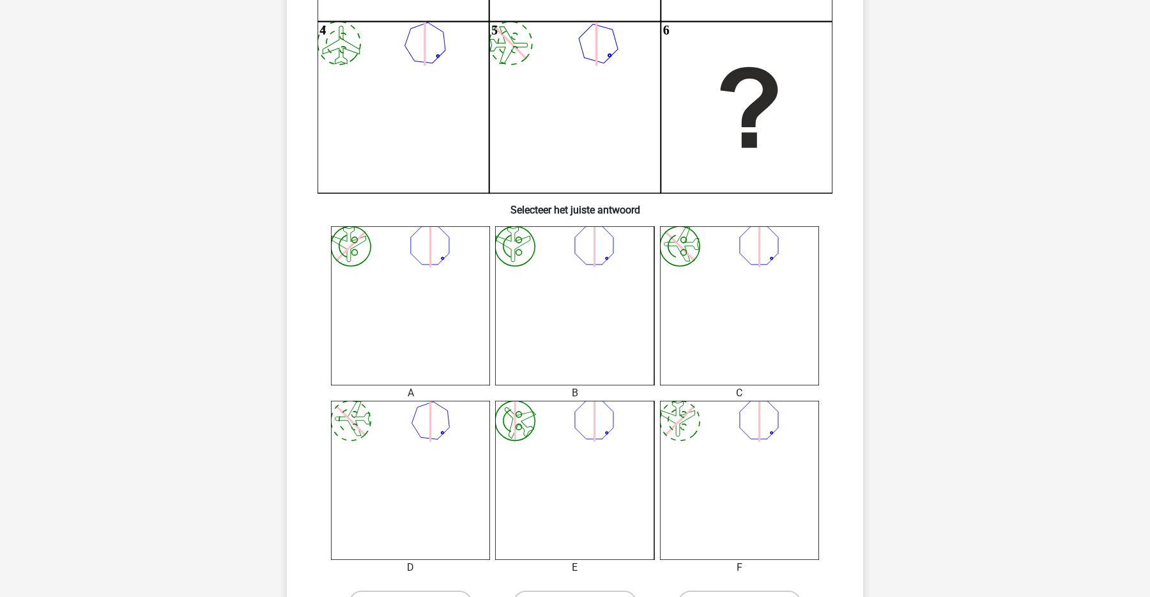
click at [446, 236] on icon "image/svg+xml" at bounding box center [410, 305] width 159 height 159
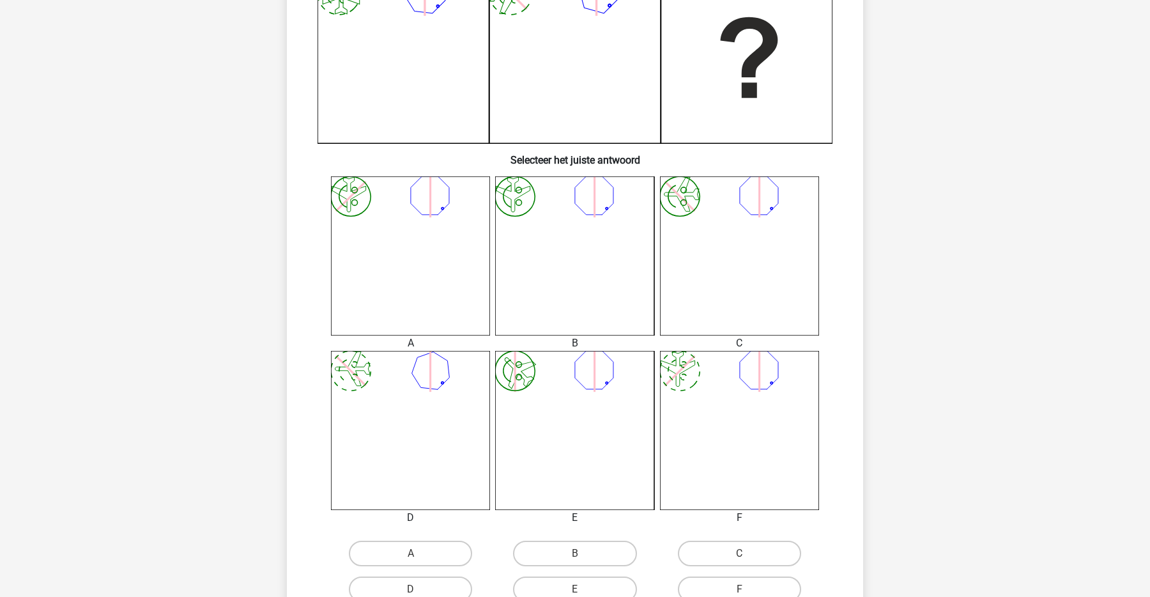
scroll to position [363, 0]
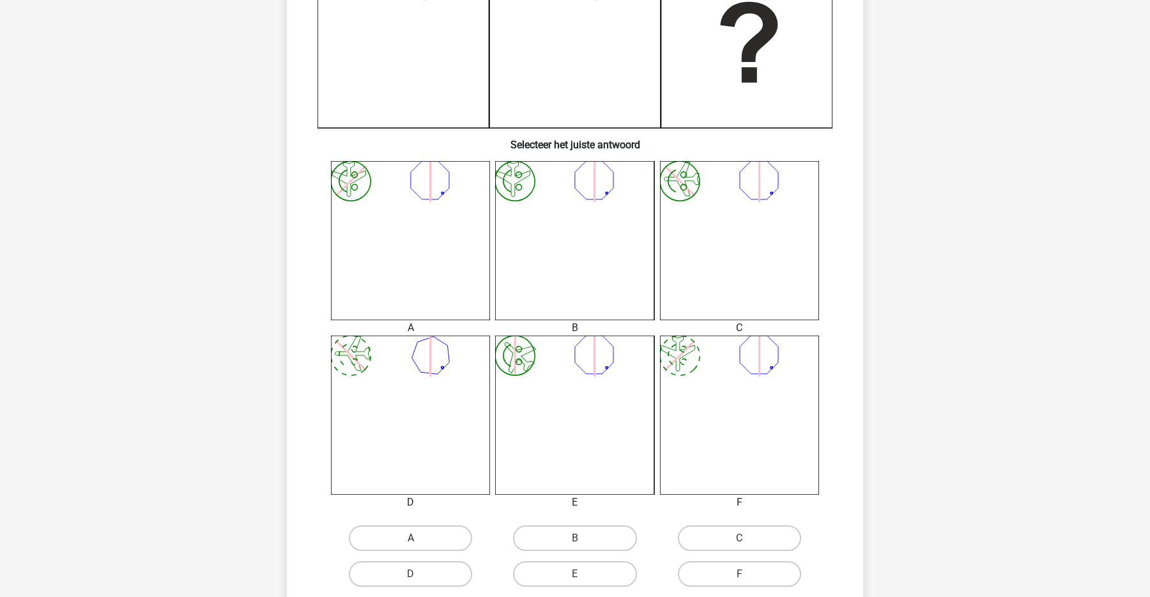
click at [410, 535] on label "A" at bounding box center [410, 538] width 123 height 26
click at [411, 538] on input "A" at bounding box center [415, 542] width 8 height 8
radio input "true"
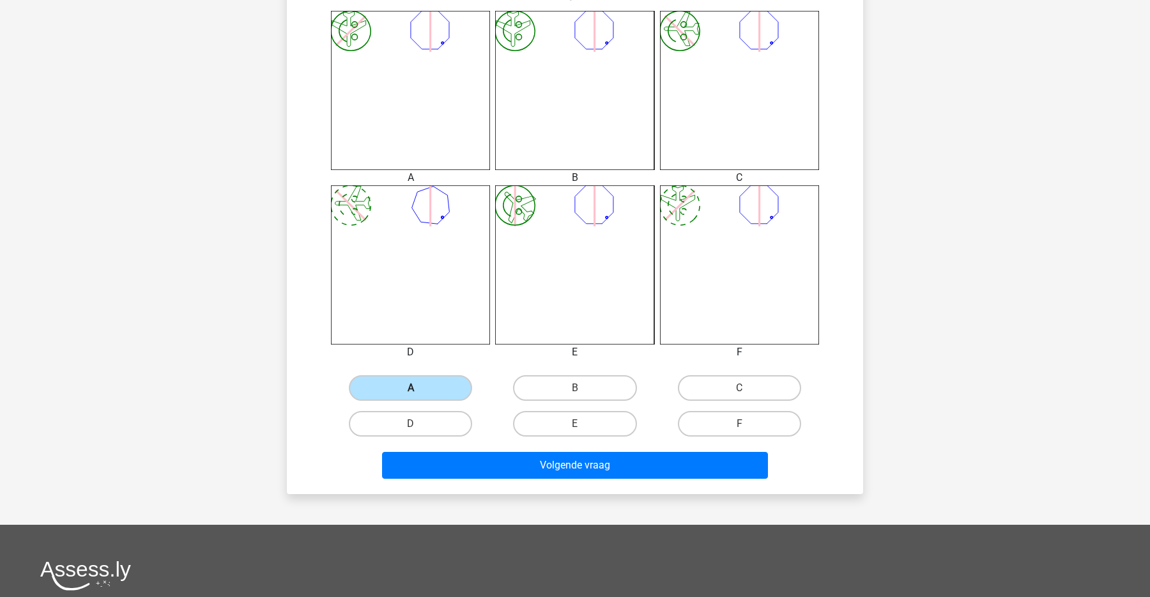
scroll to position [574, 0]
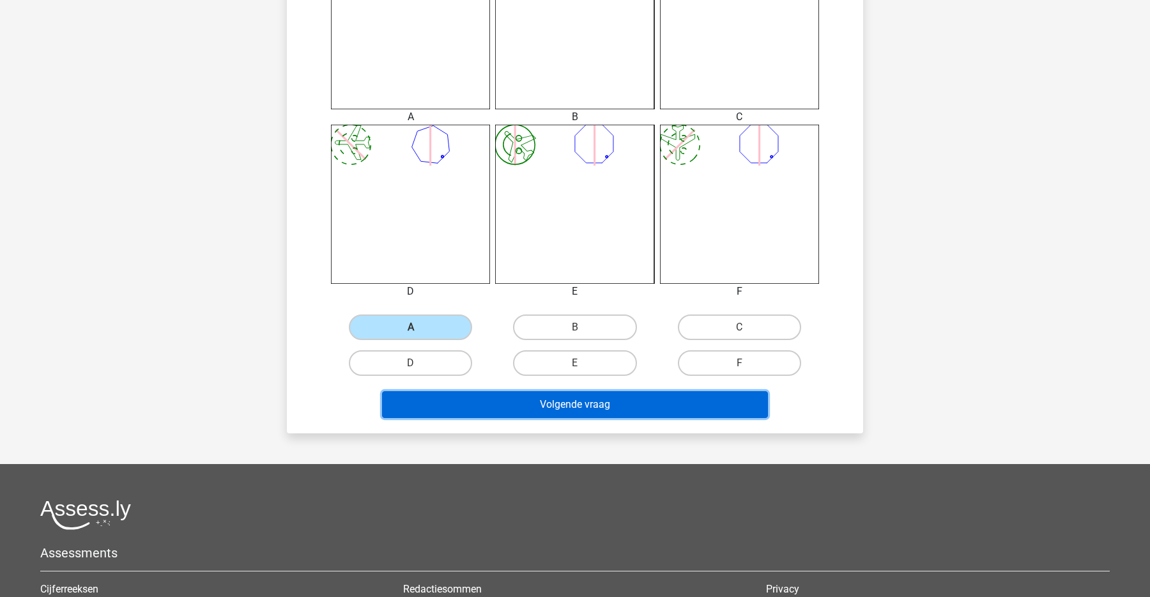
click at [709, 408] on button "Volgende vraag" at bounding box center [575, 404] width 386 height 27
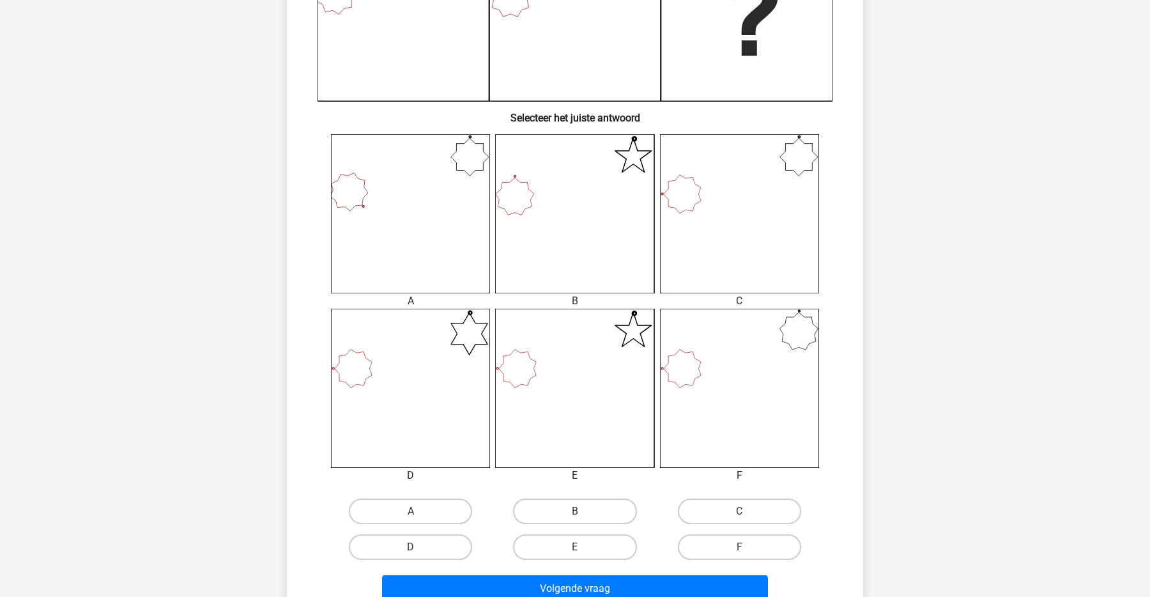
scroll to position [434, 0]
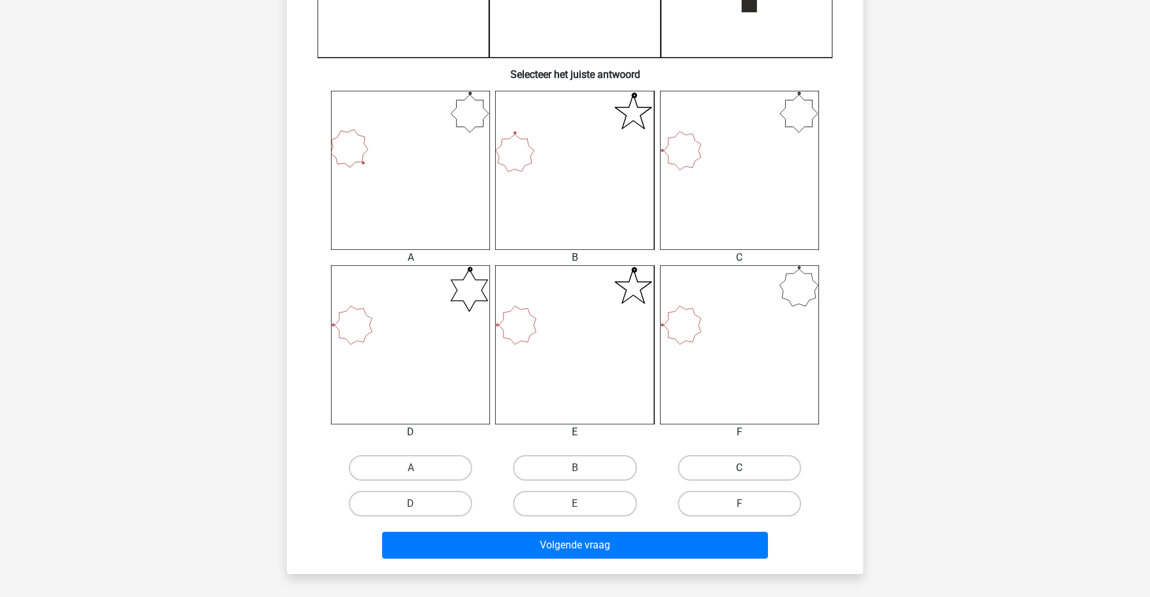
click at [729, 471] on label "C" at bounding box center [739, 468] width 123 height 26
click at [739, 471] on input "C" at bounding box center [743, 472] width 8 height 8
radio input "true"
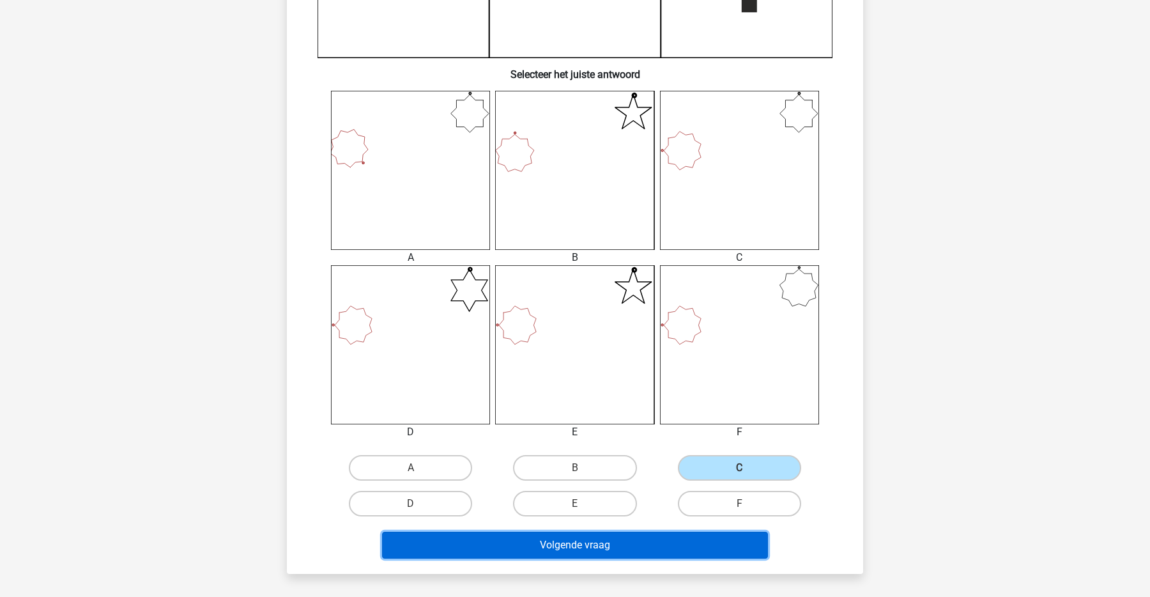
click at [665, 547] on button "Volgende vraag" at bounding box center [575, 544] width 386 height 27
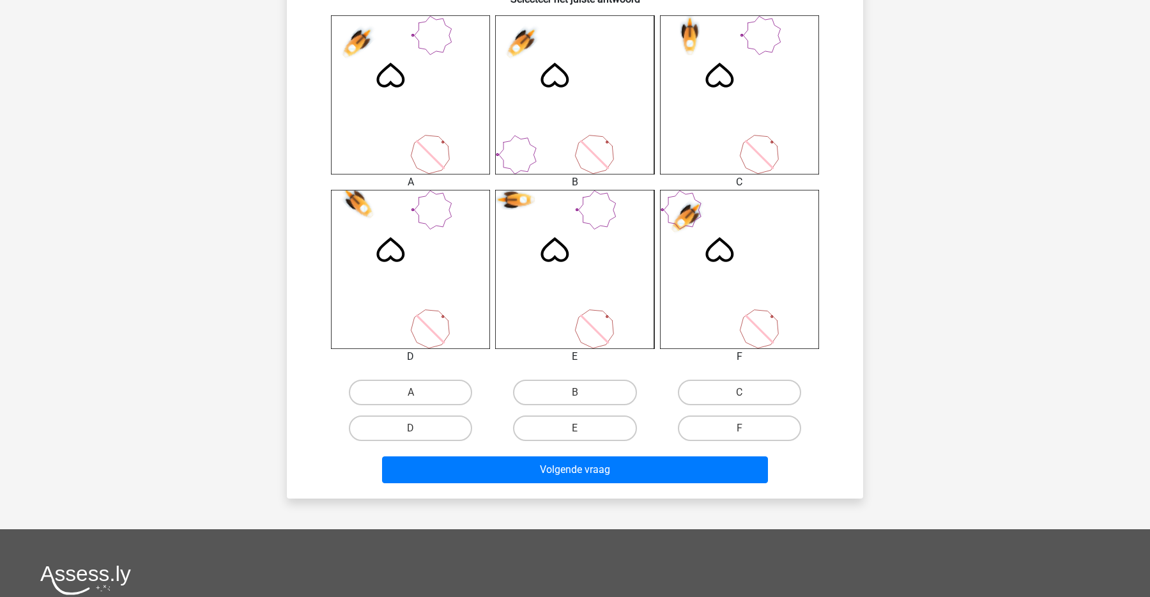
scroll to position [544, 0]
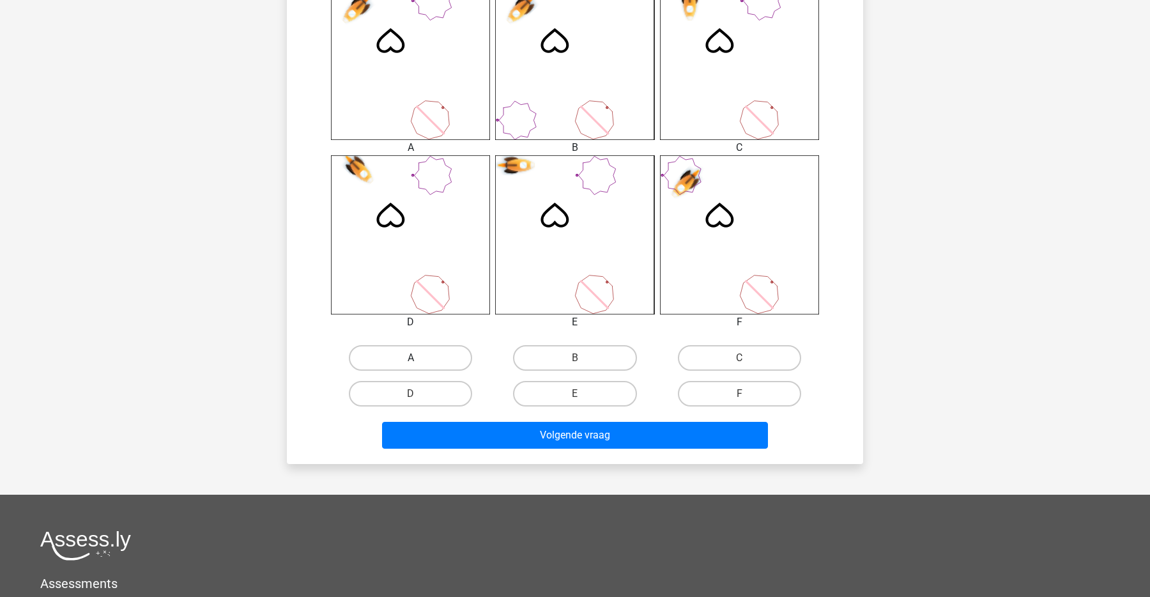
click at [423, 367] on label "A" at bounding box center [410, 358] width 123 height 26
click at [419, 366] on input "A" at bounding box center [415, 362] width 8 height 8
radio input "true"
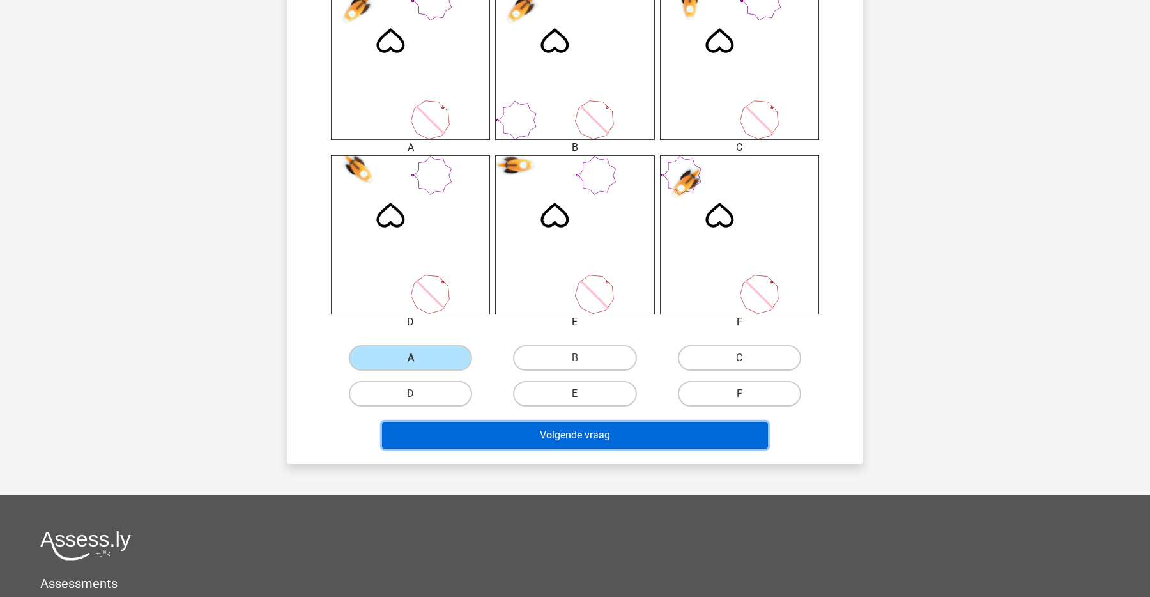
click at [490, 427] on button "Volgende vraag" at bounding box center [575, 435] width 386 height 27
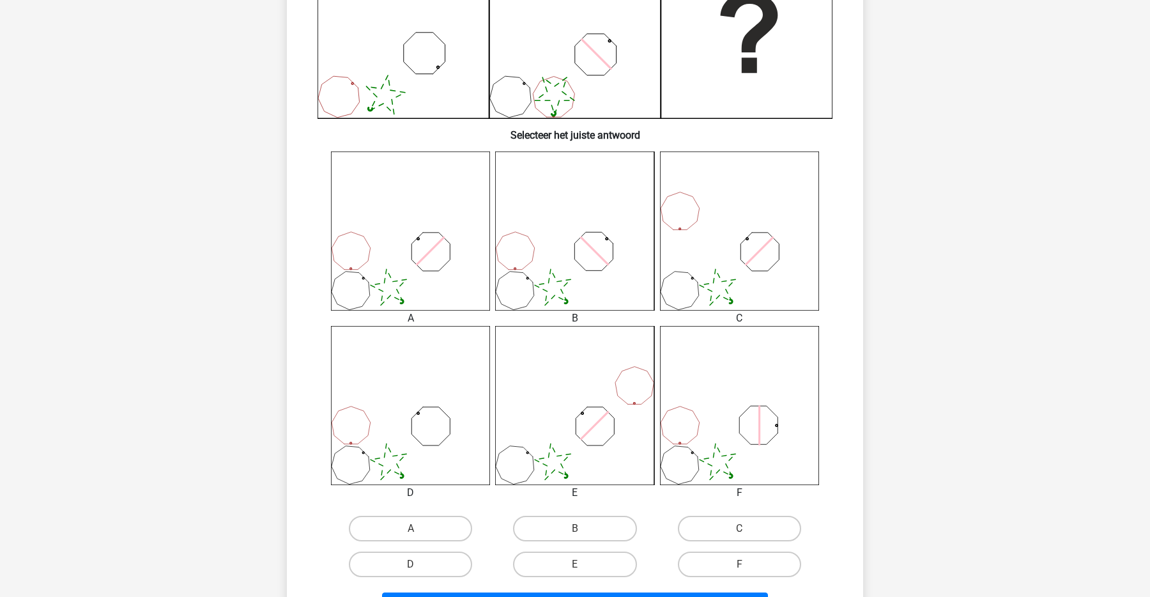
scroll to position [370, 0]
click at [427, 533] on label "A" at bounding box center [410, 531] width 123 height 26
click at [419, 533] on input "A" at bounding box center [415, 535] width 8 height 8
radio input "true"
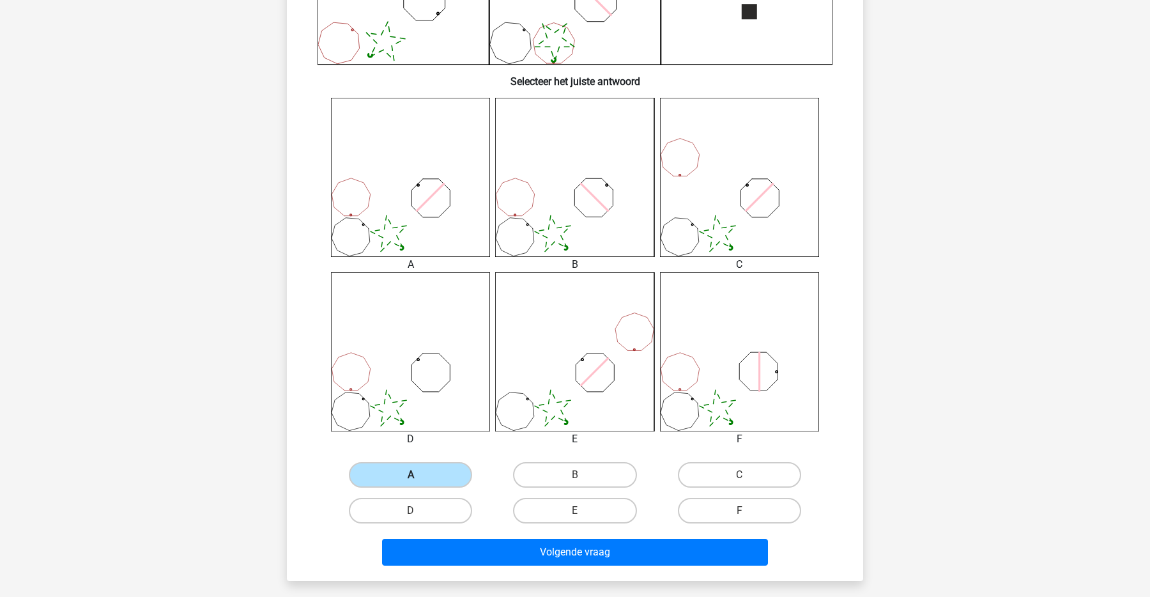
scroll to position [426, 0]
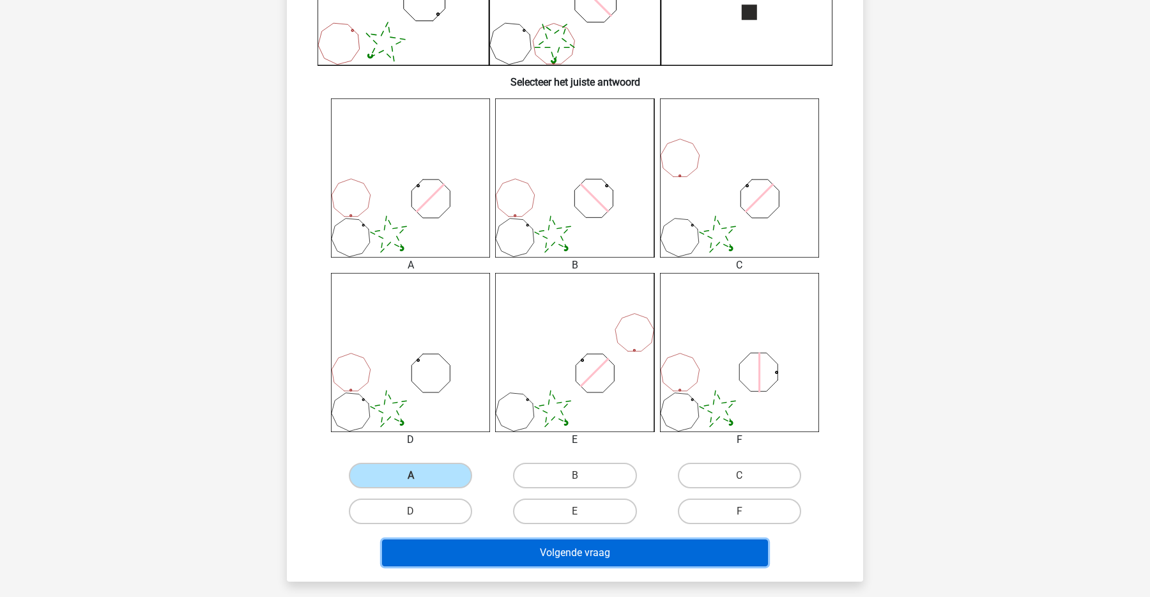
click at [496, 552] on button "Volgende vraag" at bounding box center [575, 552] width 386 height 27
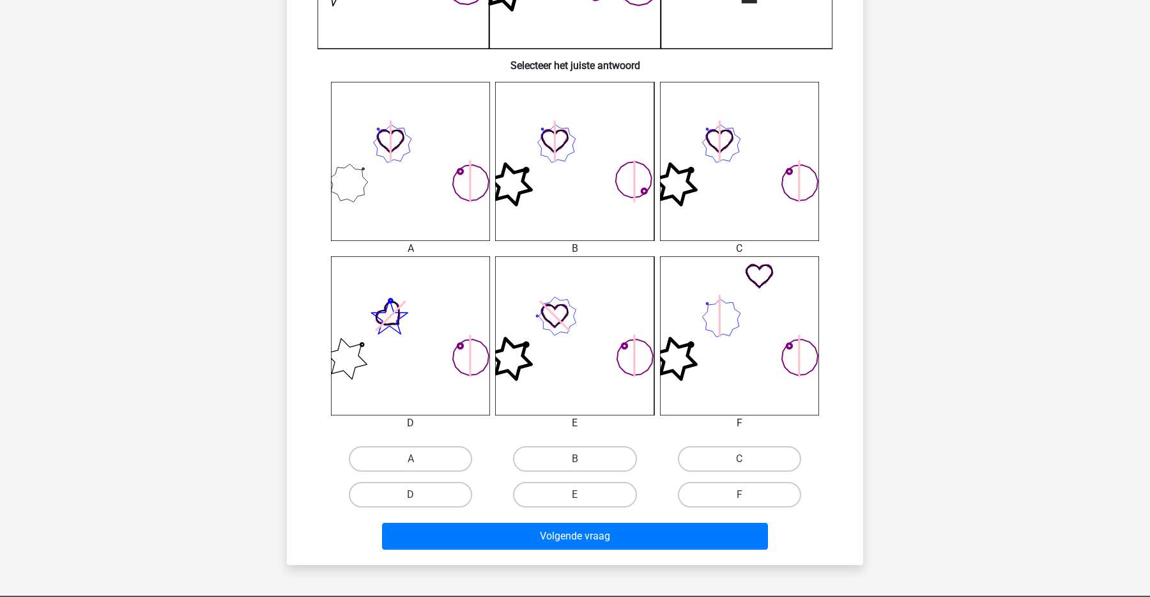
scroll to position [450, 0]
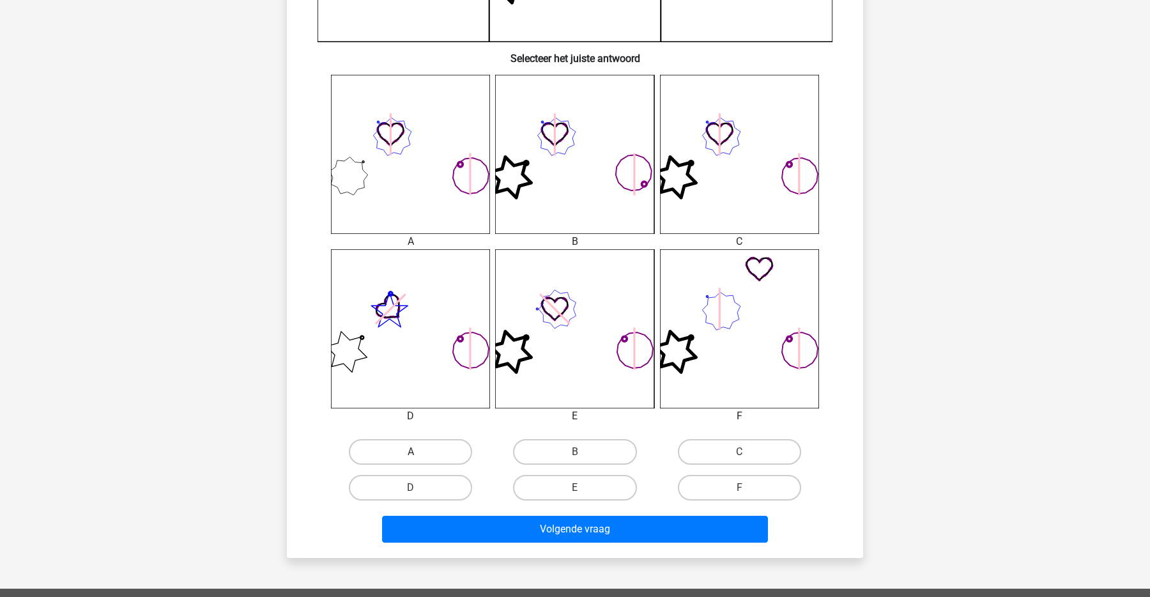
click at [457, 457] on label "A" at bounding box center [410, 452] width 123 height 26
click at [419, 457] on input "A" at bounding box center [415, 456] width 8 height 8
radio input "true"
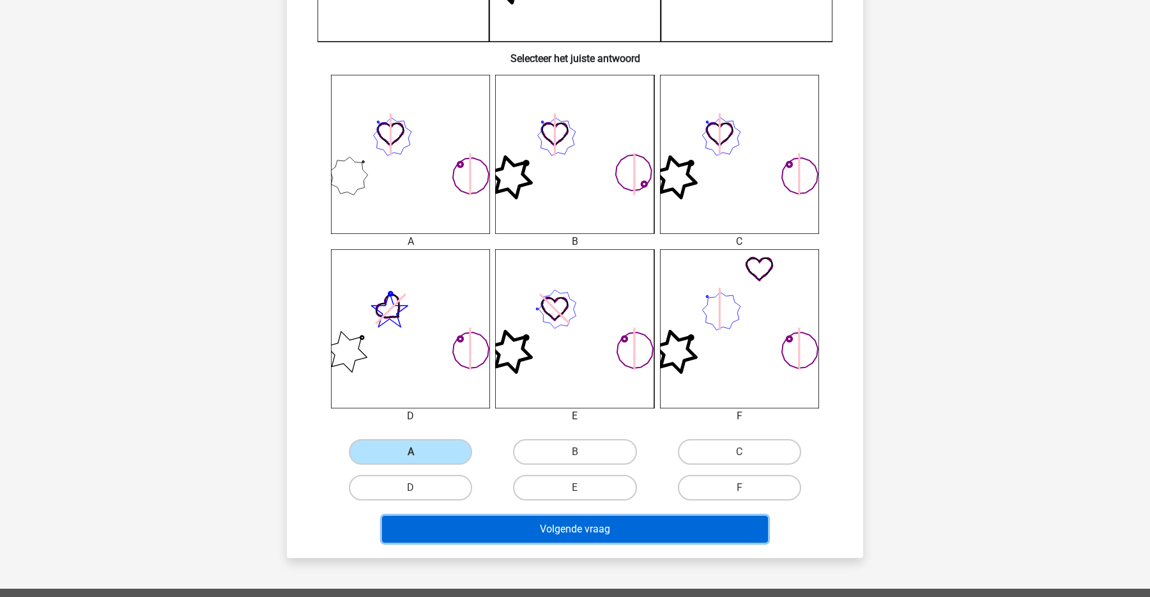
click at [534, 539] on button "Volgende vraag" at bounding box center [575, 528] width 386 height 27
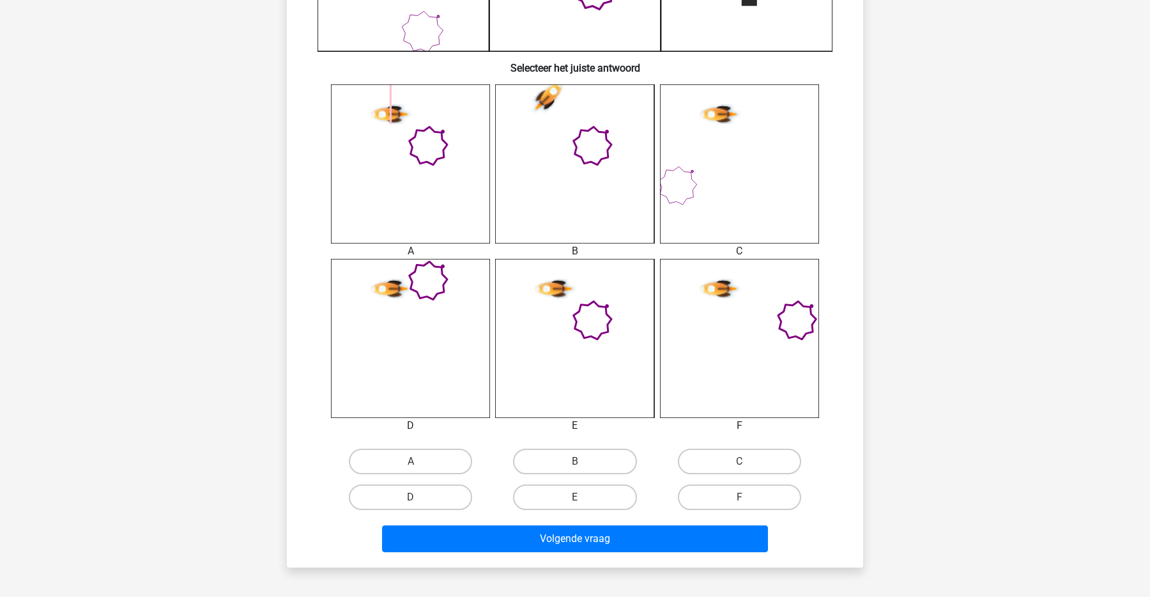
scroll to position [445, 0]
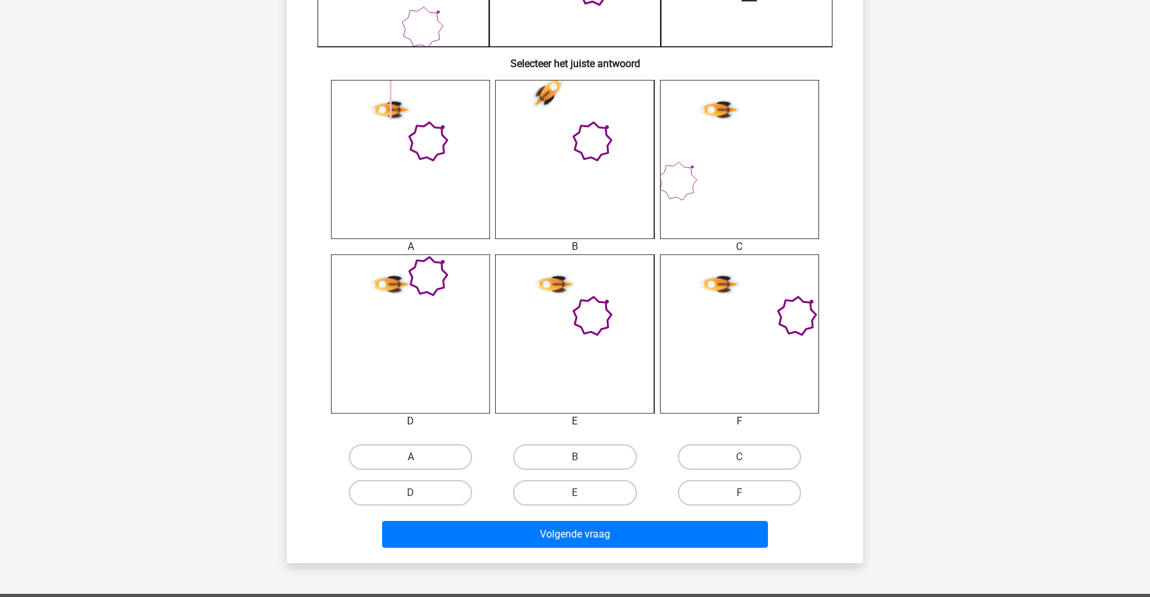
click at [409, 447] on label "A" at bounding box center [410, 457] width 123 height 26
click at [411, 457] on input "A" at bounding box center [415, 461] width 8 height 8
radio input "true"
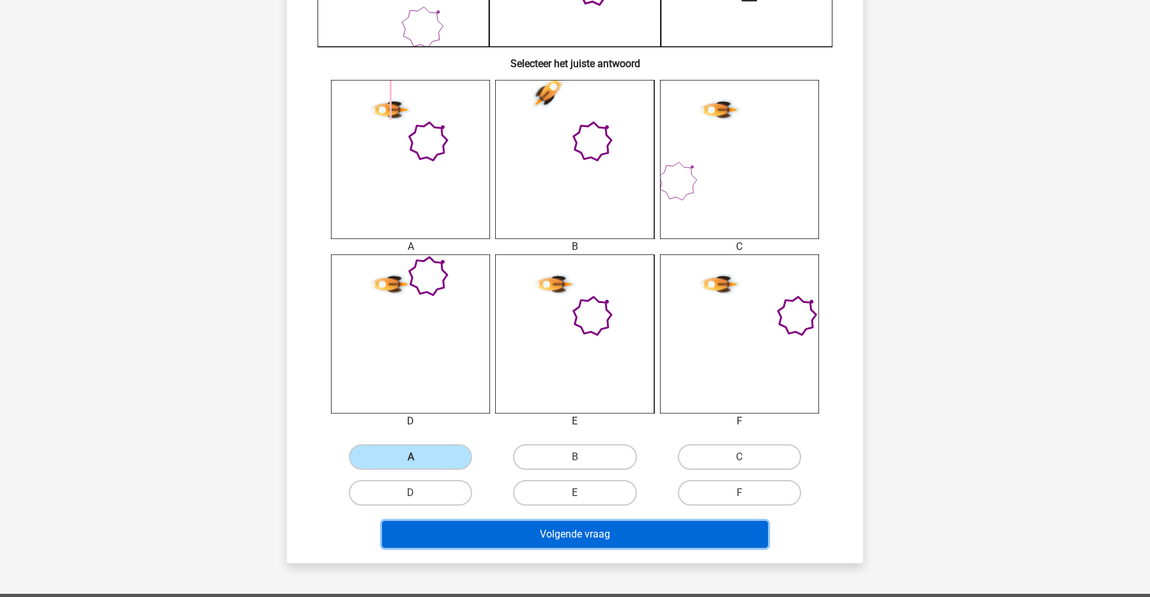
click at [483, 529] on button "Volgende vraag" at bounding box center [575, 534] width 386 height 27
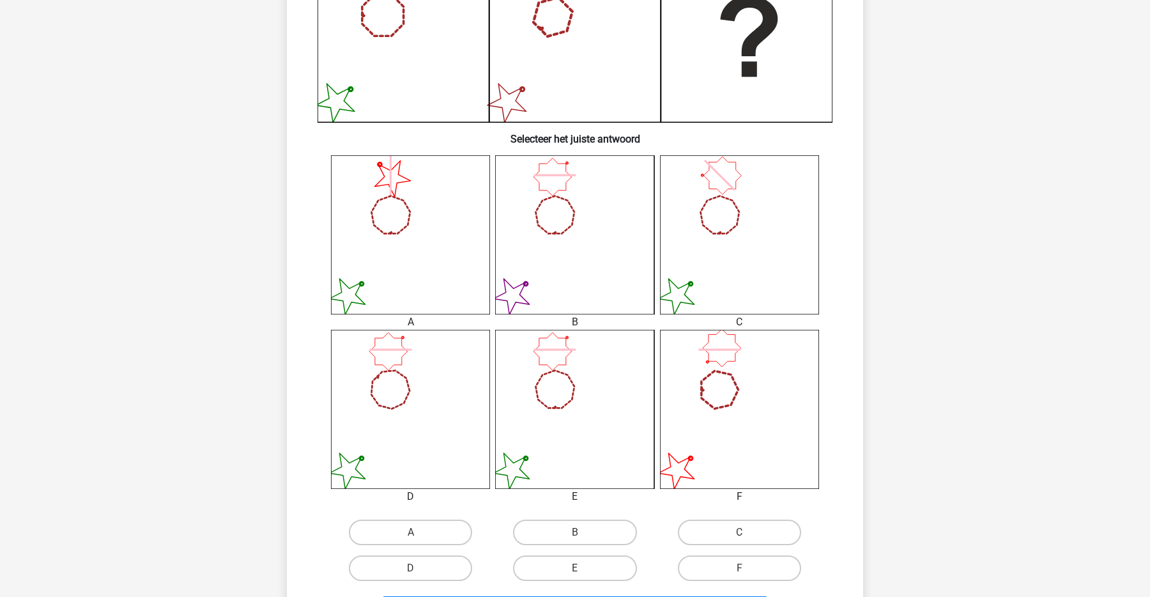
scroll to position [369, 0]
click at [550, 411] on icon at bounding box center [574, 409] width 159 height 159
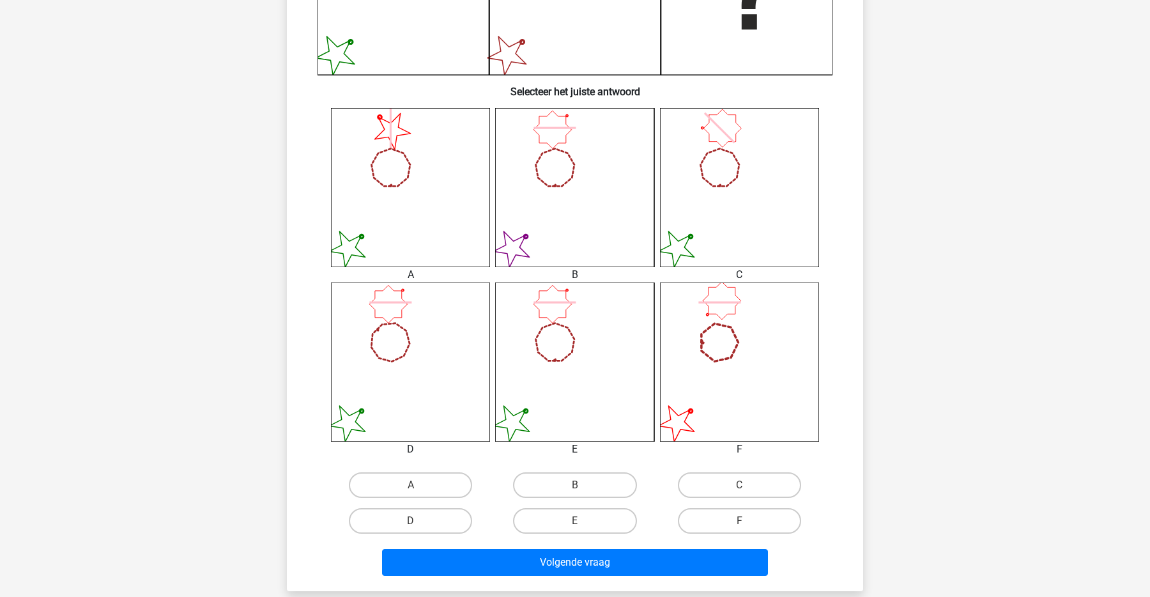
scroll to position [459, 0]
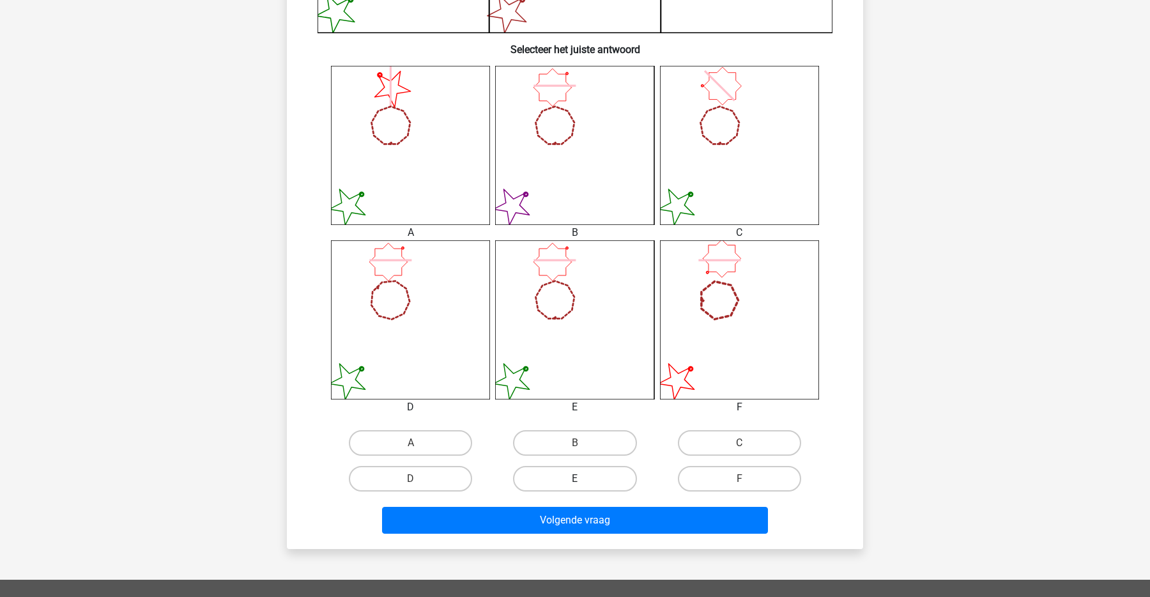
click at [598, 485] on label "E" at bounding box center [574, 479] width 123 height 26
click at [583, 485] on input "E" at bounding box center [579, 482] width 8 height 8
radio input "true"
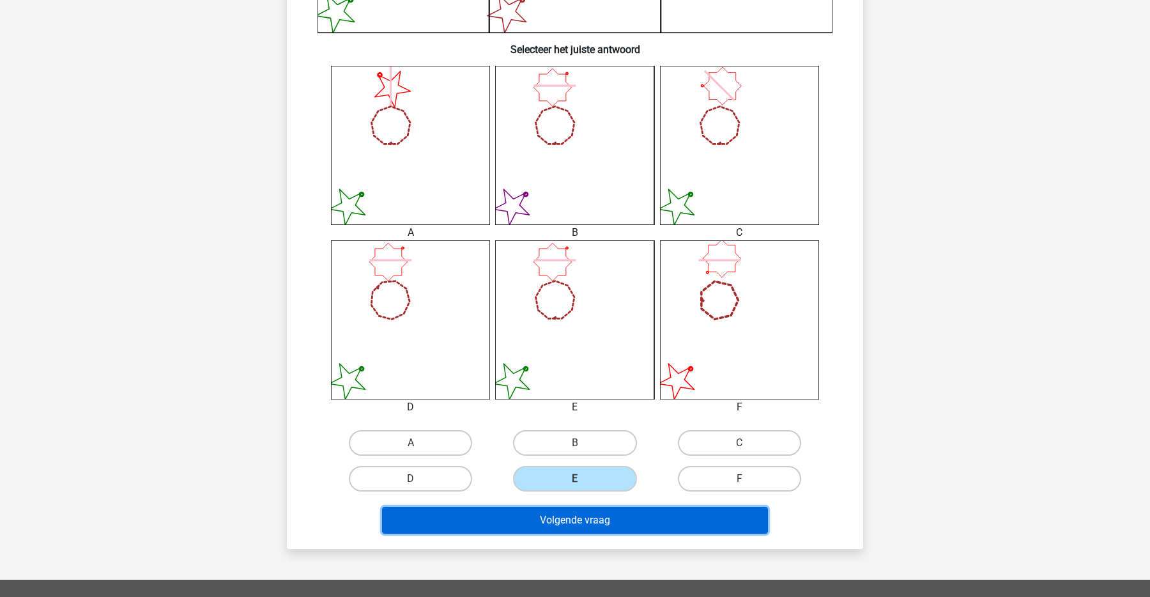
click at [598, 520] on button "Volgende vraag" at bounding box center [575, 519] width 386 height 27
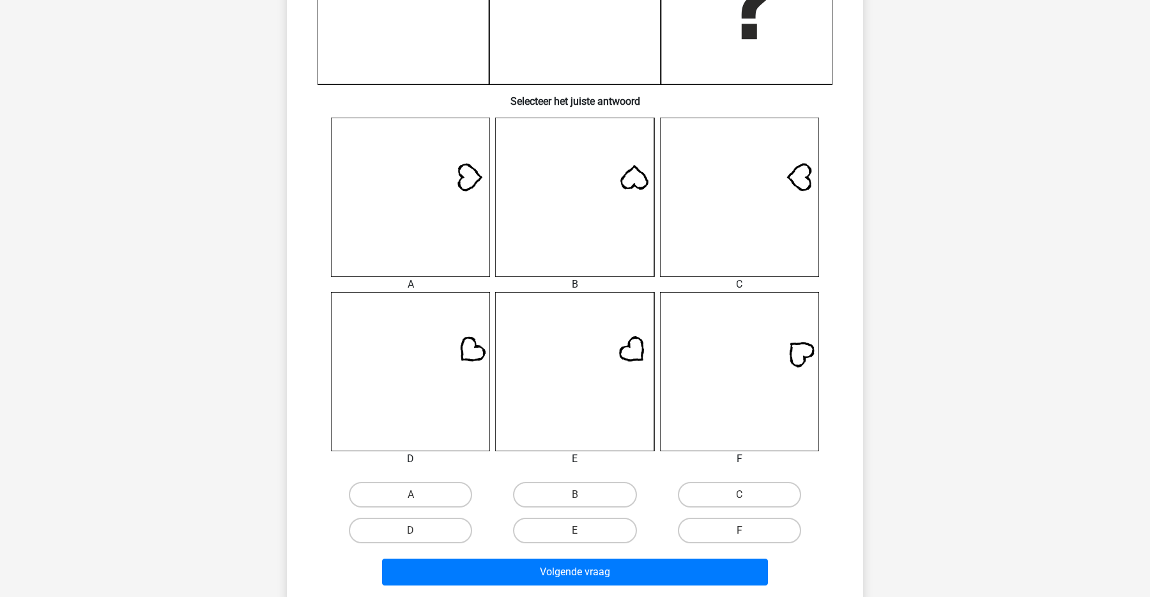
scroll to position [405, 0]
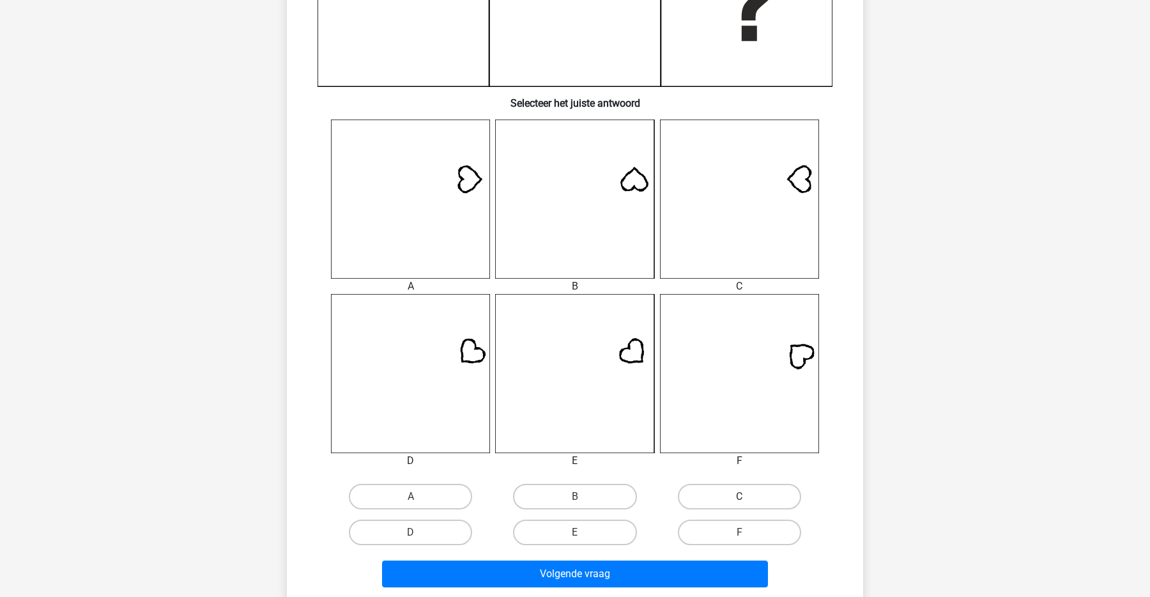
click at [692, 488] on label "C" at bounding box center [739, 496] width 123 height 26
click at [739, 496] on input "C" at bounding box center [743, 500] width 8 height 8
radio input "true"
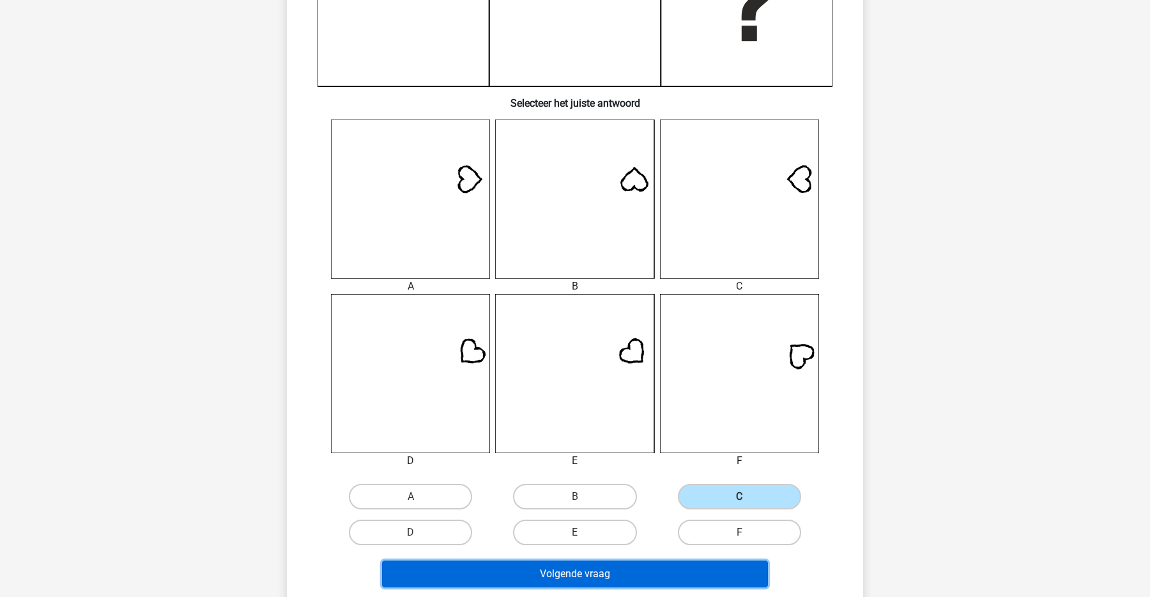
click at [653, 568] on button "Volgende vraag" at bounding box center [575, 573] width 386 height 27
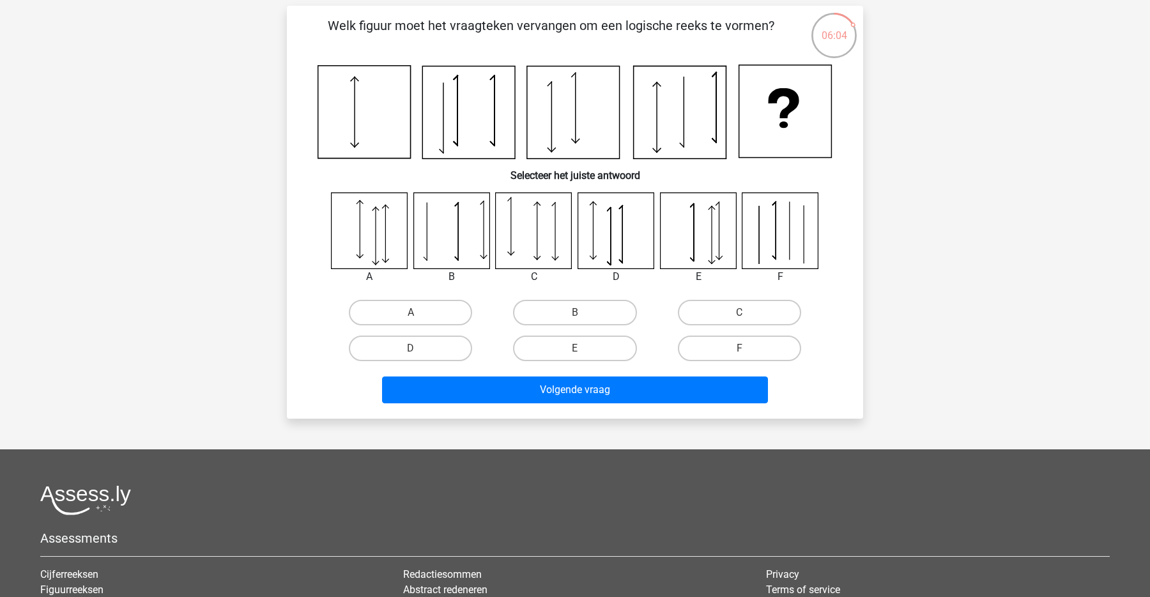
scroll to position [85, 0]
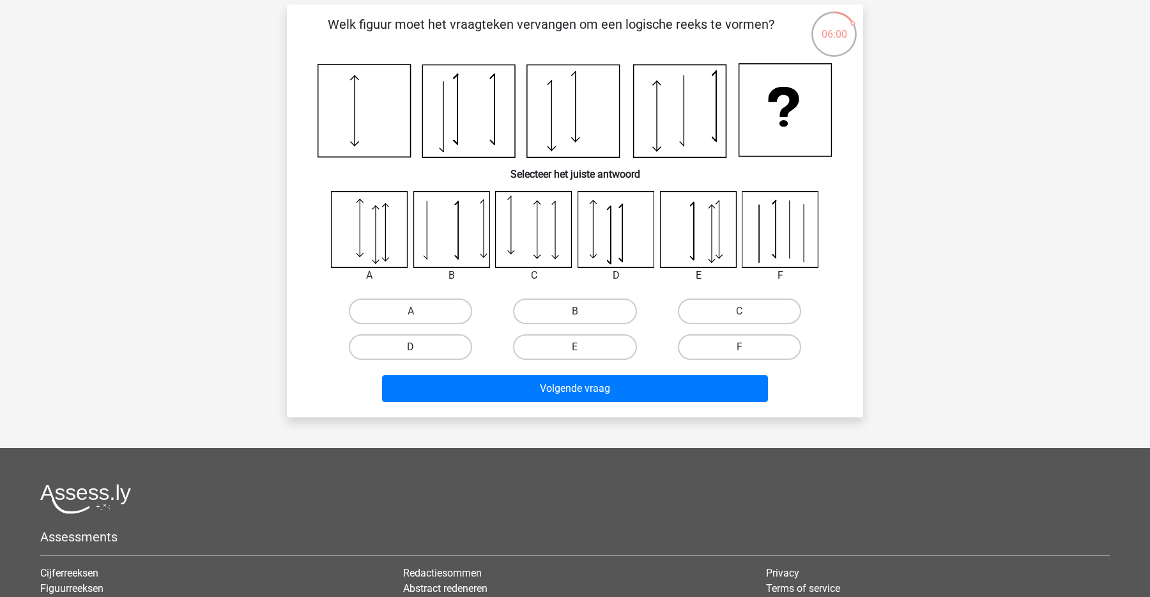
click at [443, 351] on label "D" at bounding box center [410, 347] width 123 height 26
click at [419, 351] on input "D" at bounding box center [415, 351] width 8 height 8
radio input "true"
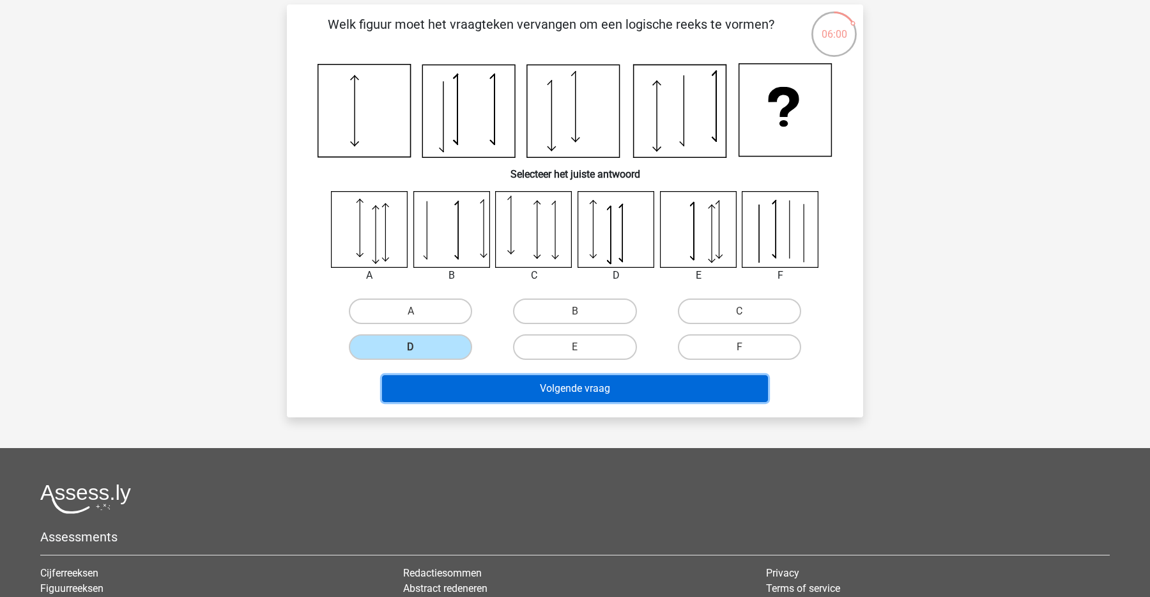
click at [545, 394] on button "Volgende vraag" at bounding box center [575, 388] width 386 height 27
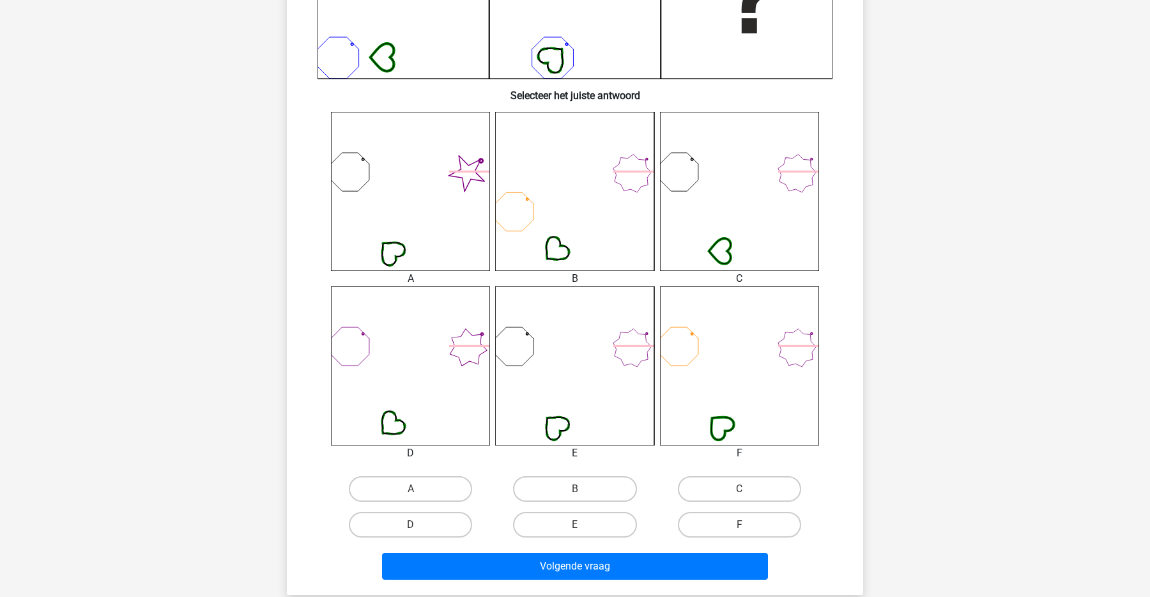
scroll to position [411, 0]
click at [612, 524] on label "E" at bounding box center [574, 526] width 123 height 26
click at [583, 526] on input "E" at bounding box center [579, 530] width 8 height 8
radio input "true"
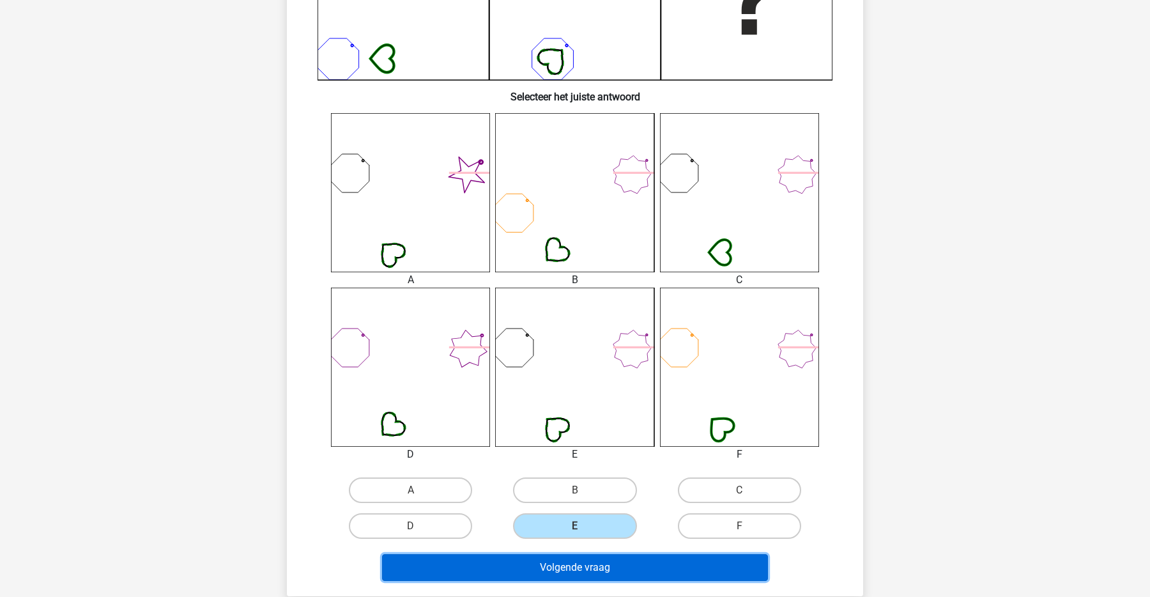
click at [604, 574] on button "Volgende vraag" at bounding box center [575, 567] width 386 height 27
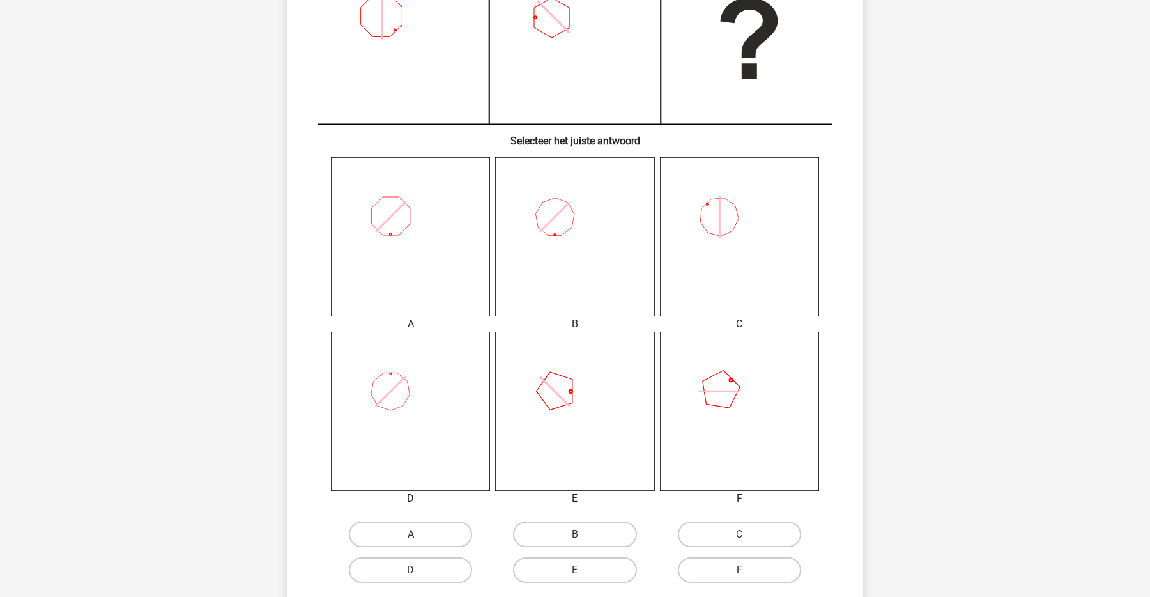
scroll to position [365, 0]
click at [533, 538] on label "B" at bounding box center [574, 536] width 123 height 26
click at [575, 538] on input "B" at bounding box center [579, 540] width 8 height 8
radio input "true"
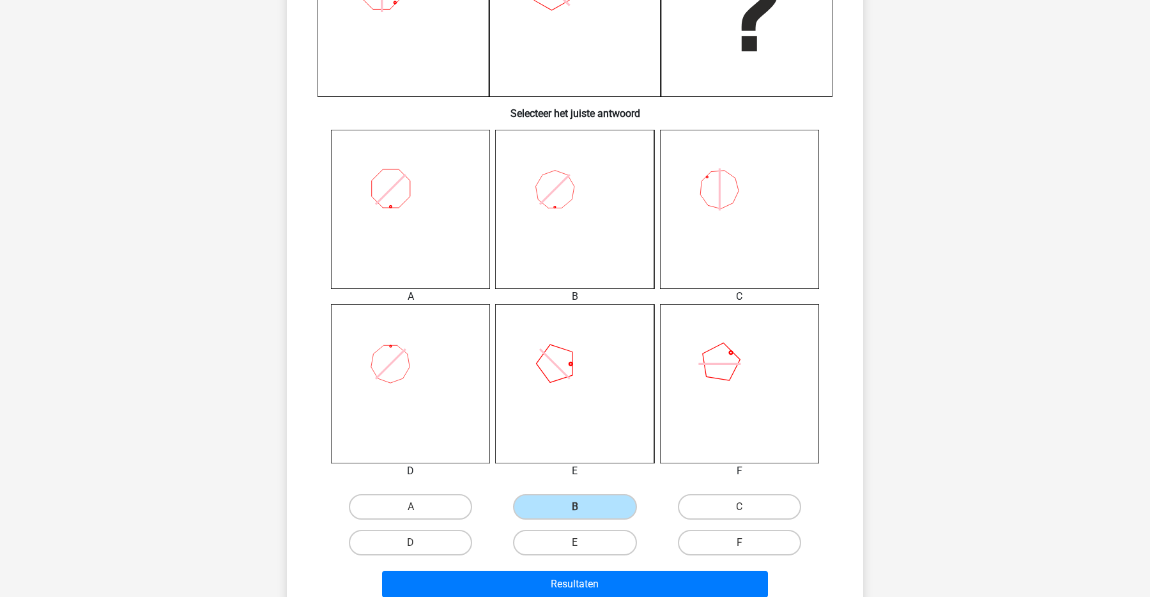
scroll to position [406, 0]
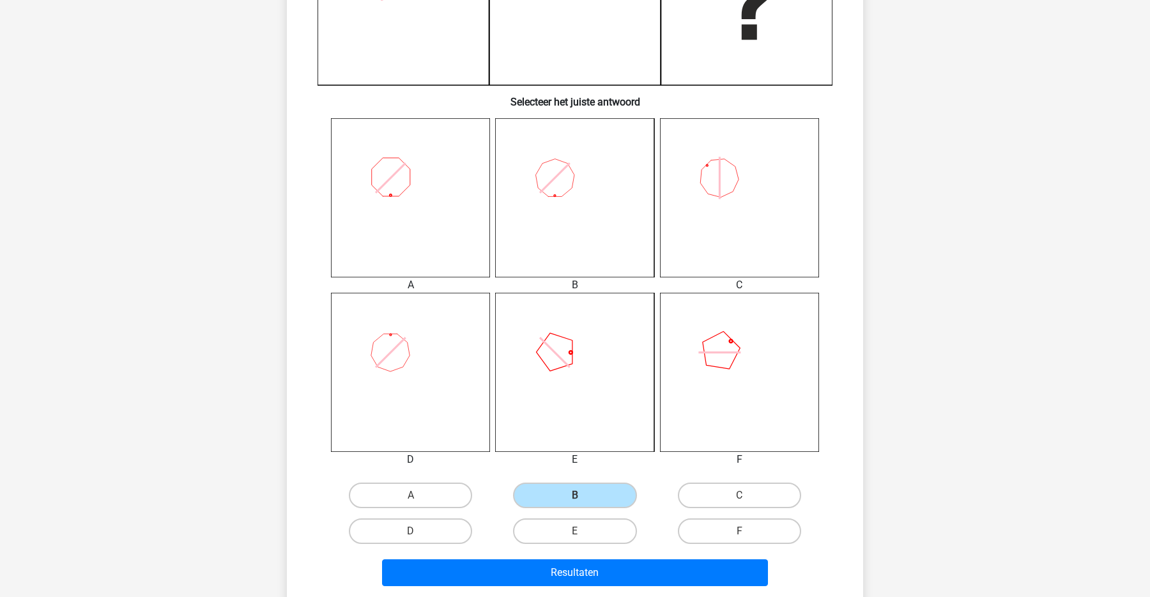
click at [484, 587] on div "Resultaten" at bounding box center [574, 575] width 493 height 32
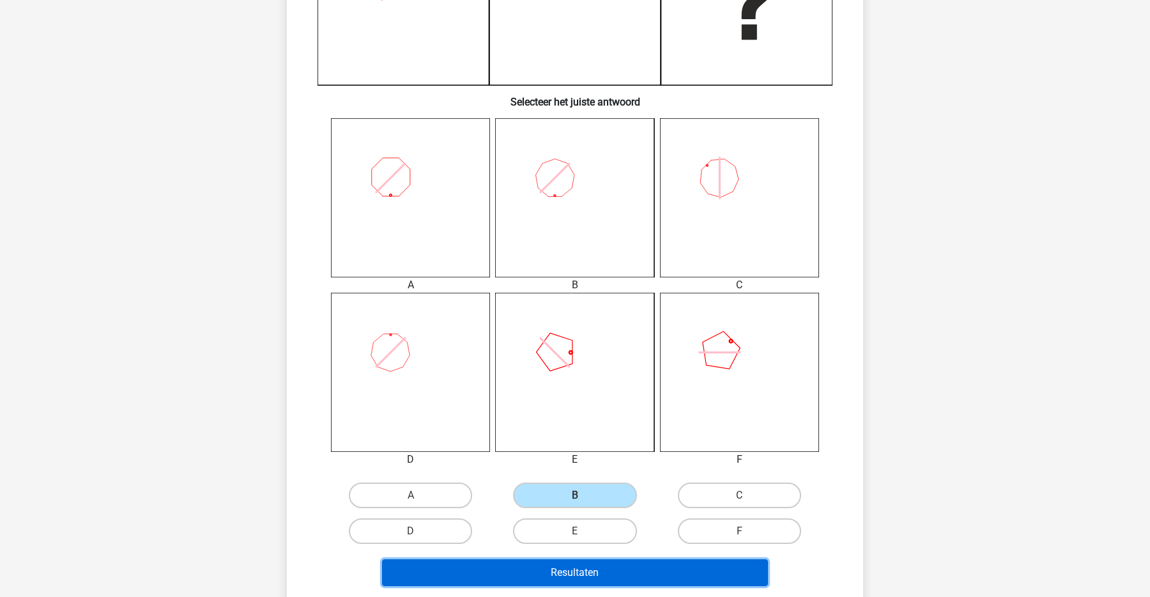
click at [493, 575] on button "Resultaten" at bounding box center [575, 572] width 386 height 27
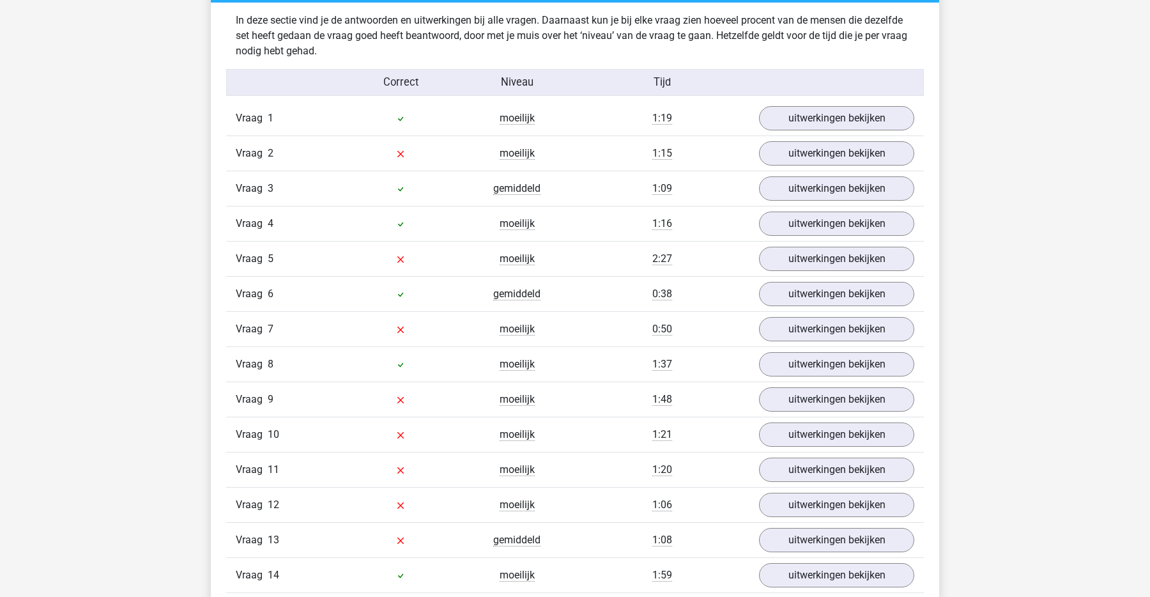
scroll to position [778, 0]
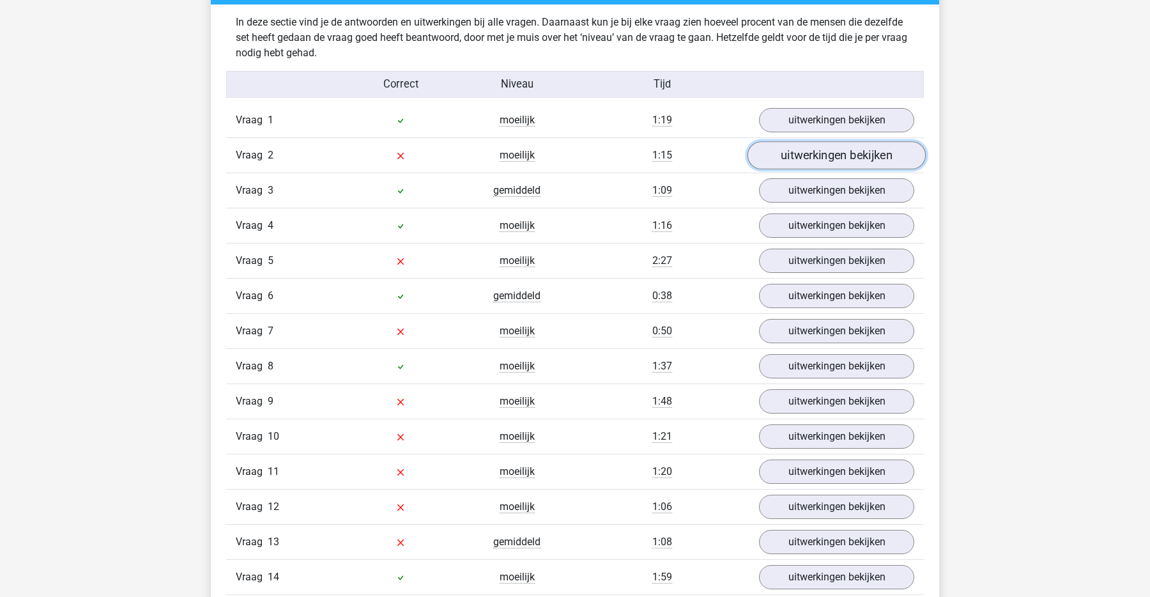
click at [795, 155] on link "uitwerkingen bekijken" at bounding box center [836, 156] width 178 height 28
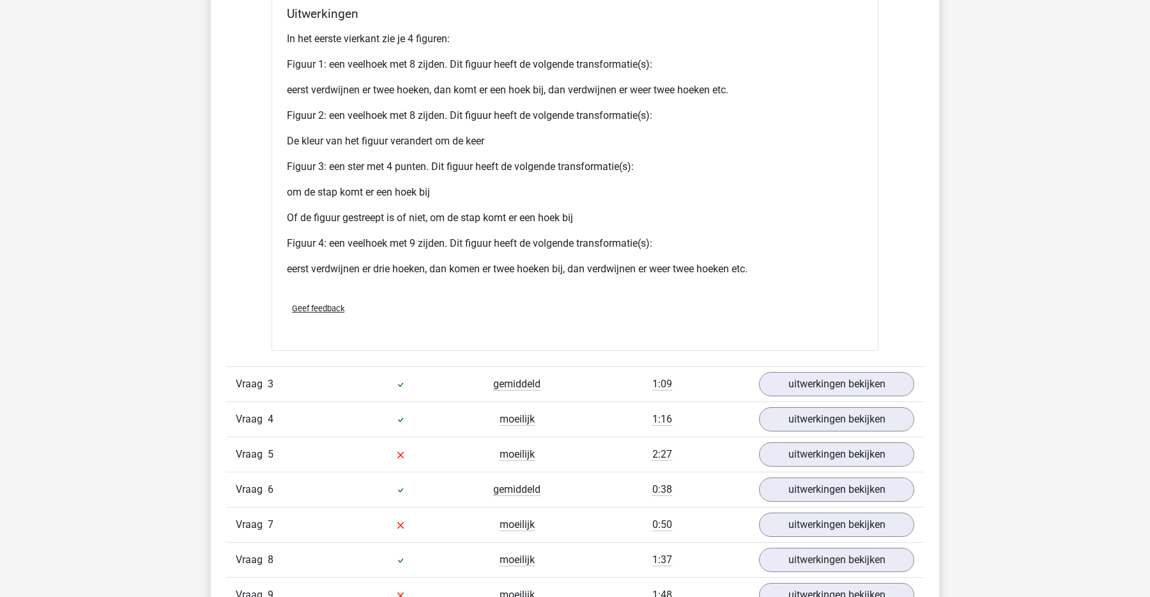
scroll to position [1778, 0]
